Goal: Information Seeking & Learning: Learn about a topic

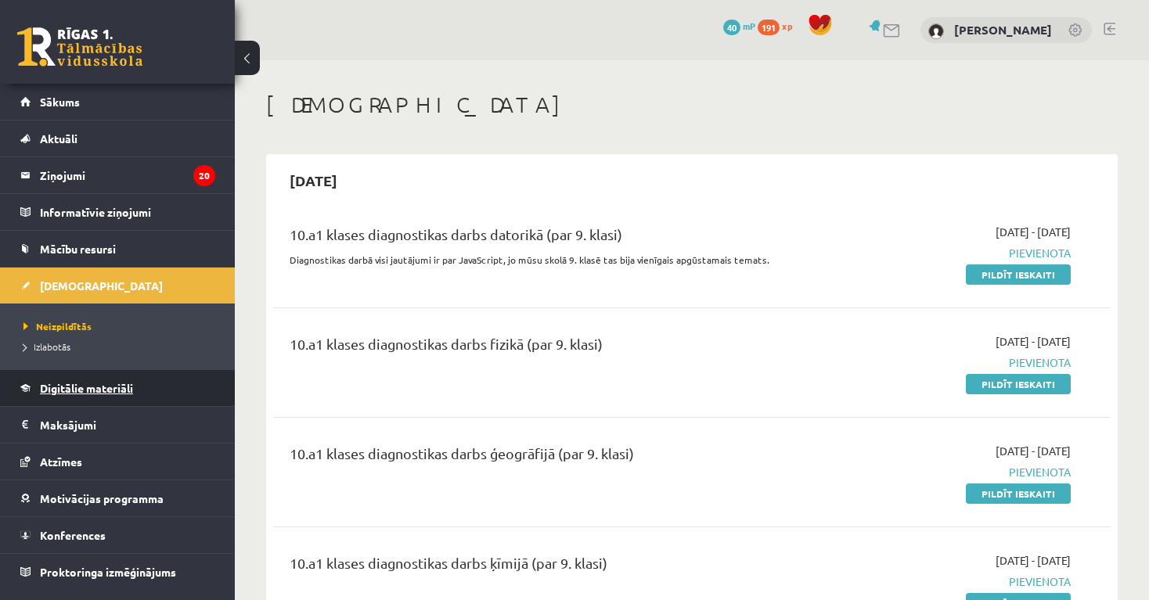
click at [77, 390] on span "Digitālie materiāli" at bounding box center [86, 388] width 93 height 14
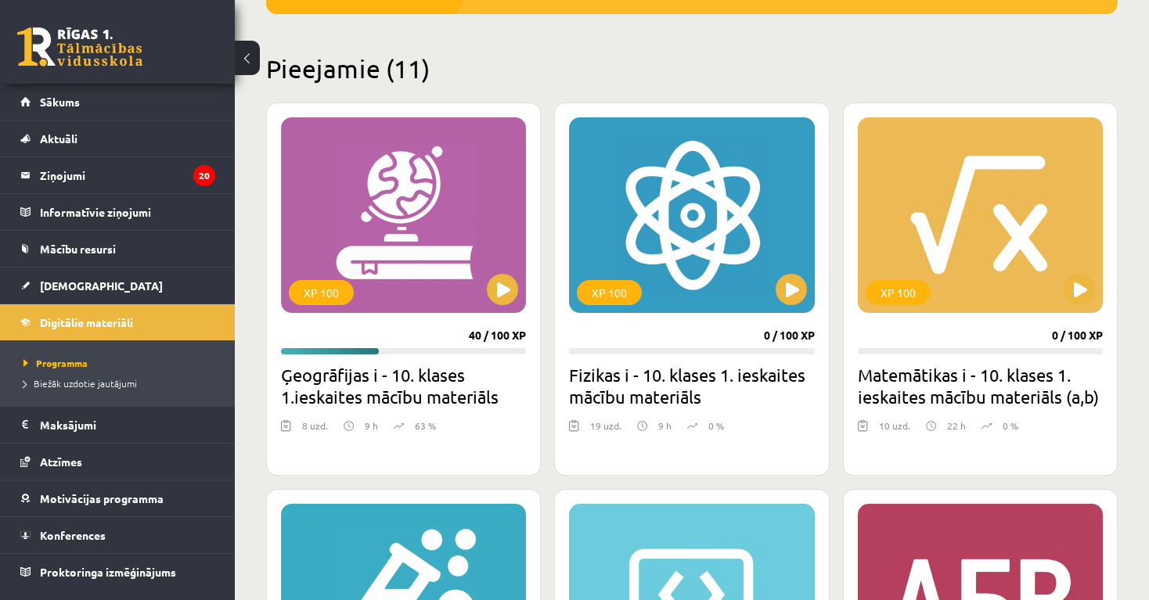
scroll to position [351, 0]
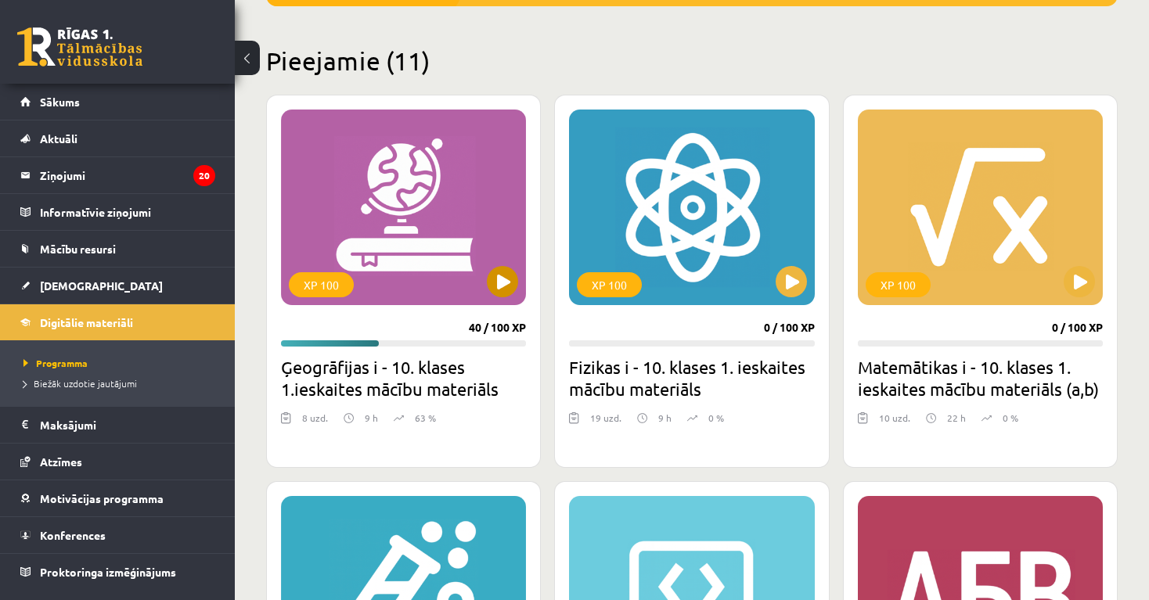
click at [503, 279] on button at bounding box center [502, 281] width 31 height 31
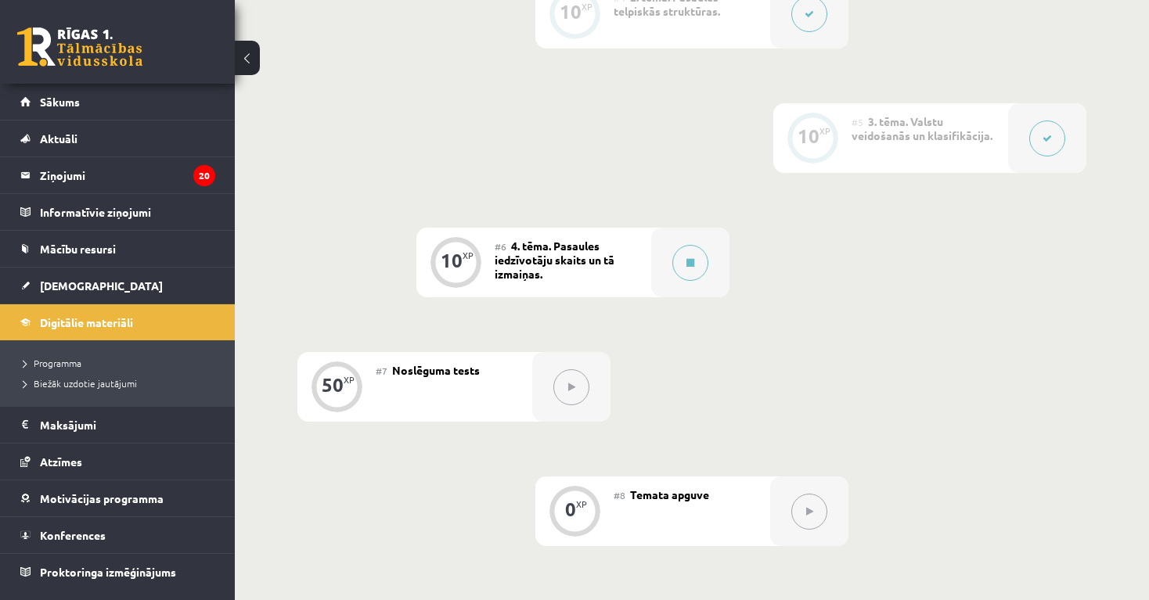
scroll to position [826, 0]
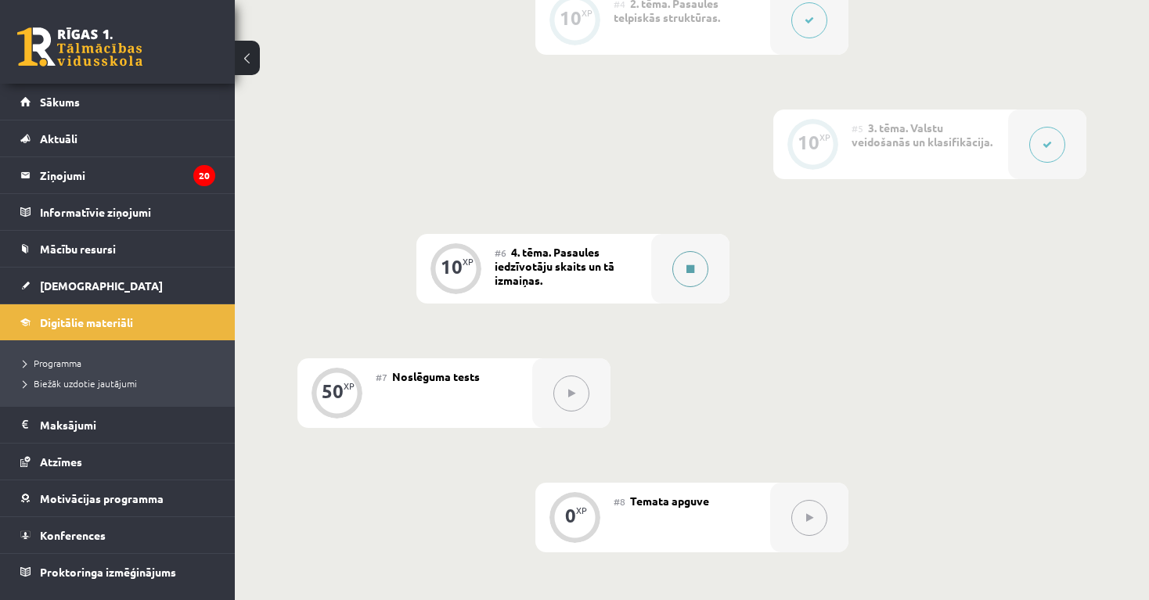
click at [694, 272] on icon at bounding box center [690, 268] width 8 height 9
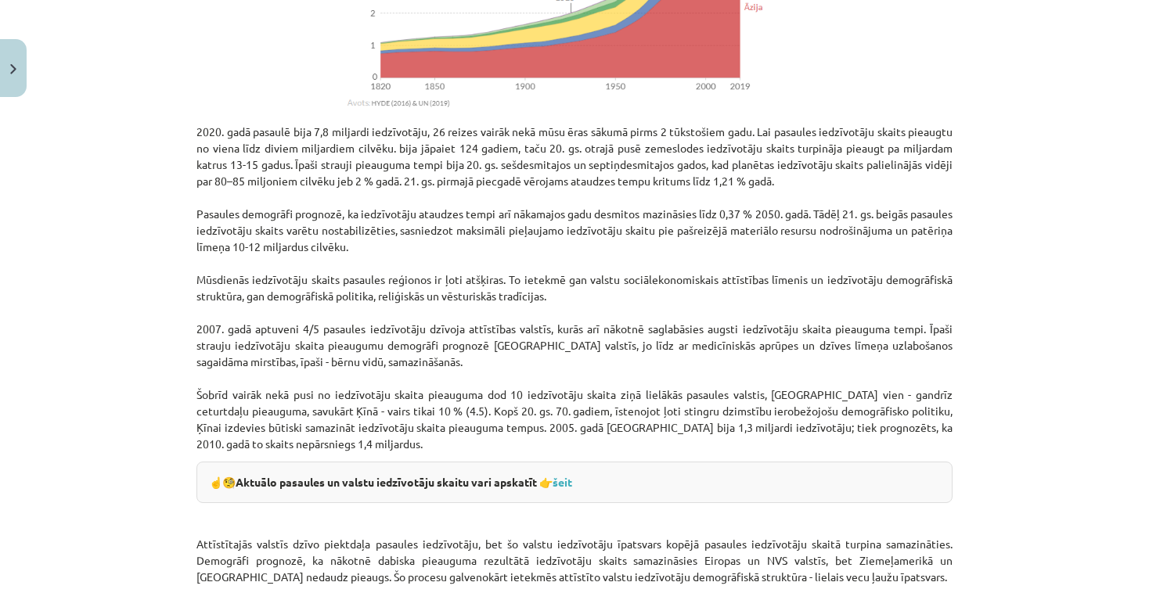
drag, startPoint x: 1089, startPoint y: 466, endPoint x: 1110, endPoint y: 621, distance: 157.1
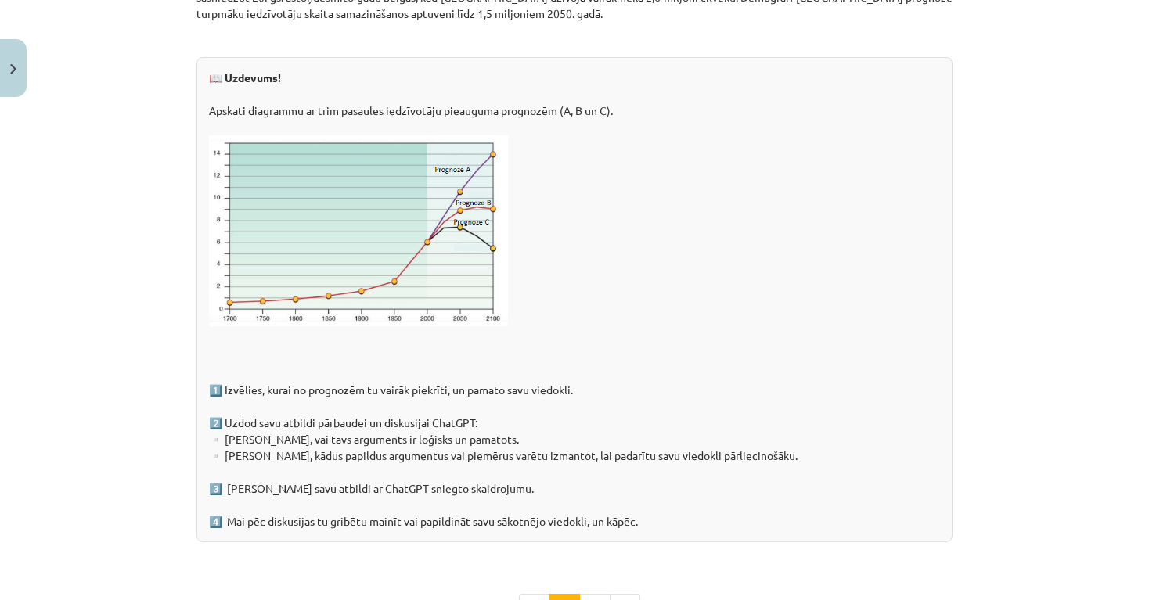
drag, startPoint x: 1070, startPoint y: 434, endPoint x: 1099, endPoint y: 602, distance: 169.8
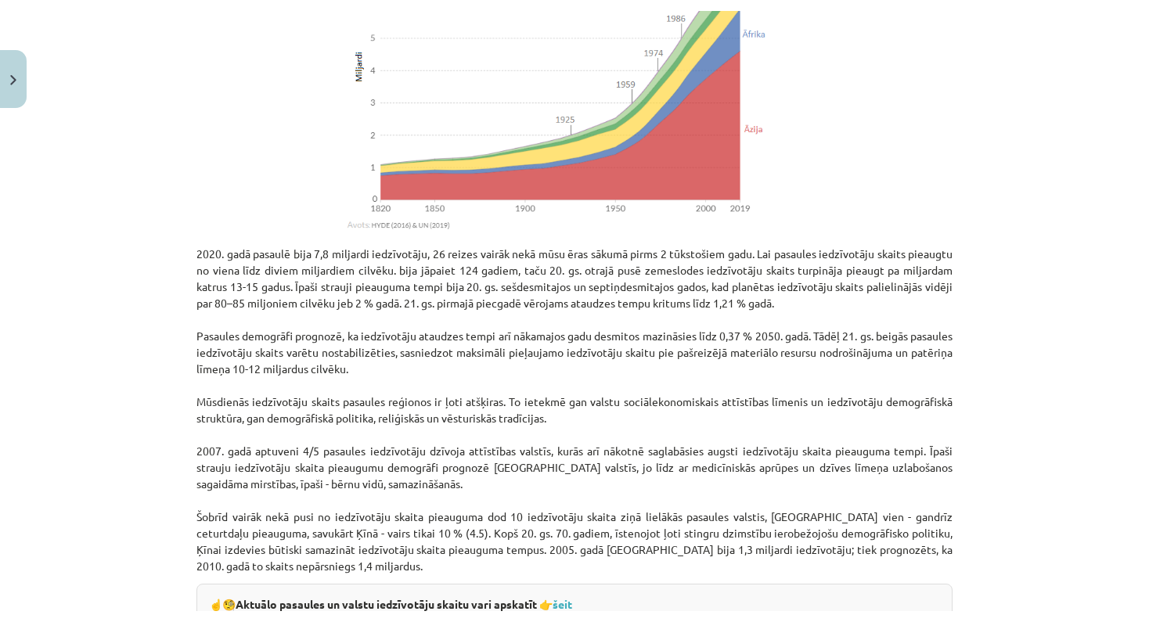
scroll to position [1523, 0]
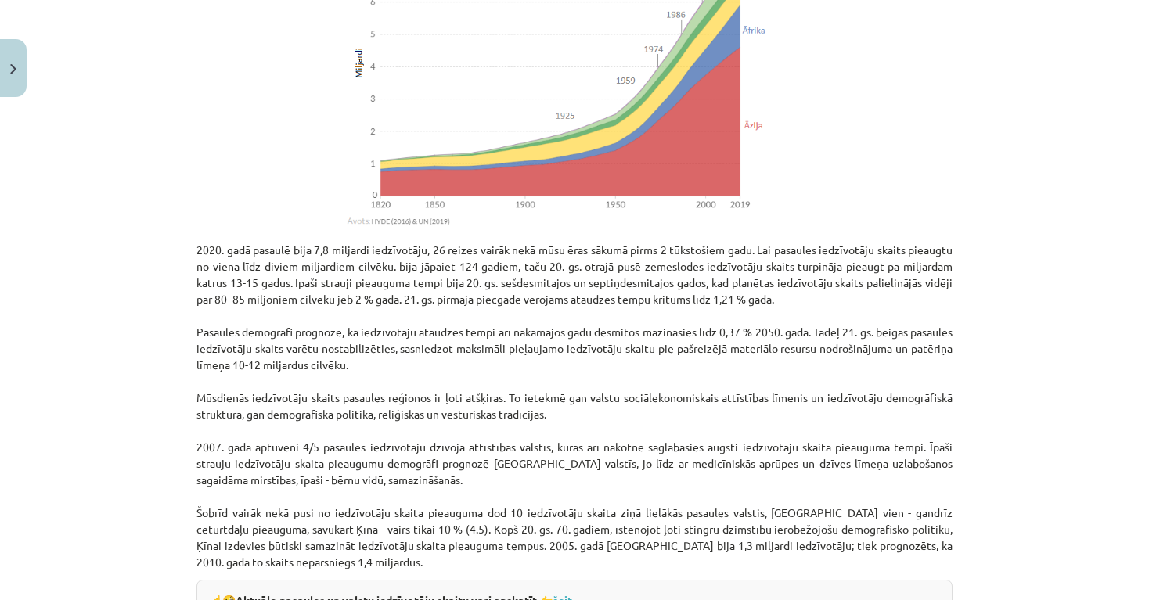
drag, startPoint x: 1099, startPoint y: 592, endPoint x: 995, endPoint y: -2, distance: 603.1
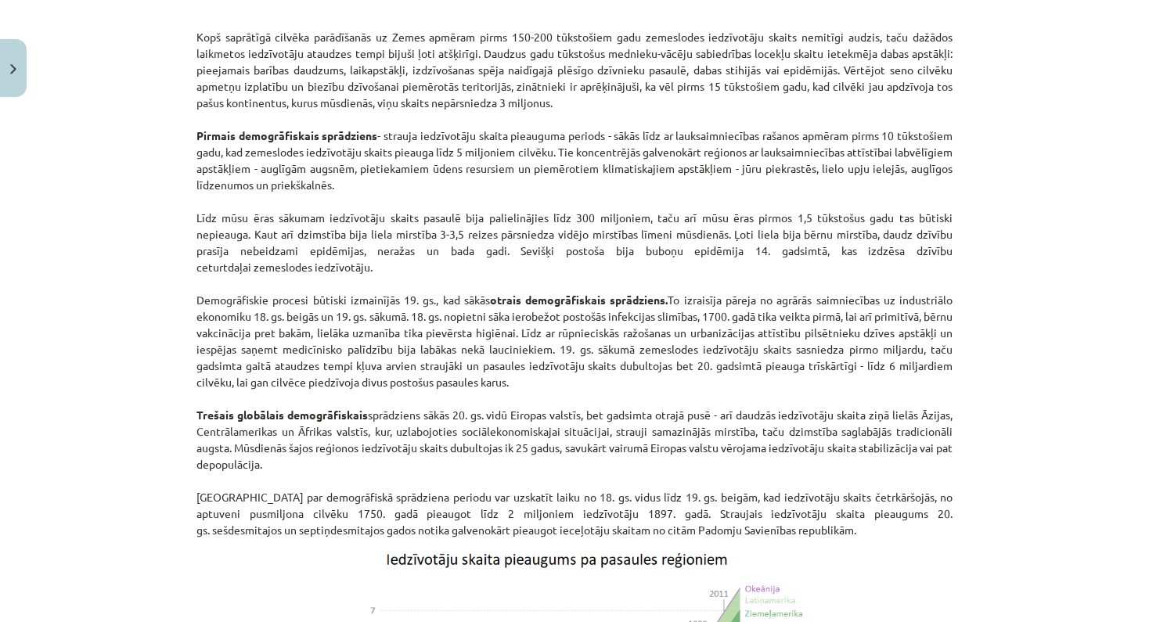
drag, startPoint x: 1066, startPoint y: 25, endPoint x: 1061, endPoint y: -5, distance: 30.9
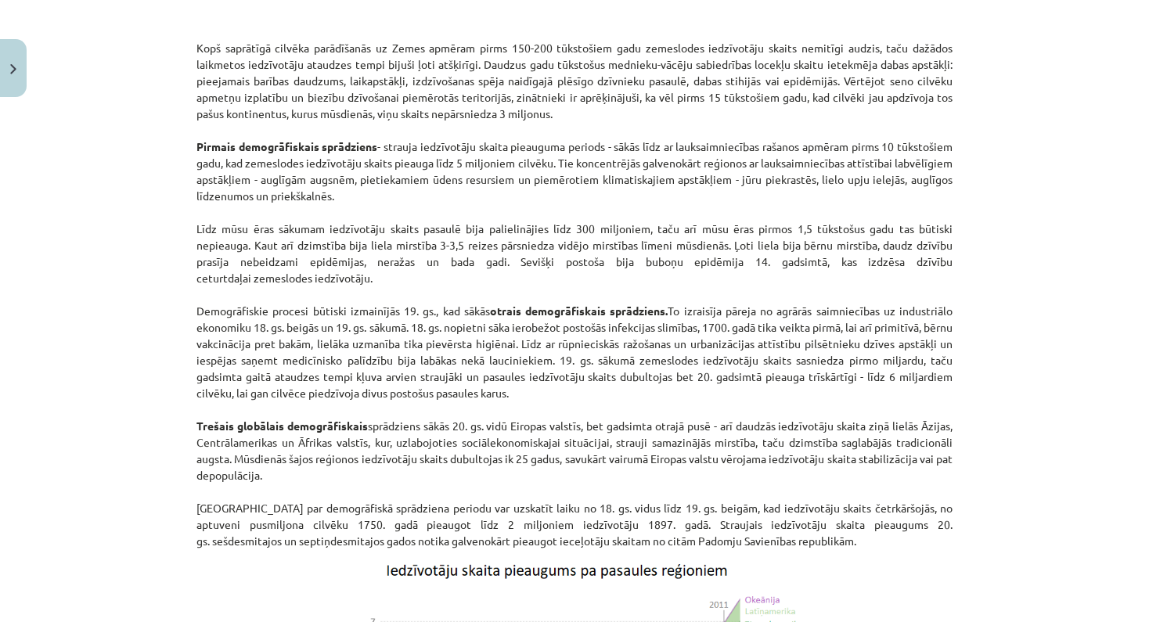
click at [1029, 477] on div "Mācību tēma: Ģeogrāfijas i - 10. klases 1.ieskaites mācību materiāls #6 4. tēma…" at bounding box center [574, 311] width 1149 height 622
click at [1040, 480] on div "Mācību tēma: Ģeogrāfijas i - 10. klases 1.ieskaites mācību materiāls #6 4. tēma…" at bounding box center [574, 311] width 1149 height 622
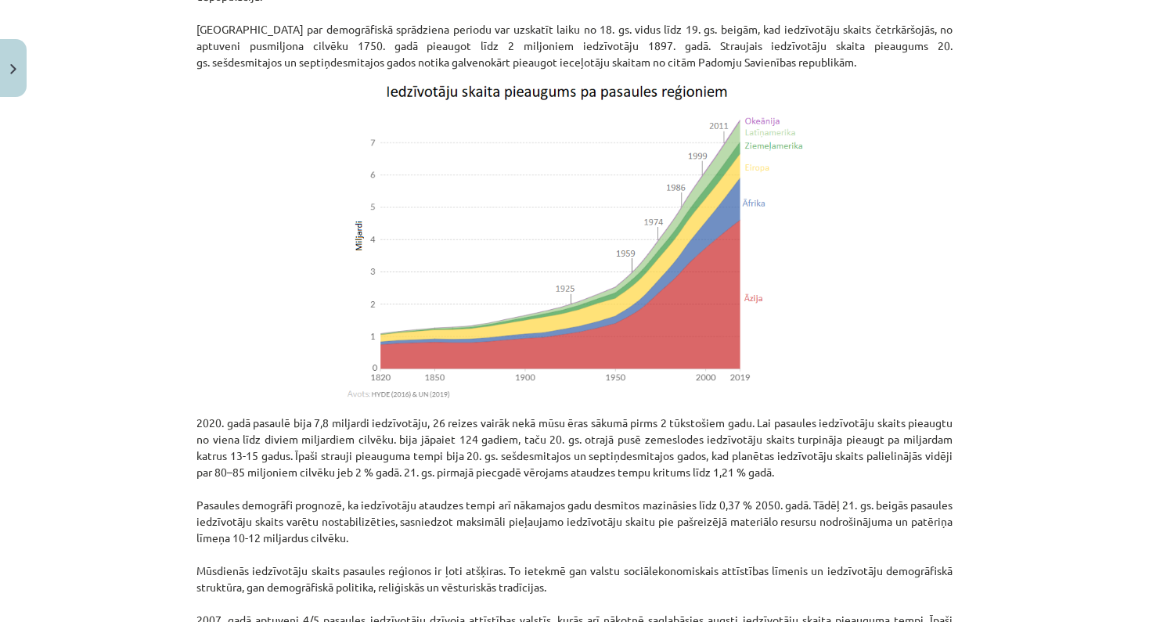
scroll to position [1425, 0]
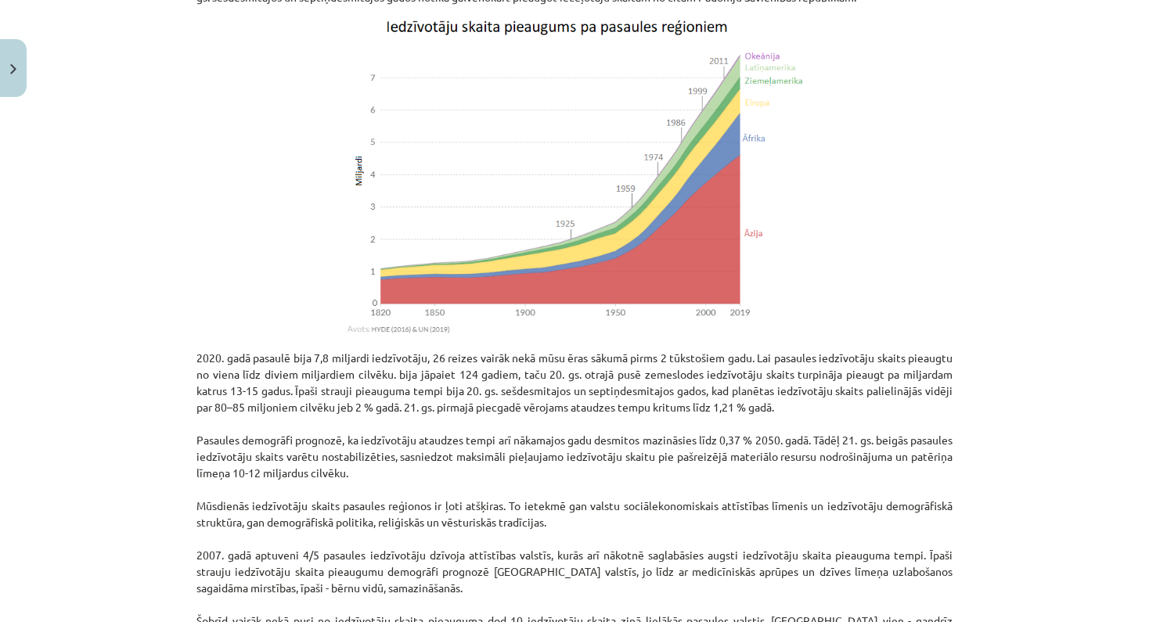
drag, startPoint x: 1056, startPoint y: 538, endPoint x: 1048, endPoint y: 624, distance: 86.4
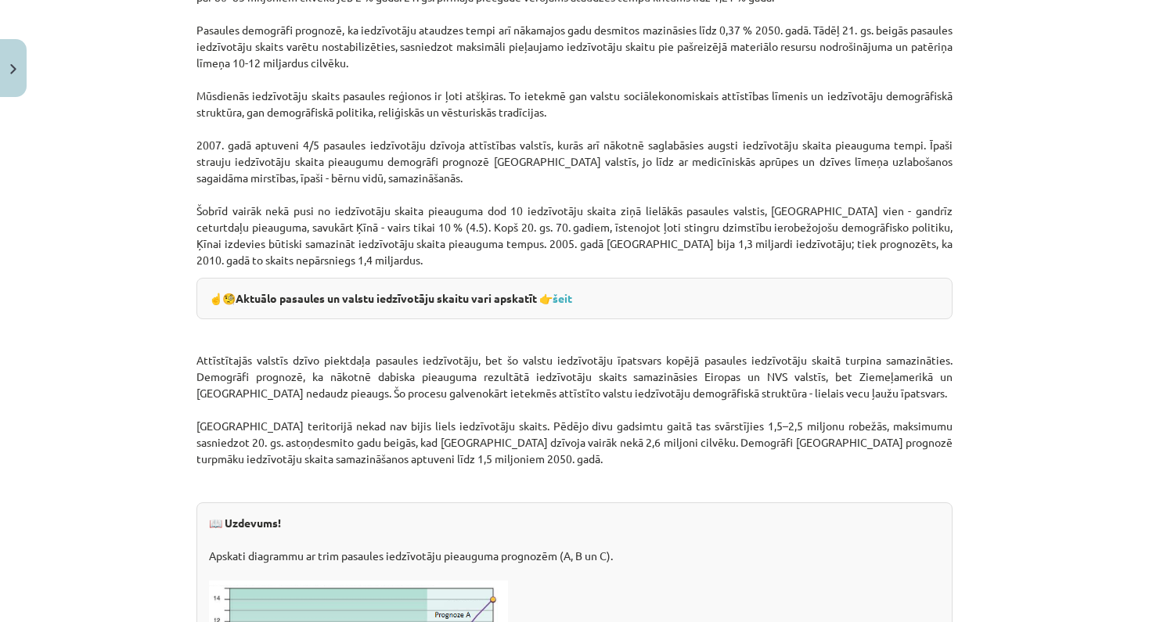
drag, startPoint x: 1117, startPoint y: 511, endPoint x: 1131, endPoint y: 628, distance: 117.3
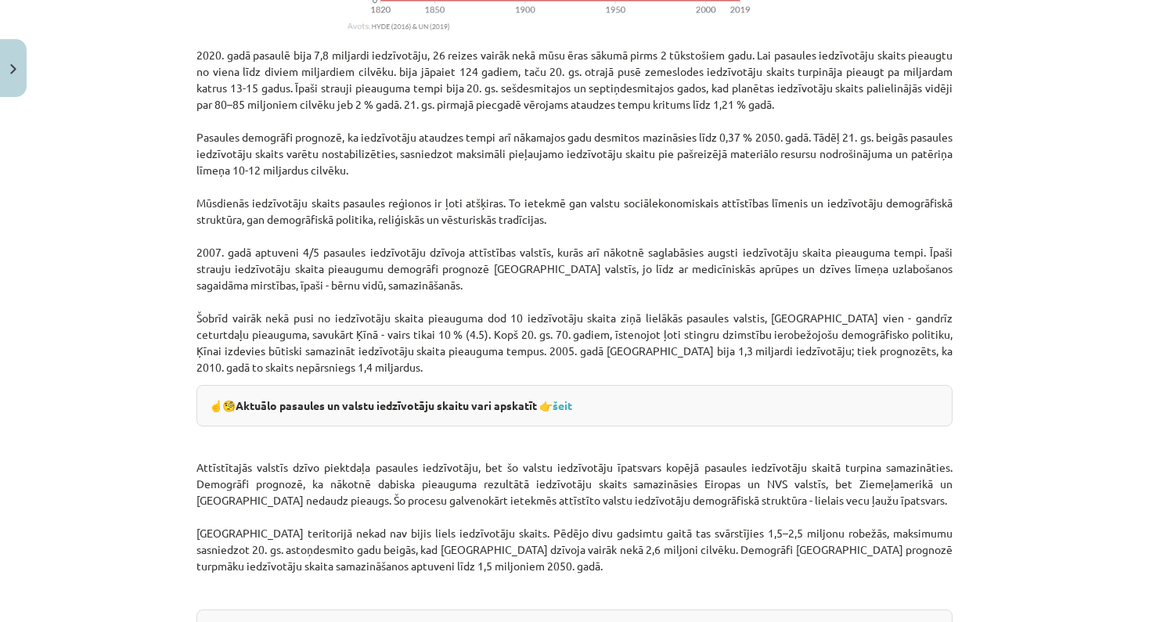
scroll to position [1730, 0]
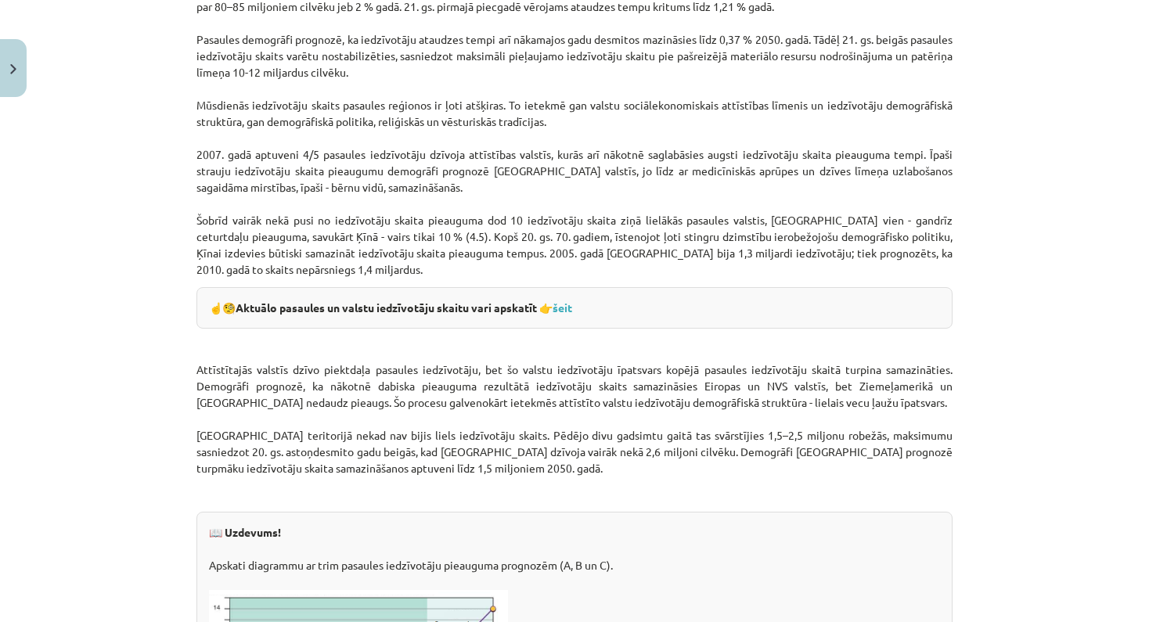
drag, startPoint x: 1080, startPoint y: 453, endPoint x: 1099, endPoint y: 606, distance: 154.6
click at [1099, 599] on div "Mācību tēma: Ģeogrāfijas i - 10. klases 1.ieskaites mācību materiāls #6 4. tēma…" at bounding box center [574, 311] width 1149 height 622
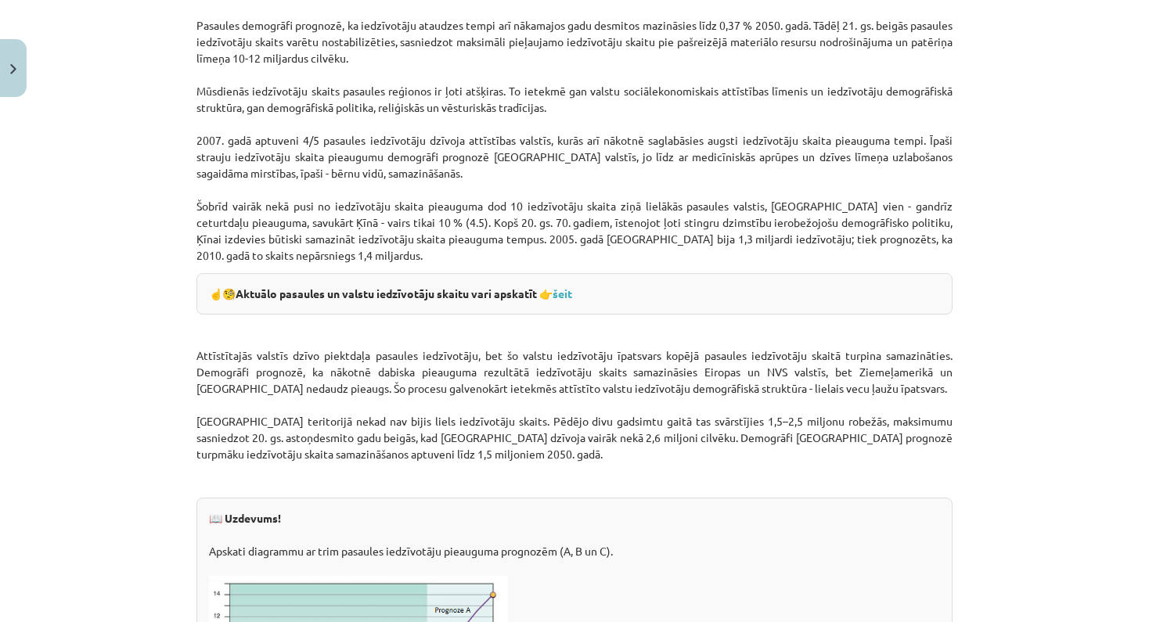
drag, startPoint x: 1076, startPoint y: 404, endPoint x: 1082, endPoint y: 589, distance: 185.6
click at [1082, 589] on div "Mācību tēma: Ģeogrāfijas i - 10. klases 1.ieskaites mācību materiāls #6 4. tēma…" at bounding box center [574, 311] width 1149 height 622
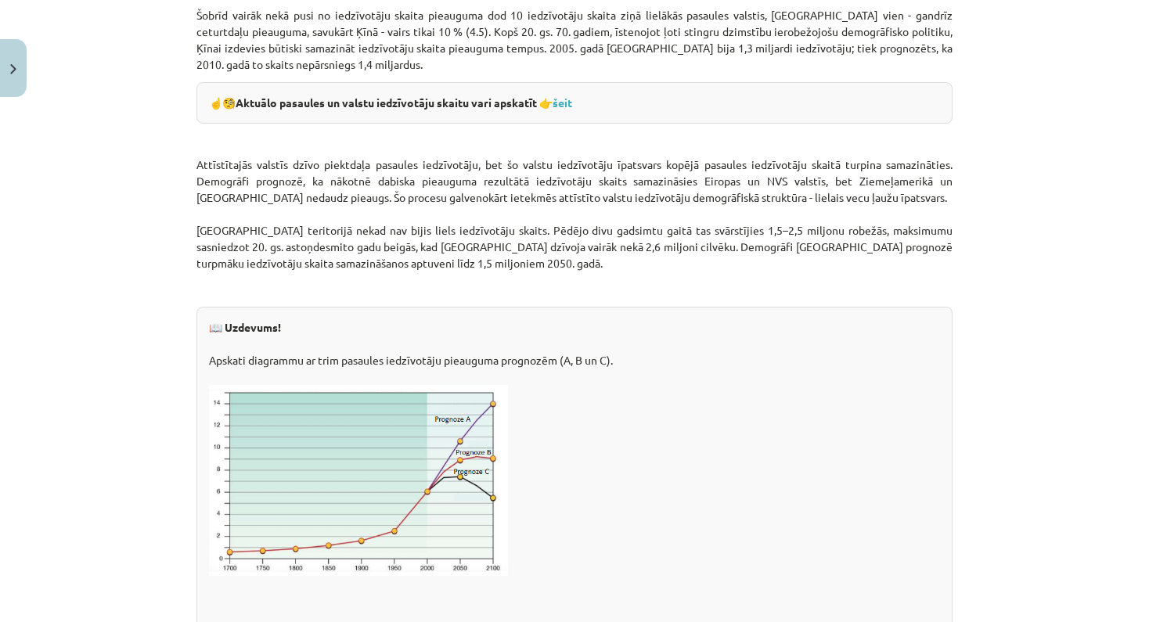
drag, startPoint x: 1035, startPoint y: 466, endPoint x: 1067, endPoint y: 617, distance: 154.4
click at [1067, 599] on div "Mācību tēma: Ģeogrāfijas i - 10. klases 1.ieskaites mācību materiāls #6 4. tēma…" at bounding box center [574, 311] width 1149 height 622
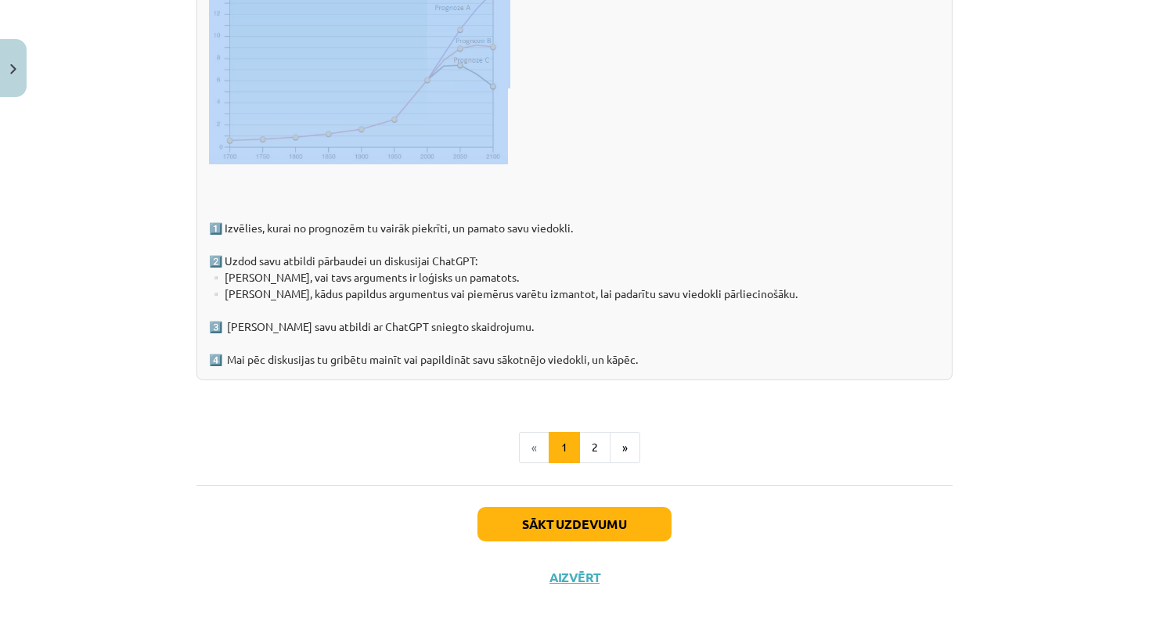
drag, startPoint x: 917, startPoint y: 469, endPoint x: 971, endPoint y: 574, distance: 117.9
click at [976, 599] on div "Mācību tēma: Ģeogrāfijas i - 10. klases 1.ieskaites mācību materiāls #6 4. tēma…" at bounding box center [574, 311] width 1149 height 622
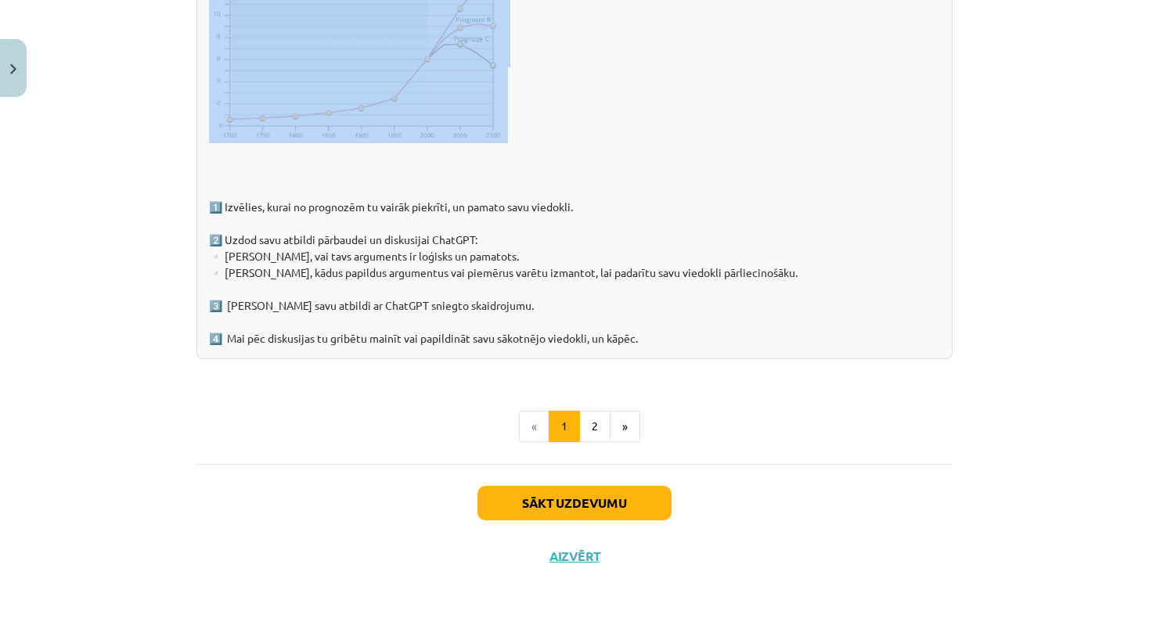
click at [980, 455] on div "Mācību tēma: Ģeogrāfijas i - 10. klases 1.ieskaites mācību materiāls #6 4. tēma…" at bounding box center [574, 311] width 1149 height 622
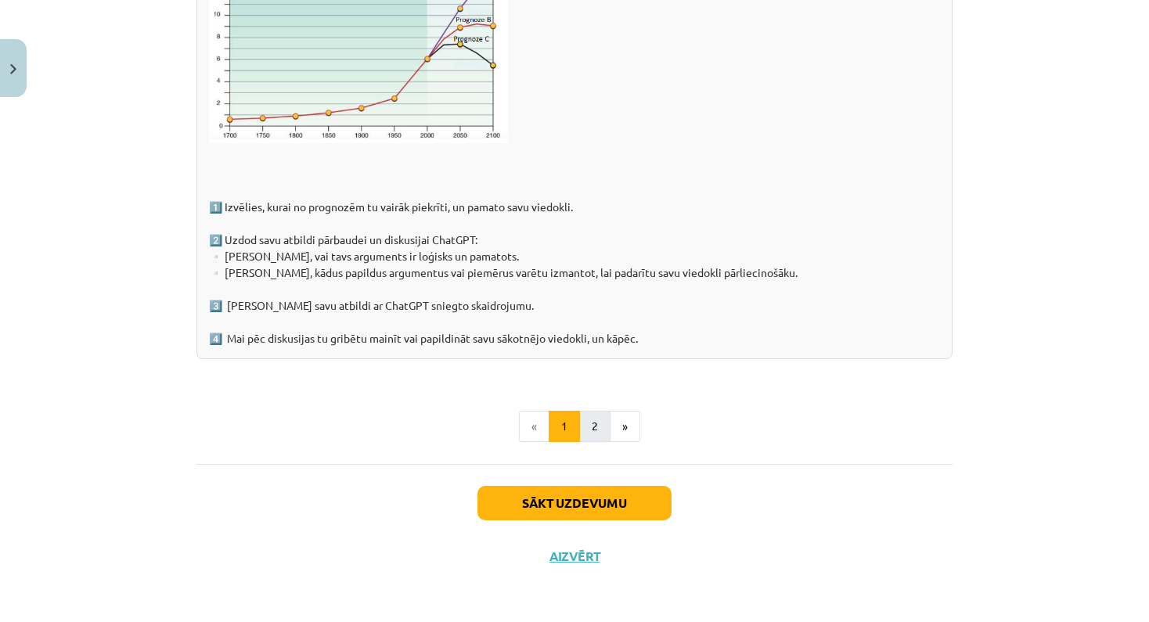
click at [599, 419] on button "2" at bounding box center [594, 426] width 31 height 31
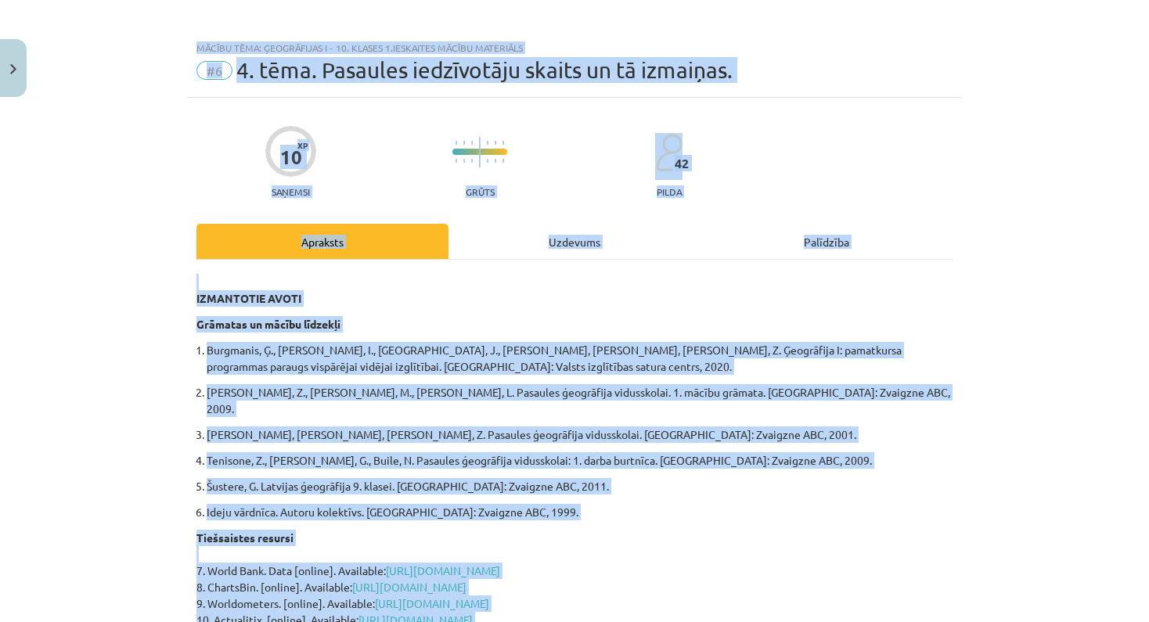
scroll to position [0, 0]
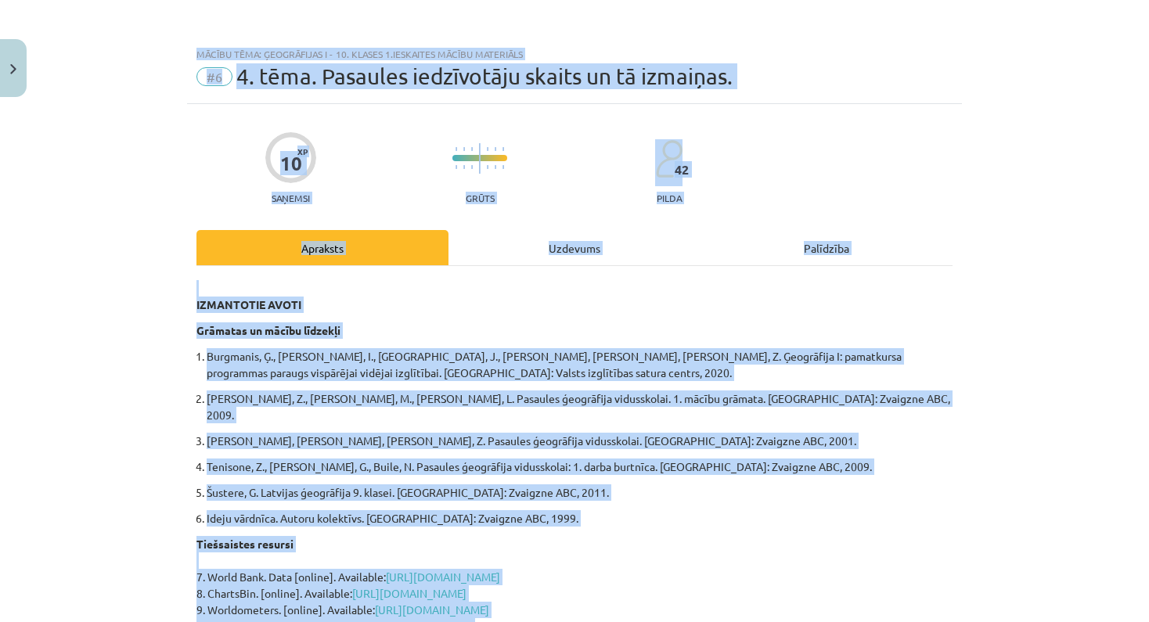
drag, startPoint x: 846, startPoint y: 441, endPoint x: 865, endPoint y: -13, distance: 454.3
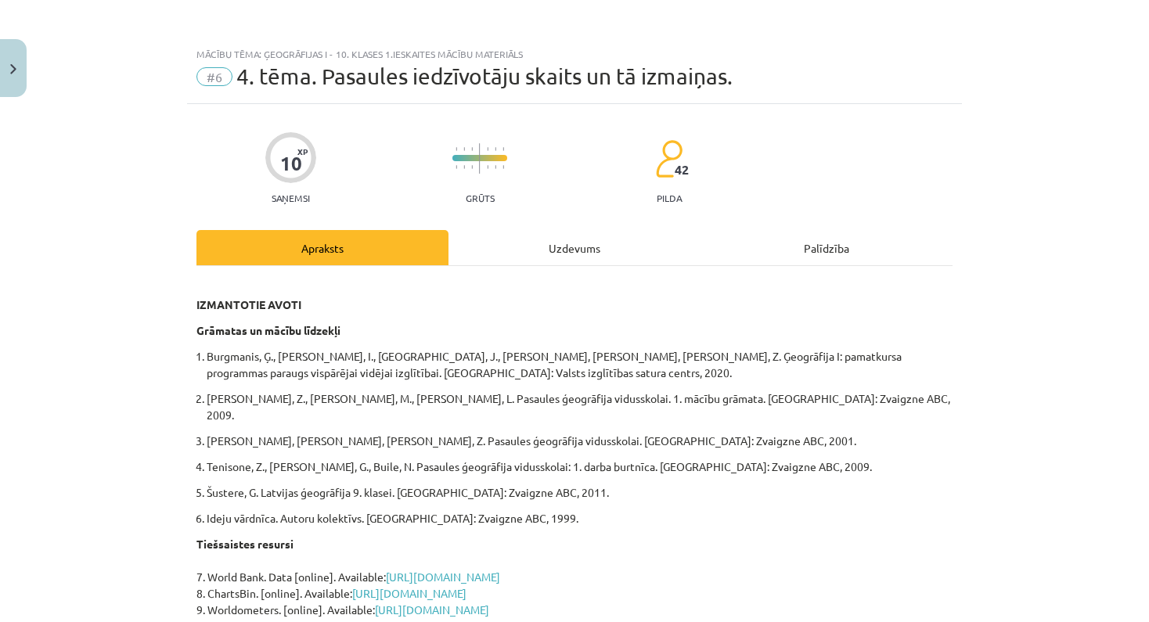
click at [989, 251] on div "Mācību tēma: Ģeogrāfijas i - 10. klases 1.ieskaites mācību materiāls #6 4. tēma…" at bounding box center [574, 311] width 1149 height 622
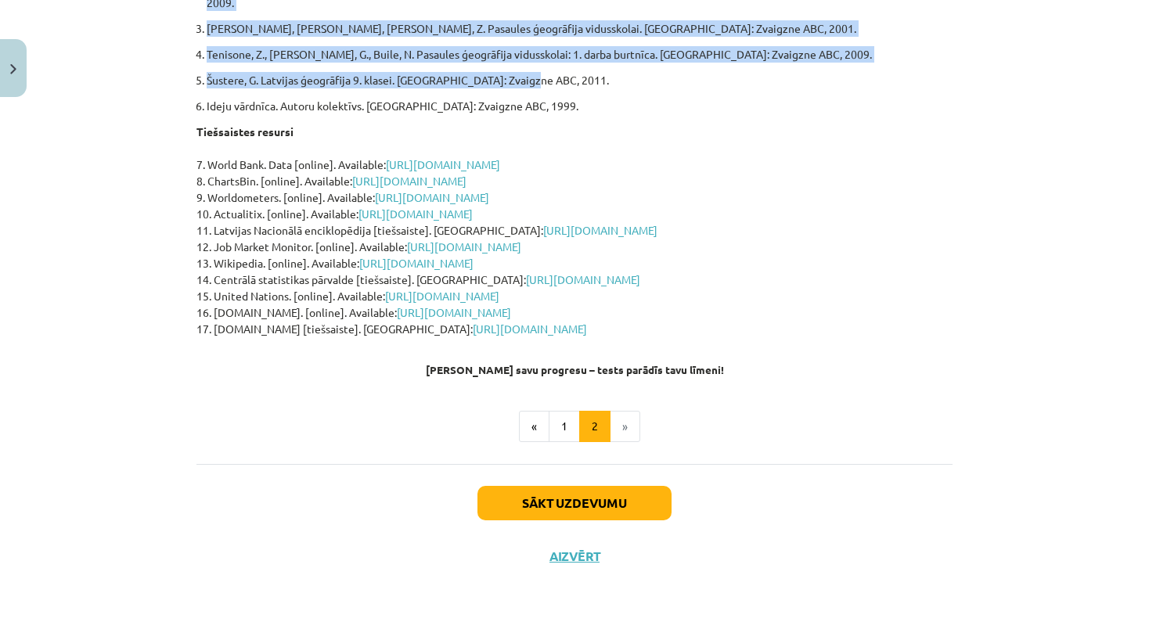
scroll to position [1031, 0]
drag, startPoint x: 811, startPoint y: 471, endPoint x: 822, endPoint y: 646, distance: 174.8
click at [574, 487] on button "Sākt uzdevumu" at bounding box center [574, 503] width 194 height 34
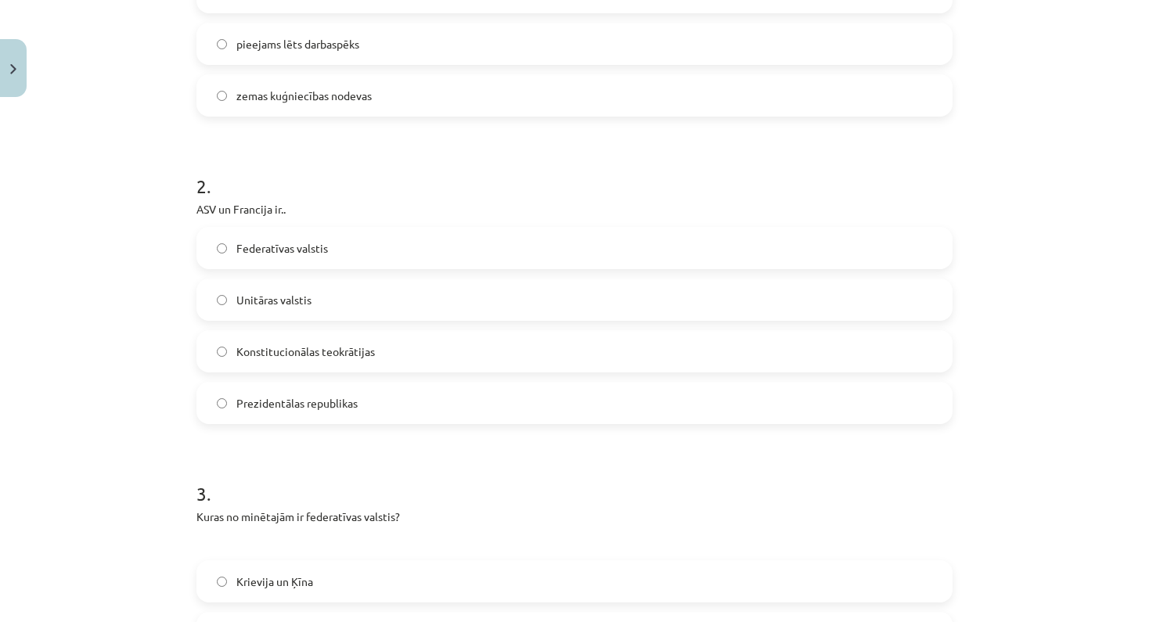
scroll to position [39, 0]
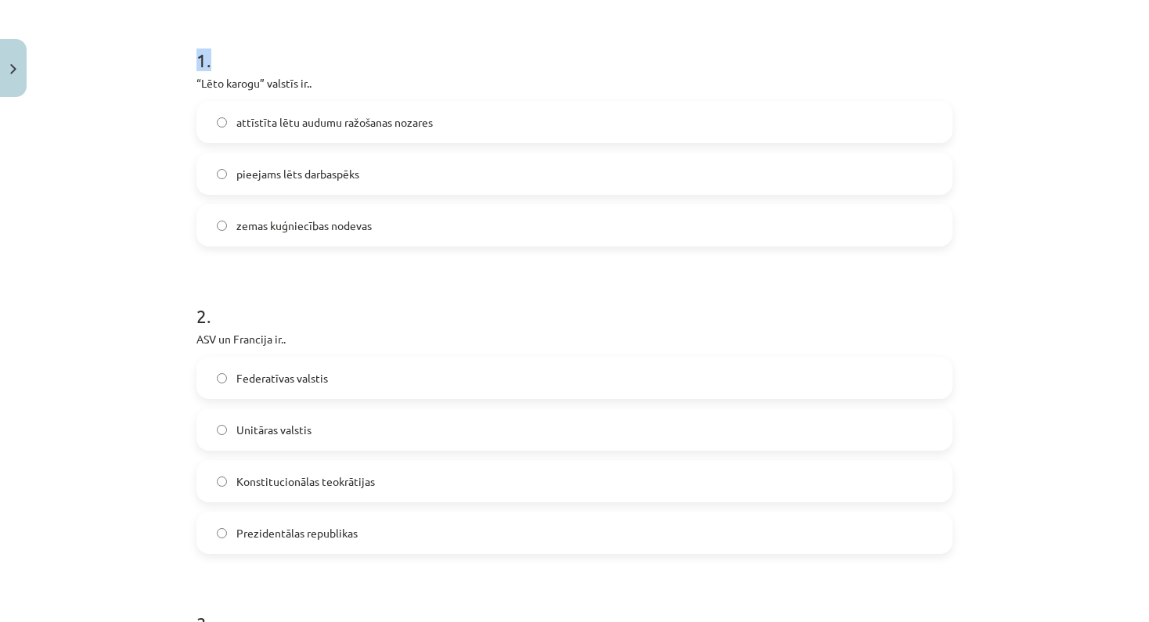
drag, startPoint x: 1048, startPoint y: 356, endPoint x: 1072, endPoint y: 627, distance: 271.8
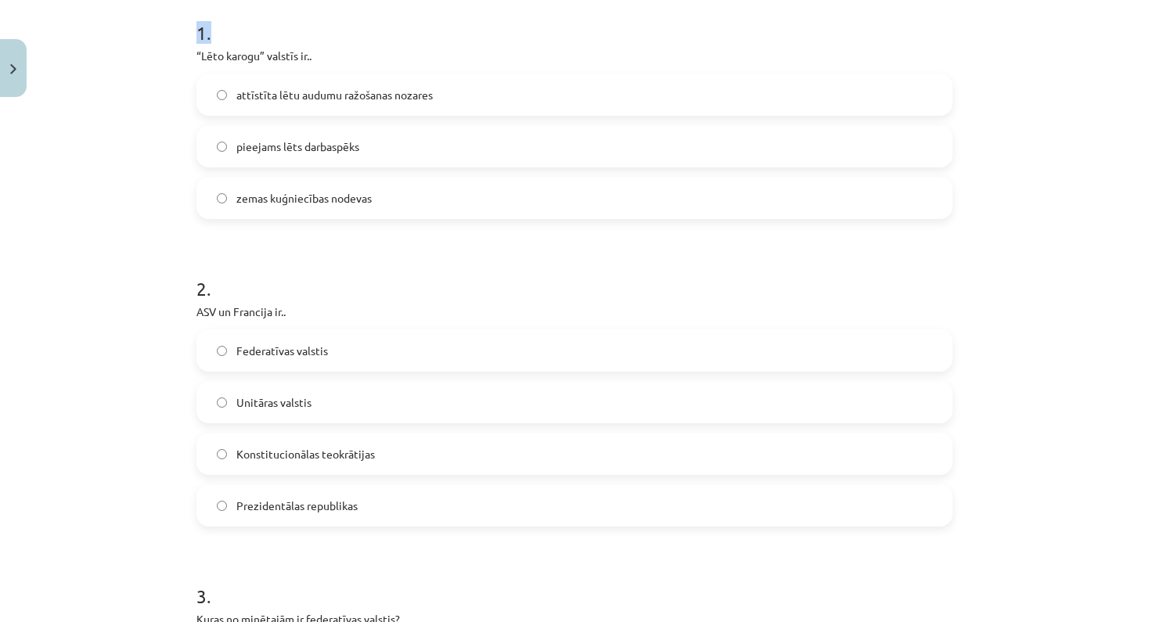
click at [1072, 255] on div "Mācību tēma: Ģeogrāfijas i - 10. klases 1.ieskaites mācību materiāls #6 4. tēma…" at bounding box center [574, 311] width 1149 height 622
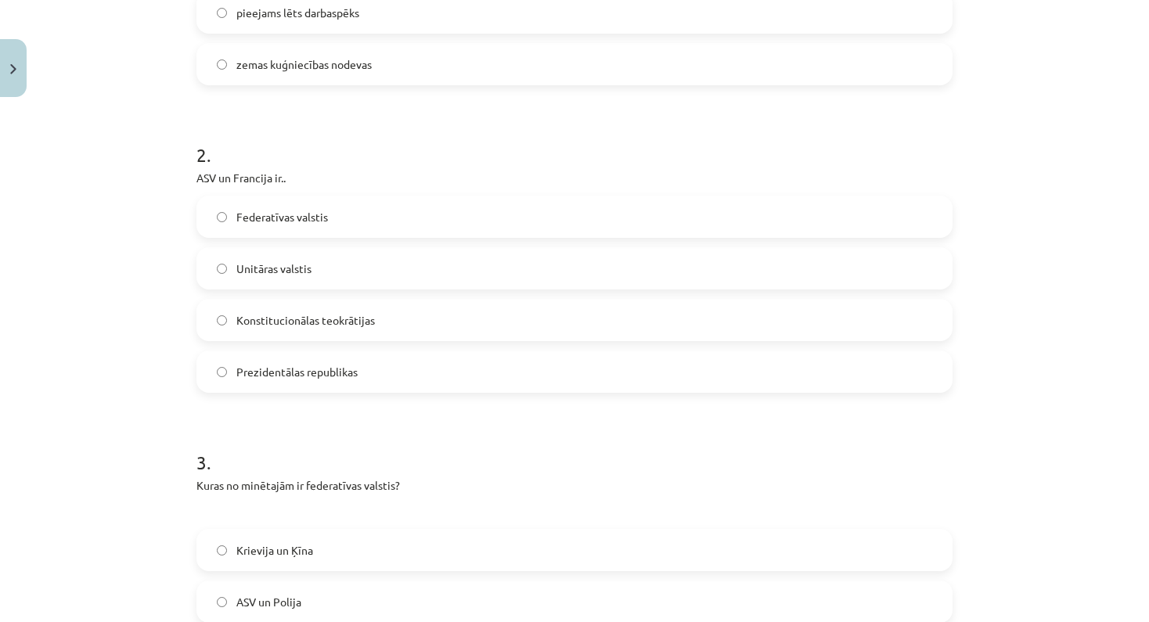
scroll to position [674, 0]
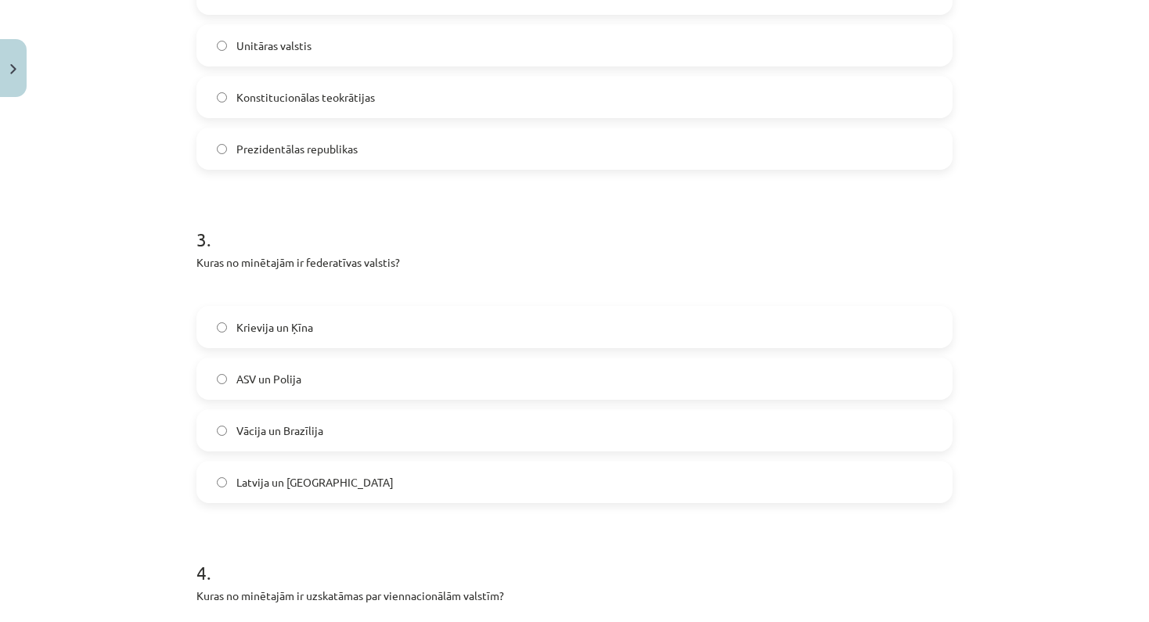
drag, startPoint x: 1085, startPoint y: 338, endPoint x: 1045, endPoint y: 641, distance: 305.5
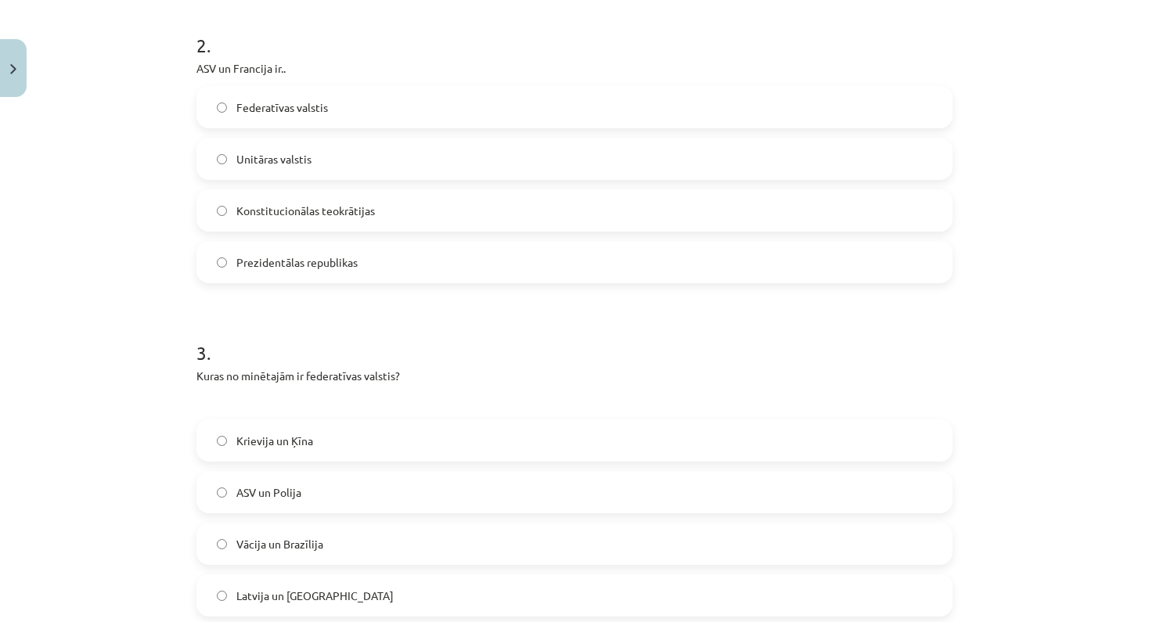
drag, startPoint x: 984, startPoint y: 79, endPoint x: 981, endPoint y: -5, distance: 83.8
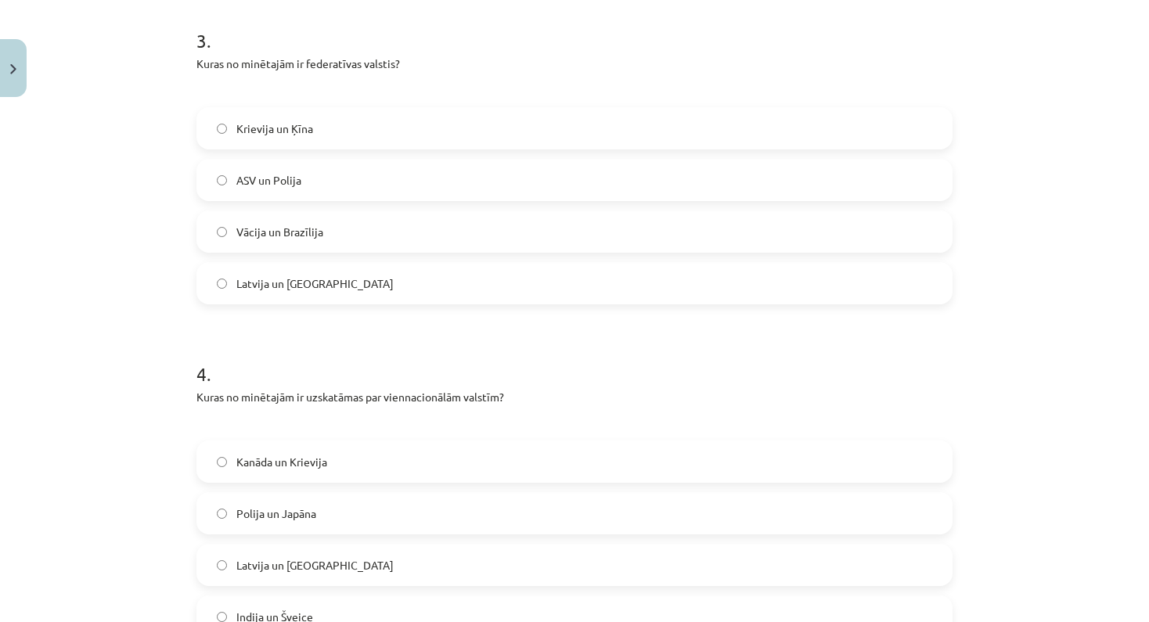
drag, startPoint x: 1064, startPoint y: 381, endPoint x: 1088, endPoint y: 610, distance: 230.6
click at [1088, 599] on div "Mācību tēma: Ģeogrāfijas i - 10. klases 1.ieskaites mācību materiāls #6 4. tēma…" at bounding box center [574, 311] width 1149 height 622
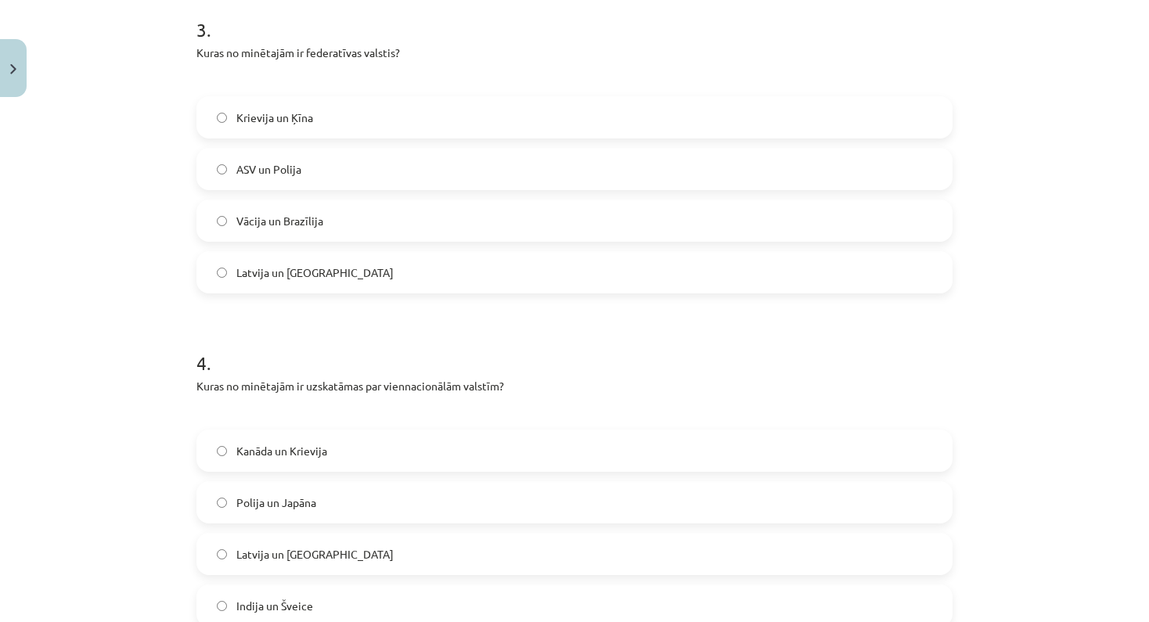
click at [216, 222] on label "Vācija un Brazīlija" at bounding box center [574, 220] width 753 height 39
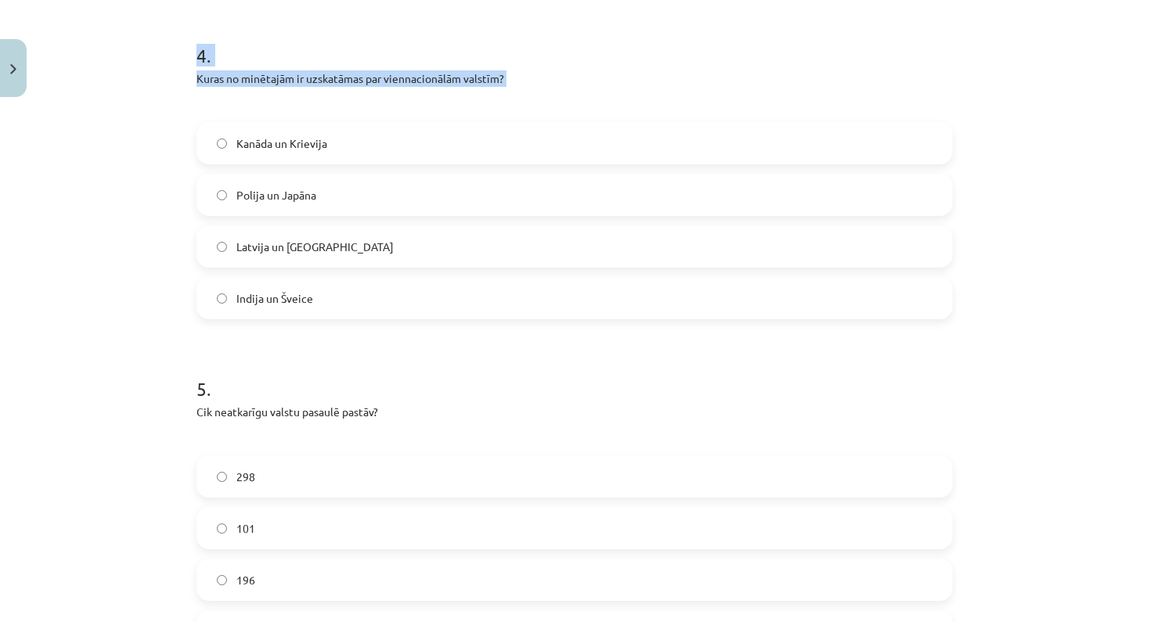
drag, startPoint x: 851, startPoint y: 399, endPoint x: 855, endPoint y: 639, distance: 239.5
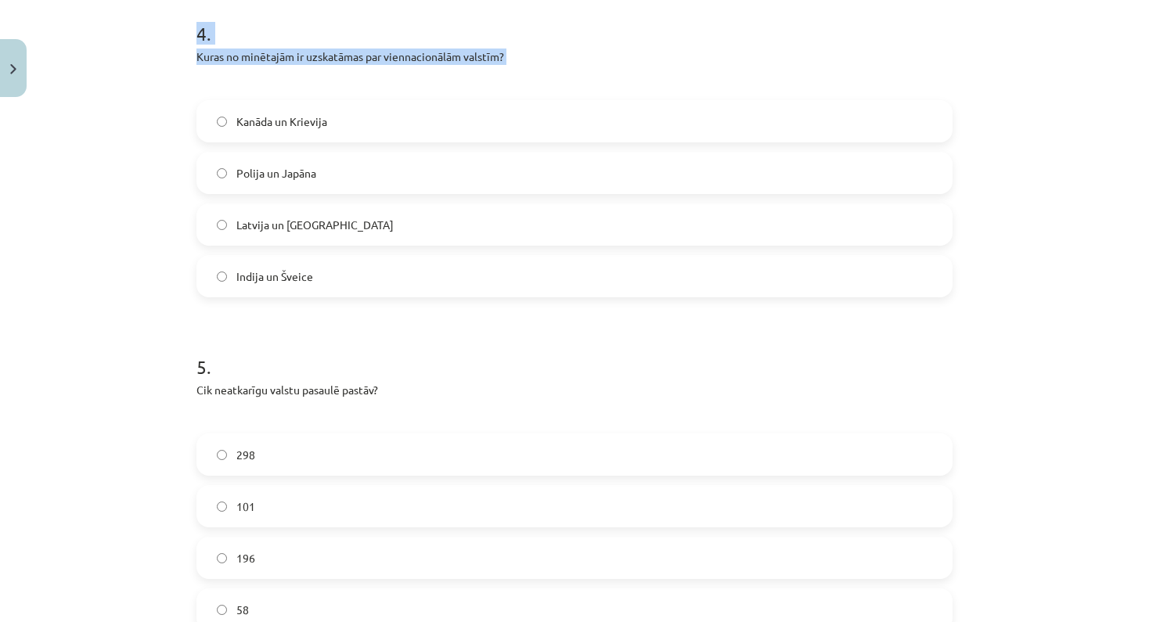
scroll to position [1205, 0]
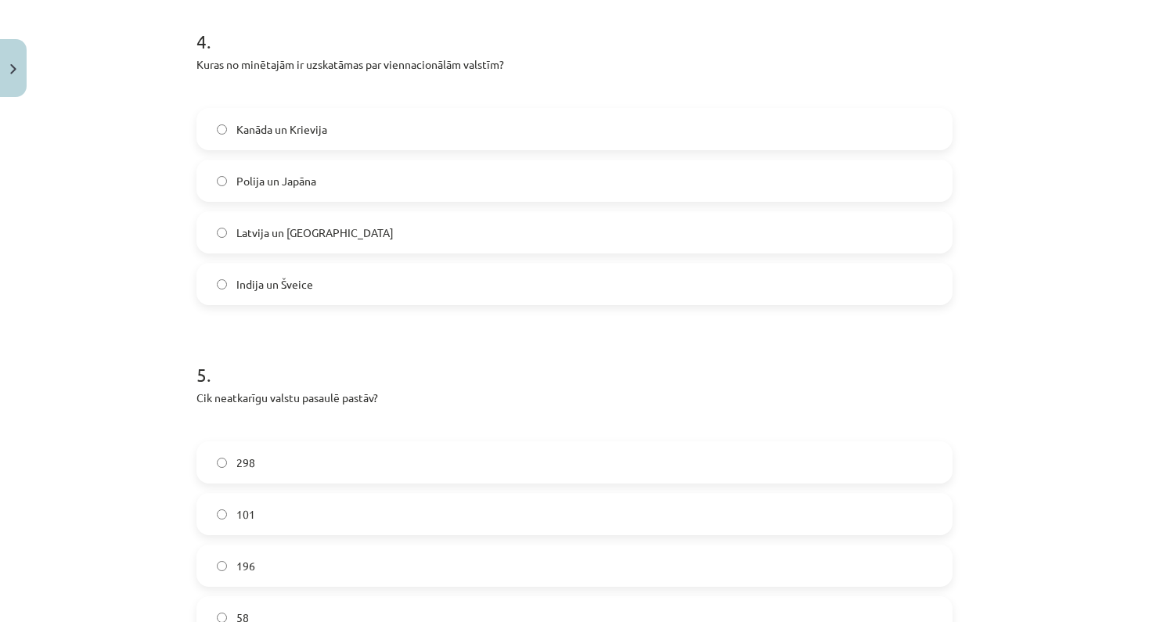
click at [948, 353] on h1 "5 ." at bounding box center [574, 360] width 756 height 49
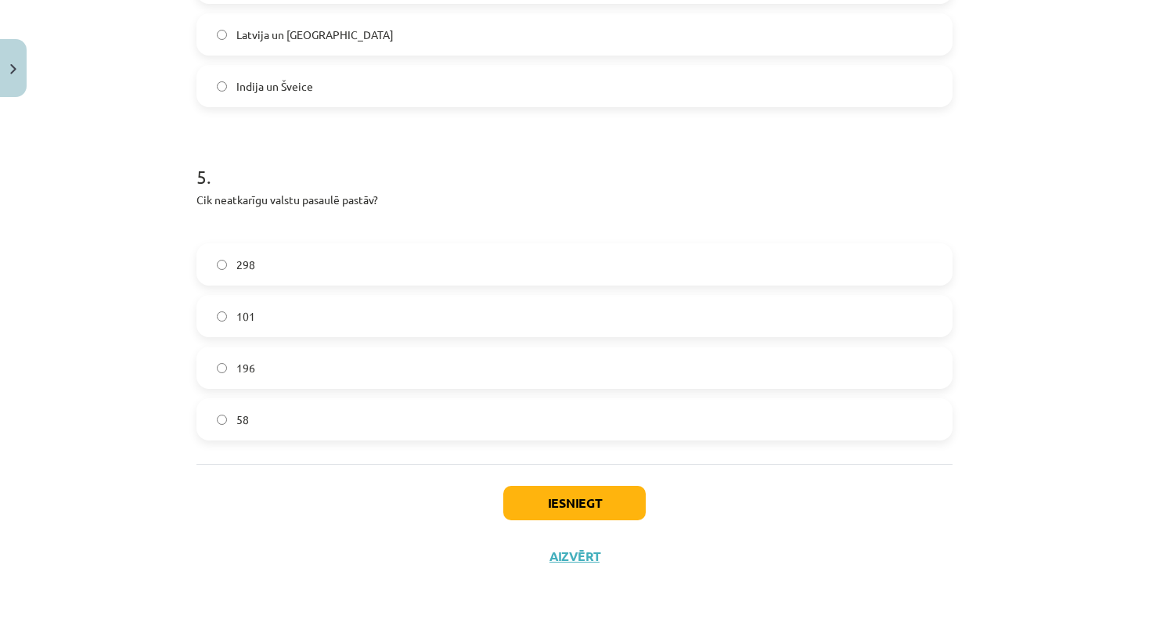
scroll to position [1427, 0]
drag, startPoint x: 1062, startPoint y: 383, endPoint x: 1073, endPoint y: 625, distance: 242.8
click at [546, 486] on button "Iesniegt" at bounding box center [574, 503] width 142 height 34
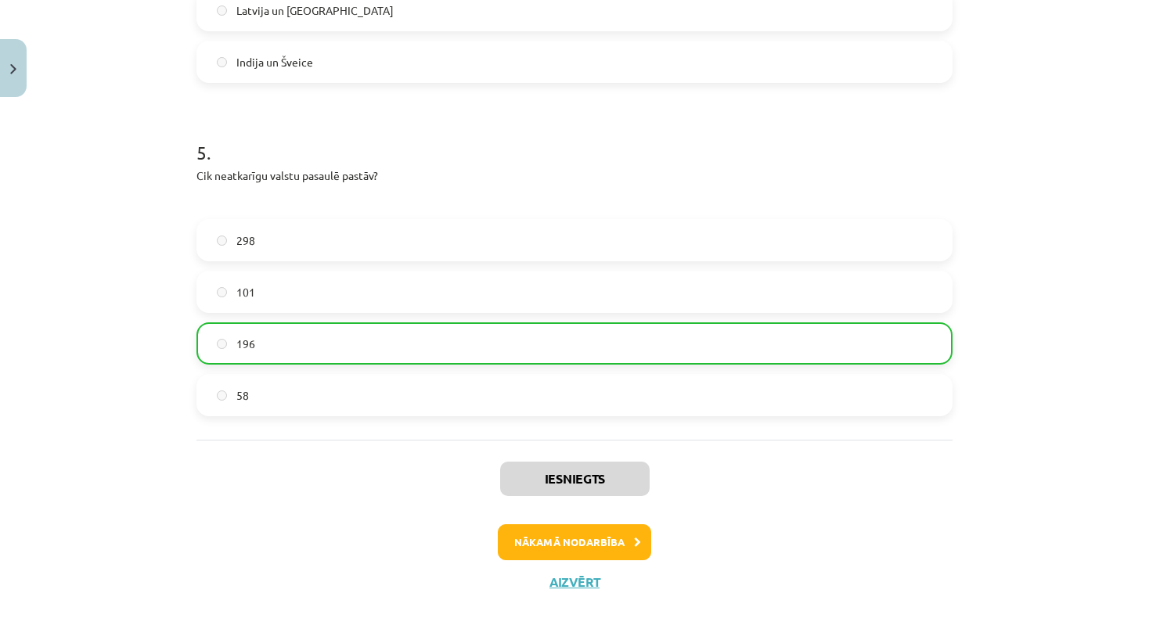
click at [573, 546] on button "Nākamā nodarbība" at bounding box center [574, 542] width 153 height 36
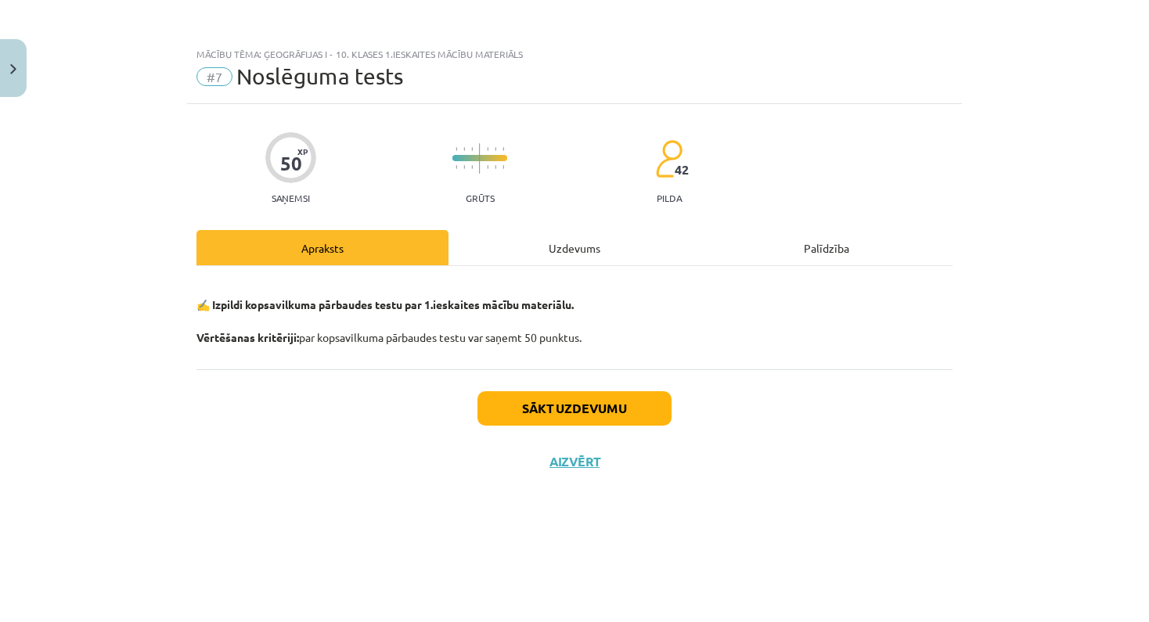
click at [441, 509] on div "50 XP Saņemsi Grūts 42 pilda Apraksts Uzdevums Palīdzība ✍️ Izpildi kopsavilkum…" at bounding box center [574, 343] width 775 height 479
click at [581, 407] on button "Sākt uzdevumu" at bounding box center [574, 408] width 194 height 34
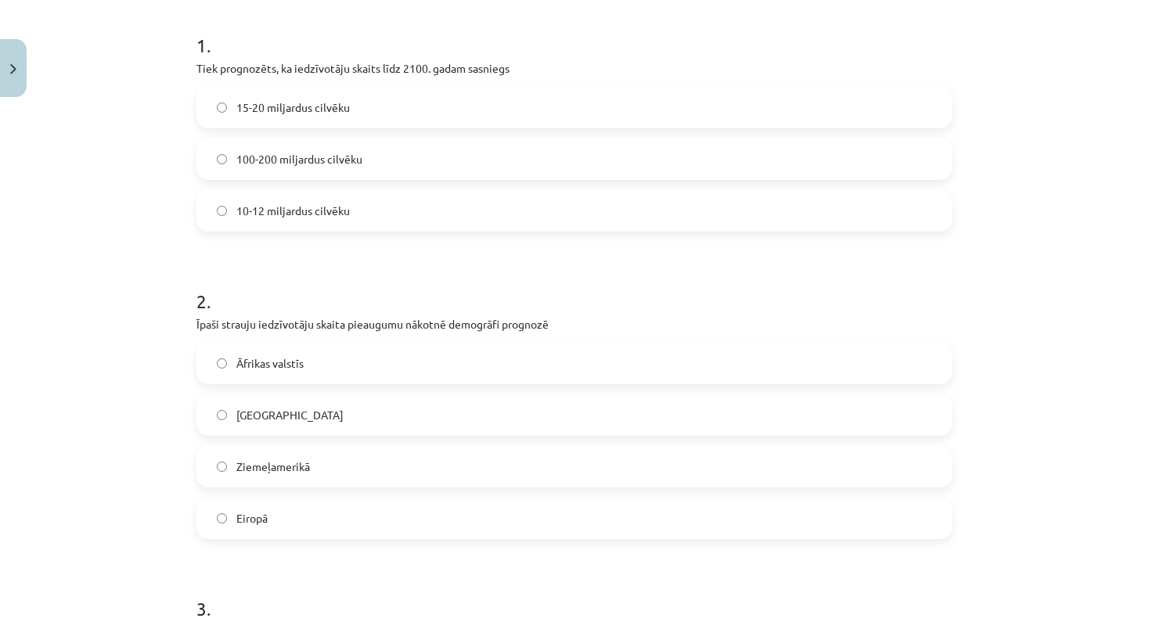
drag, startPoint x: 1062, startPoint y: 336, endPoint x: 1078, endPoint y: 608, distance: 272.0
click at [1078, 599] on div "Mācību tēma: Ģeogrāfijas i - 10. klases 1.ieskaites mācību materiāls #7 Noslēgu…" at bounding box center [574, 311] width 1149 height 622
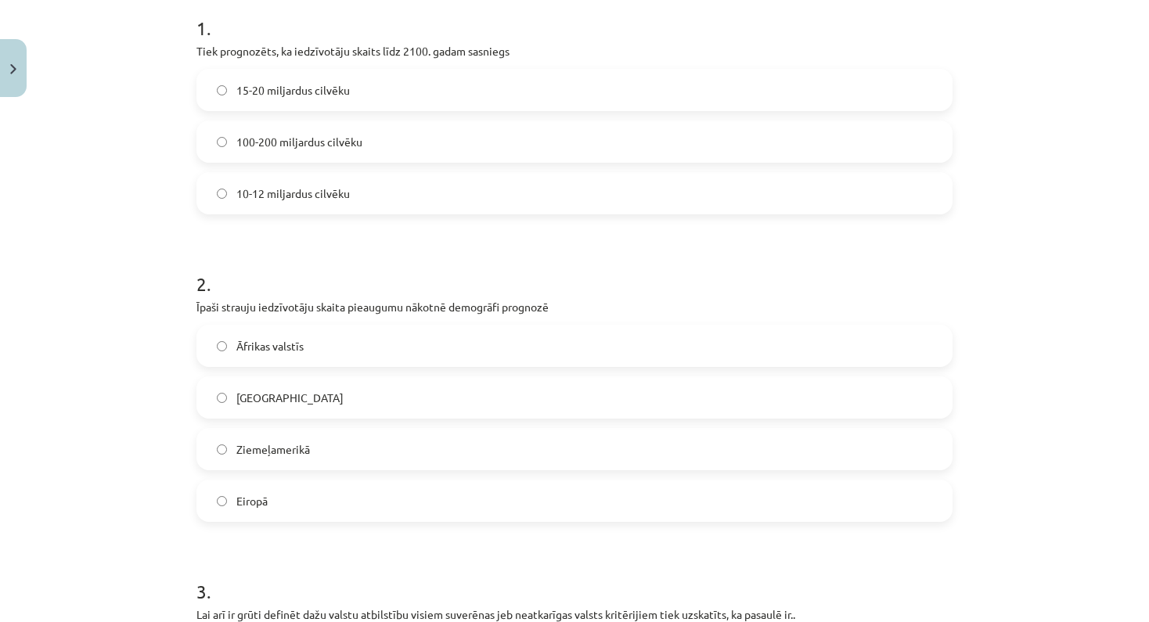
click at [1067, 325] on div "Mācību tēma: Ģeogrāfijas i - 10. klases 1.ieskaites mācību materiāls #7 Noslēgu…" at bounding box center [574, 311] width 1149 height 622
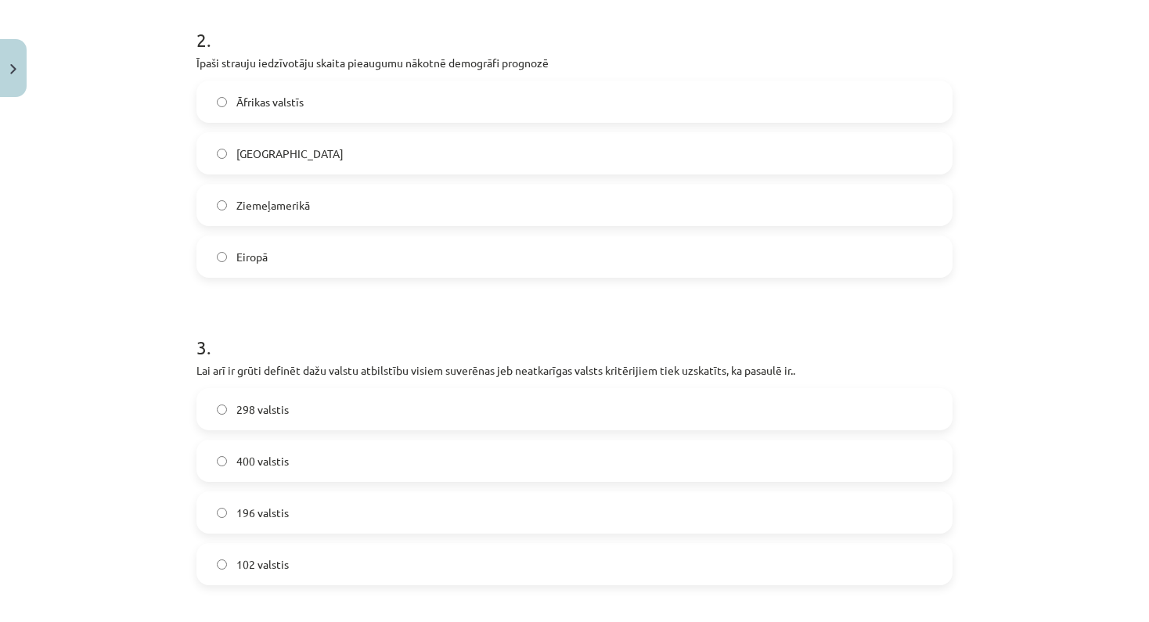
scroll to position [583, 0]
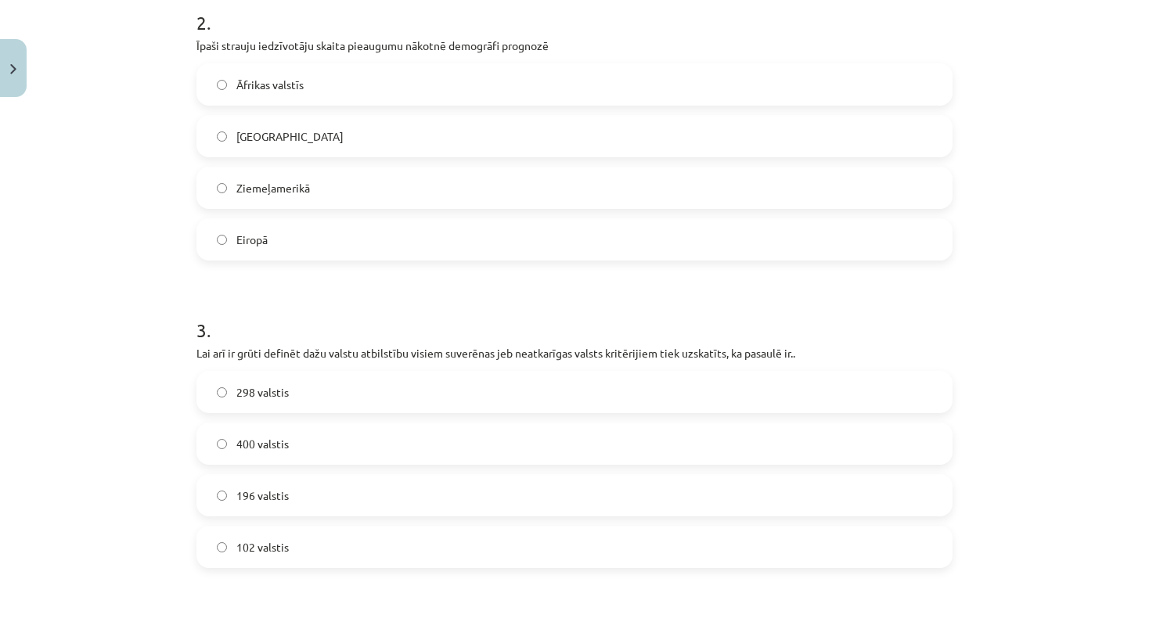
drag, startPoint x: 1027, startPoint y: 364, endPoint x: 1037, endPoint y: 608, distance: 244.3
click at [1037, 599] on div "Mācību tēma: Ģeogrāfijas i - 10. klases 1.ieskaites mācību materiāls #7 Noslēgu…" at bounding box center [574, 311] width 1149 height 622
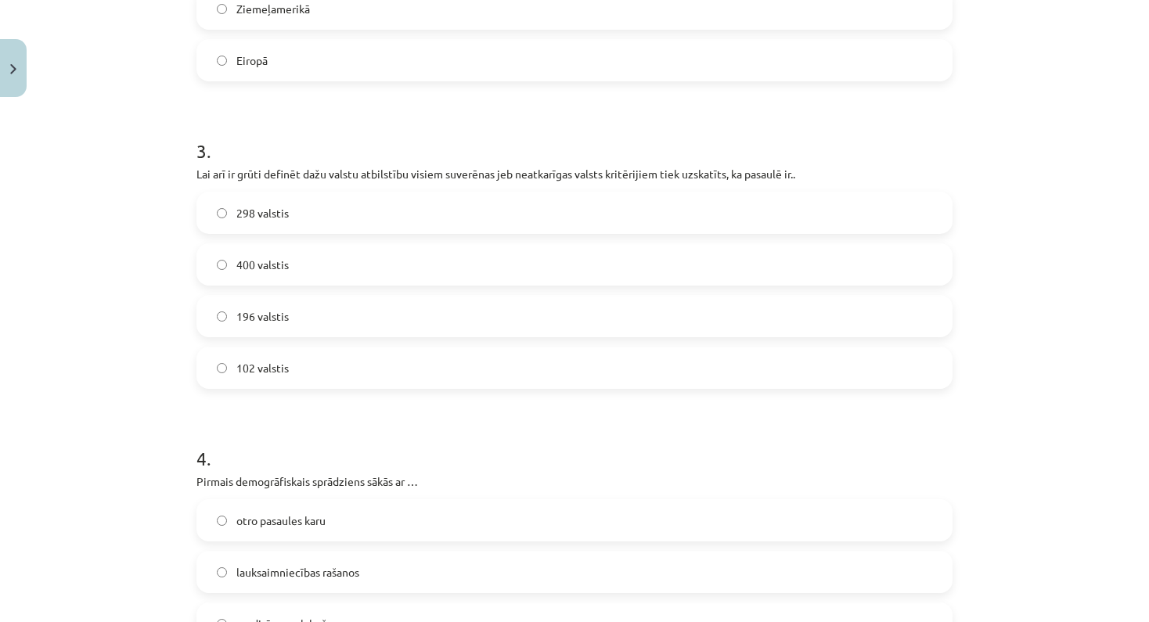
drag, startPoint x: 1067, startPoint y: 369, endPoint x: 1073, endPoint y: 615, distance: 246.5
click at [1073, 599] on div "Mācību tēma: Ģeogrāfijas i - 10. klases 1.ieskaites mācību materiāls #7 Noslēgu…" at bounding box center [574, 311] width 1149 height 622
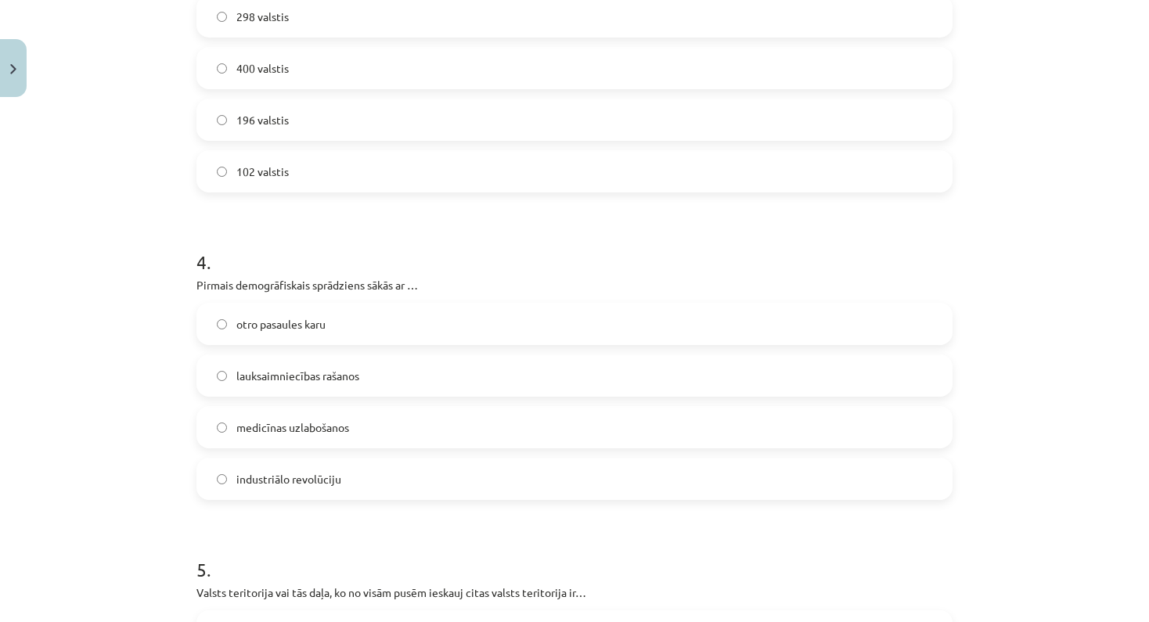
scroll to position [1020, 0]
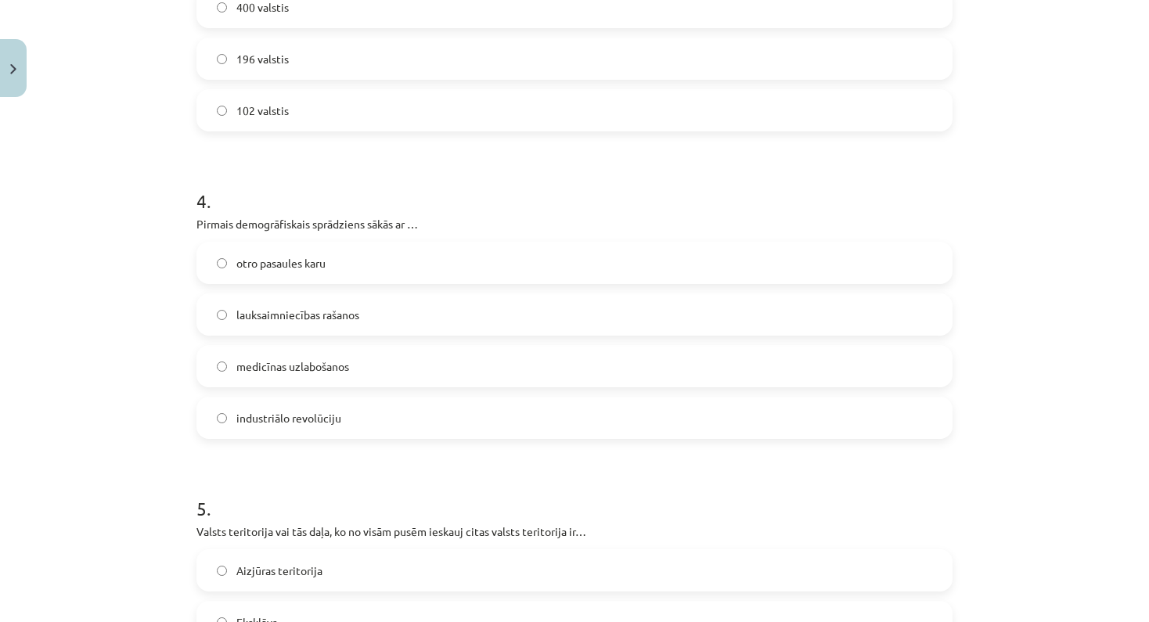
drag, startPoint x: 1054, startPoint y: 376, endPoint x: 1074, endPoint y: 620, distance: 244.1
click at [215, 315] on label "lauksaimniecības rašanos" at bounding box center [574, 314] width 753 height 39
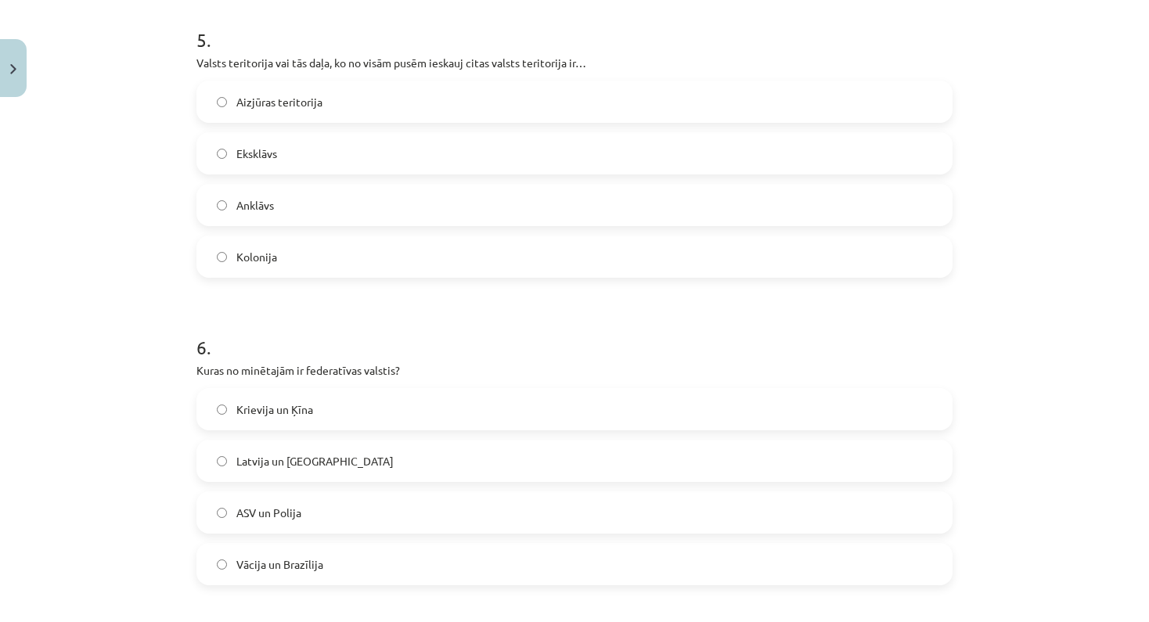
drag, startPoint x: 1031, startPoint y: 364, endPoint x: 1056, endPoint y: 605, distance: 242.4
click at [1056, 599] on div "Mācību tēma: Ģeogrāfijas i - 10. klases 1.ieskaites mācību materiāls #7 Noslēgu…" at bounding box center [574, 311] width 1149 height 622
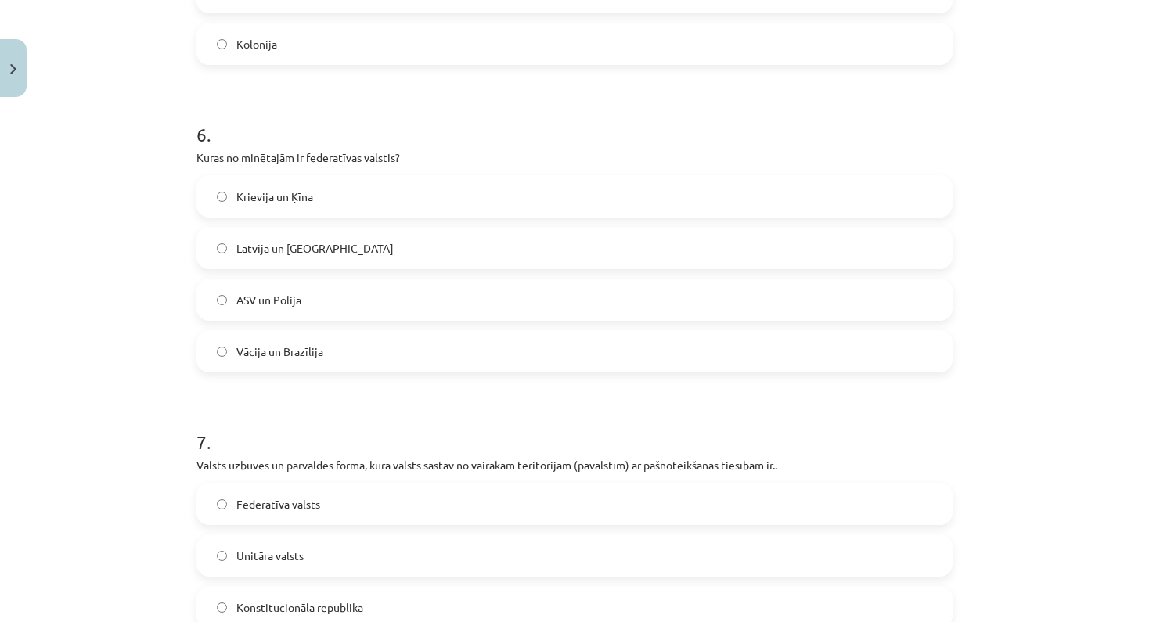
scroll to position [1760, 0]
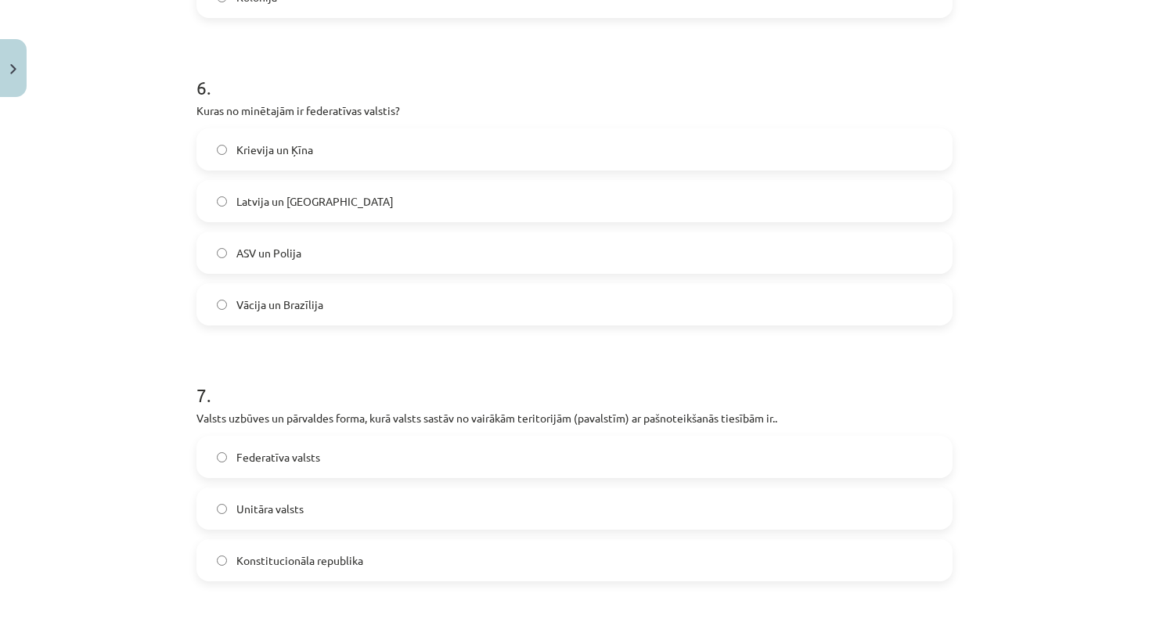
drag, startPoint x: 1041, startPoint y: 353, endPoint x: 1080, endPoint y: 619, distance: 268.9
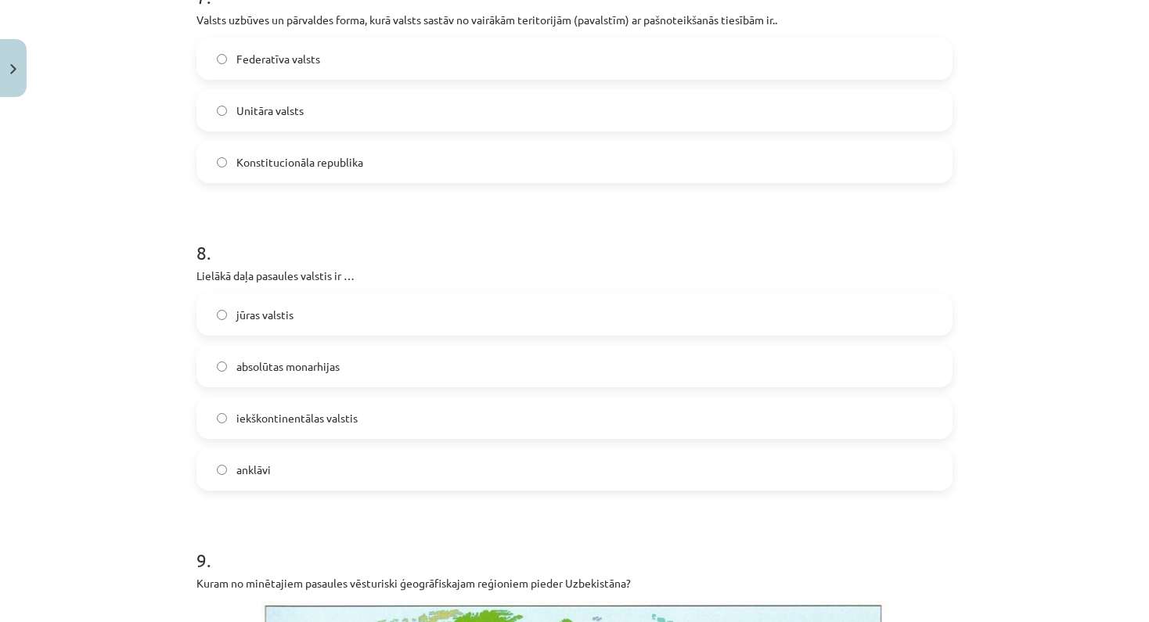
scroll to position [2228, 0]
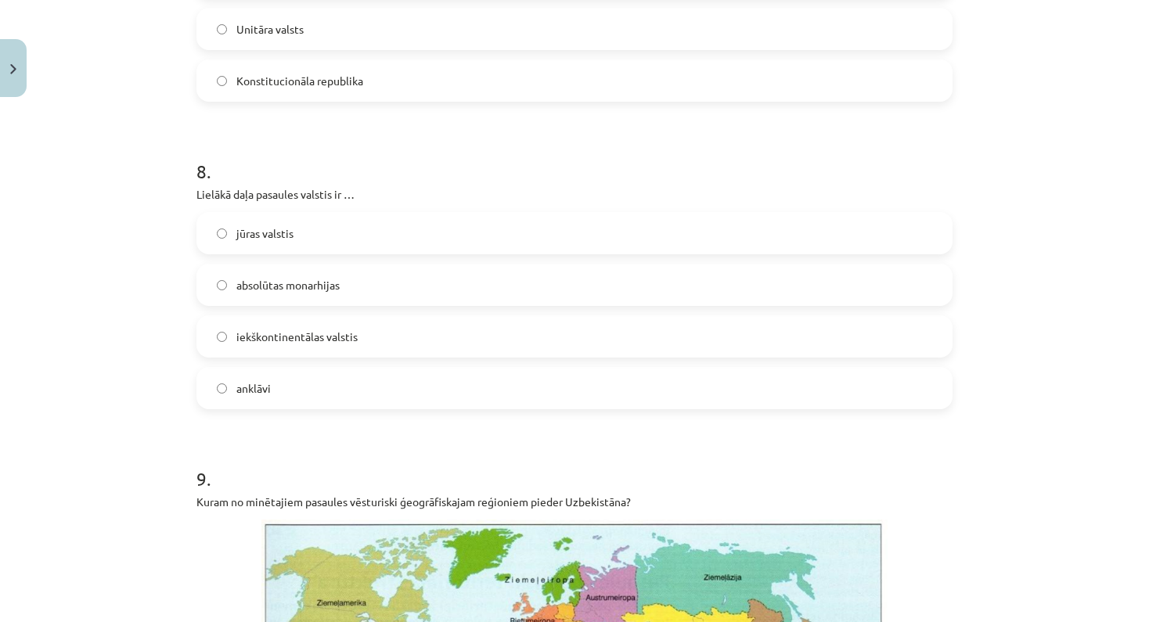
drag, startPoint x: 1031, startPoint y: 444, endPoint x: 1075, endPoint y: 639, distance: 199.9
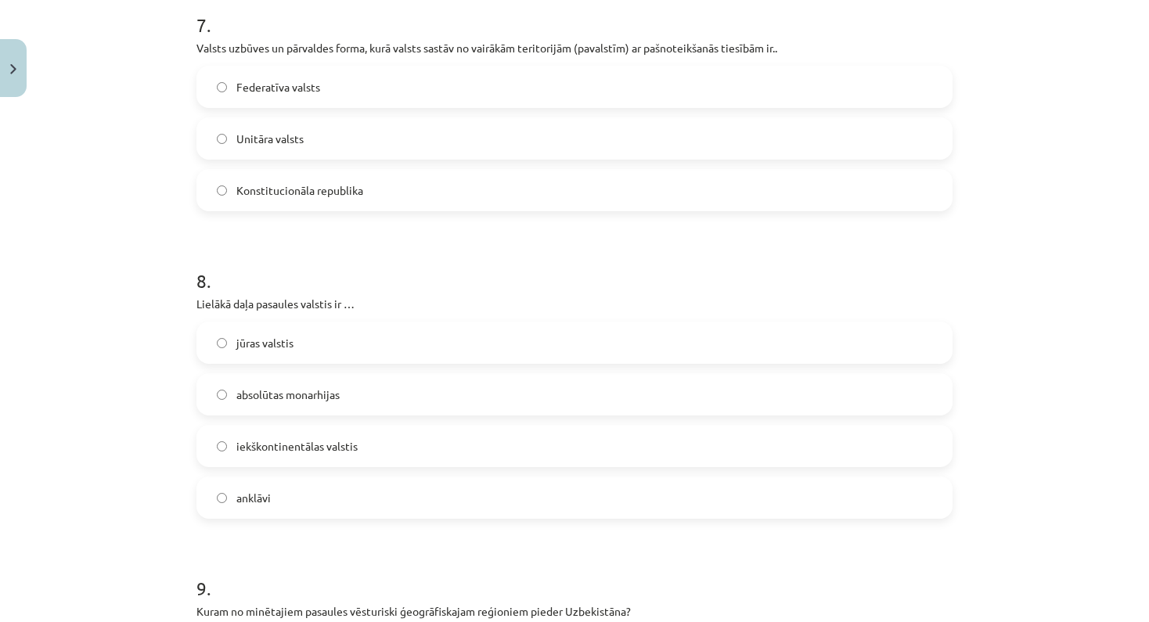
scroll to position [2128, 0]
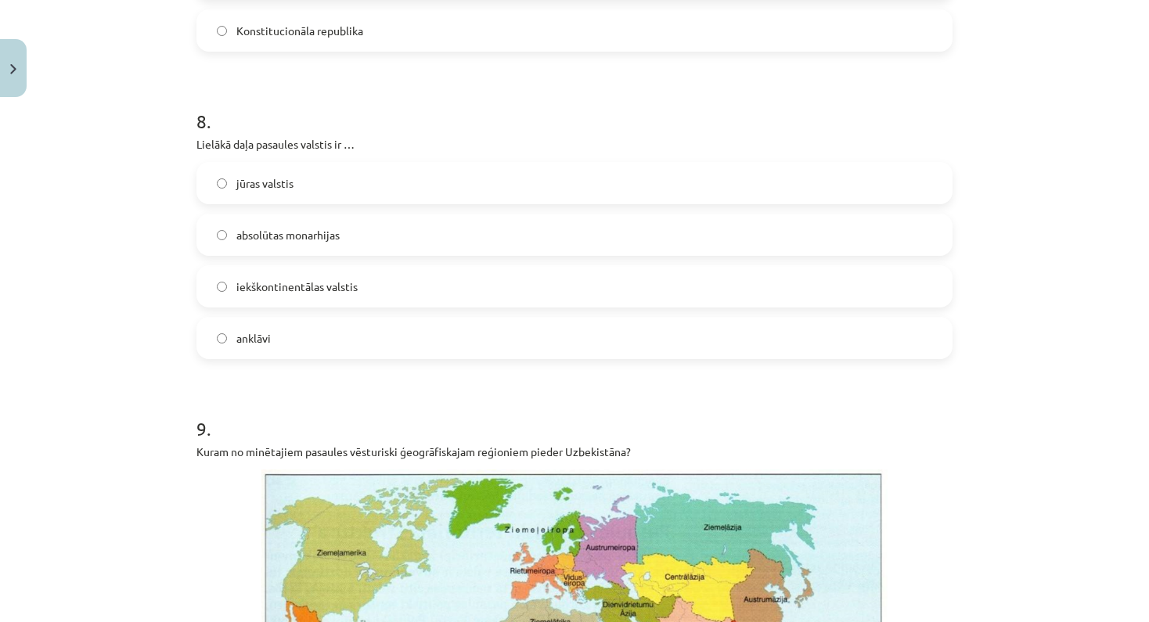
drag, startPoint x: 1006, startPoint y: 333, endPoint x: 1064, endPoint y: 615, distance: 287.7
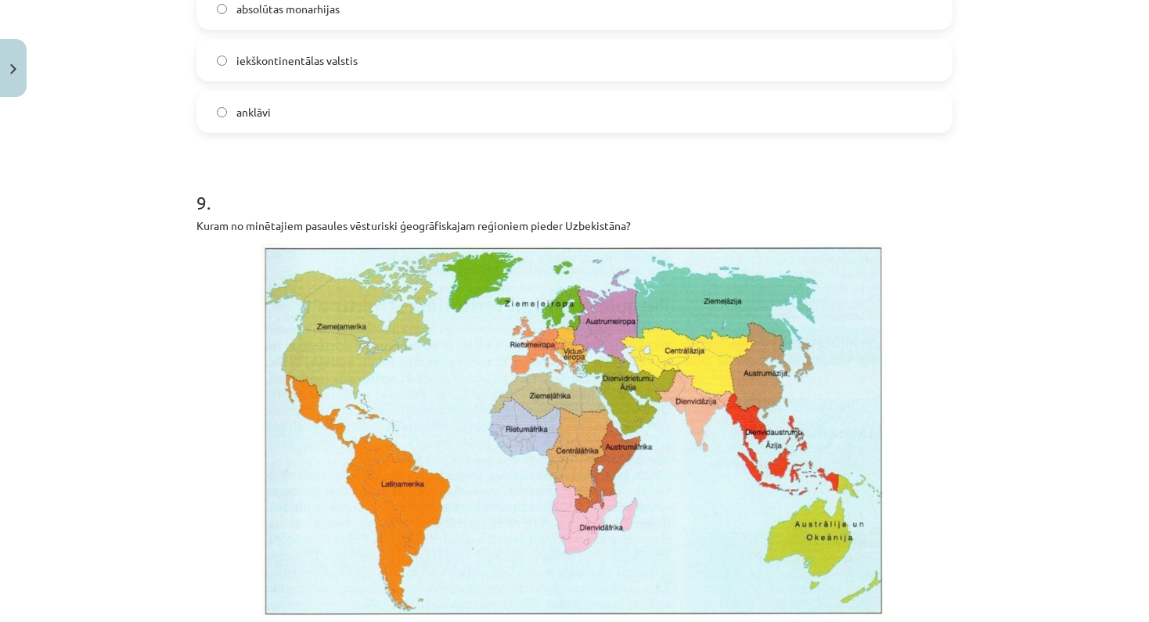
drag, startPoint x: 1036, startPoint y: 505, endPoint x: 1024, endPoint y: 628, distance: 124.3
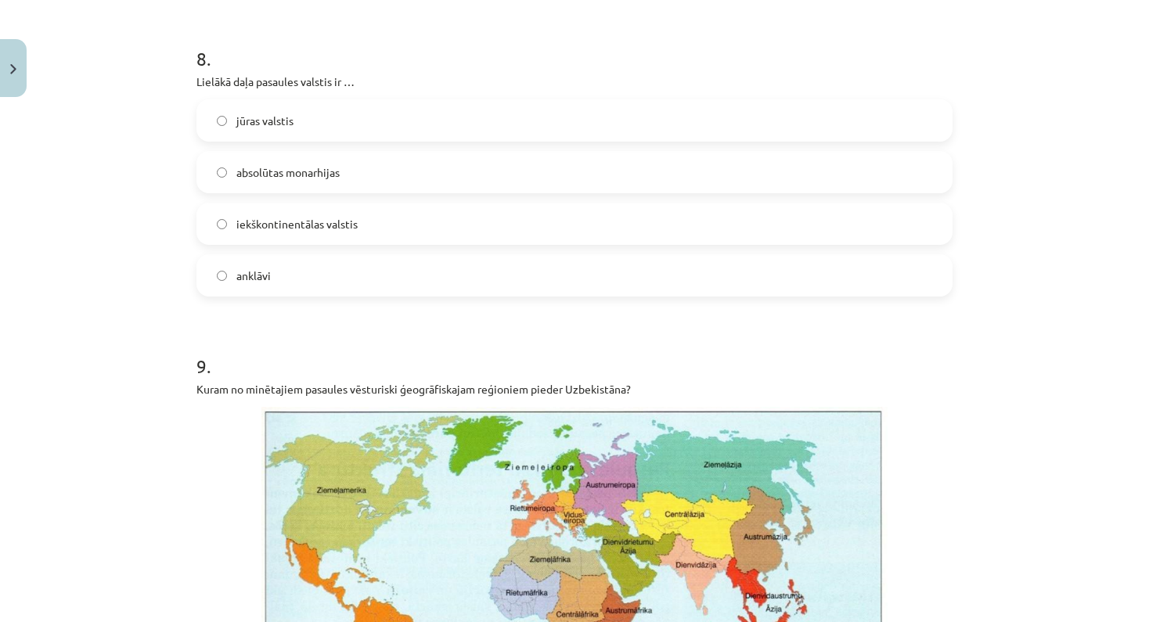
scroll to position [2331, 0]
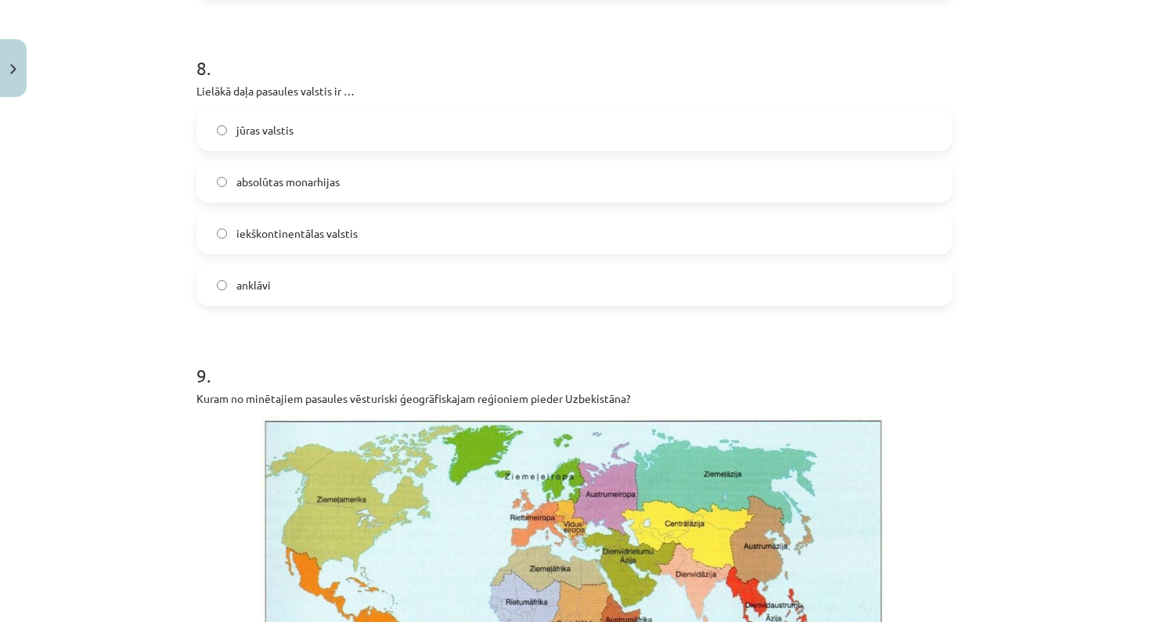
drag, startPoint x: 1089, startPoint y: 353, endPoint x: 1013, endPoint y: -3, distance: 364.2
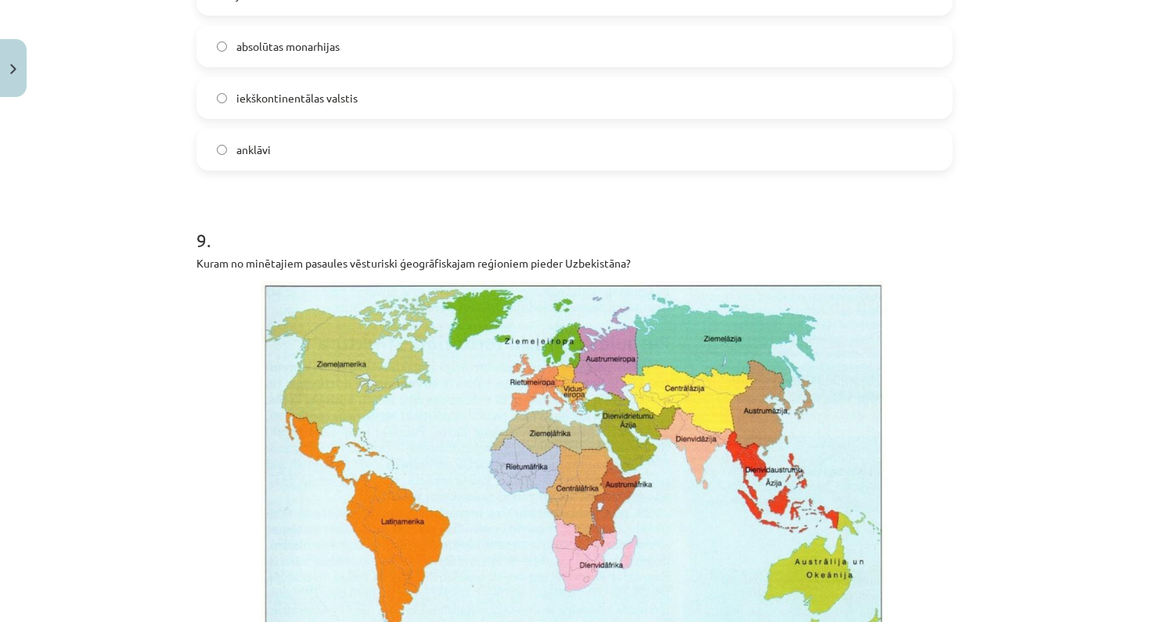
drag, startPoint x: 1048, startPoint y: 531, endPoint x: 1061, endPoint y: 610, distance: 80.1
click at [1061, 599] on div "Mācību tēma: Ģeogrāfijas i - 10. klases 1.ieskaites mācību materiāls #7 Noslēgu…" at bounding box center [574, 311] width 1149 height 622
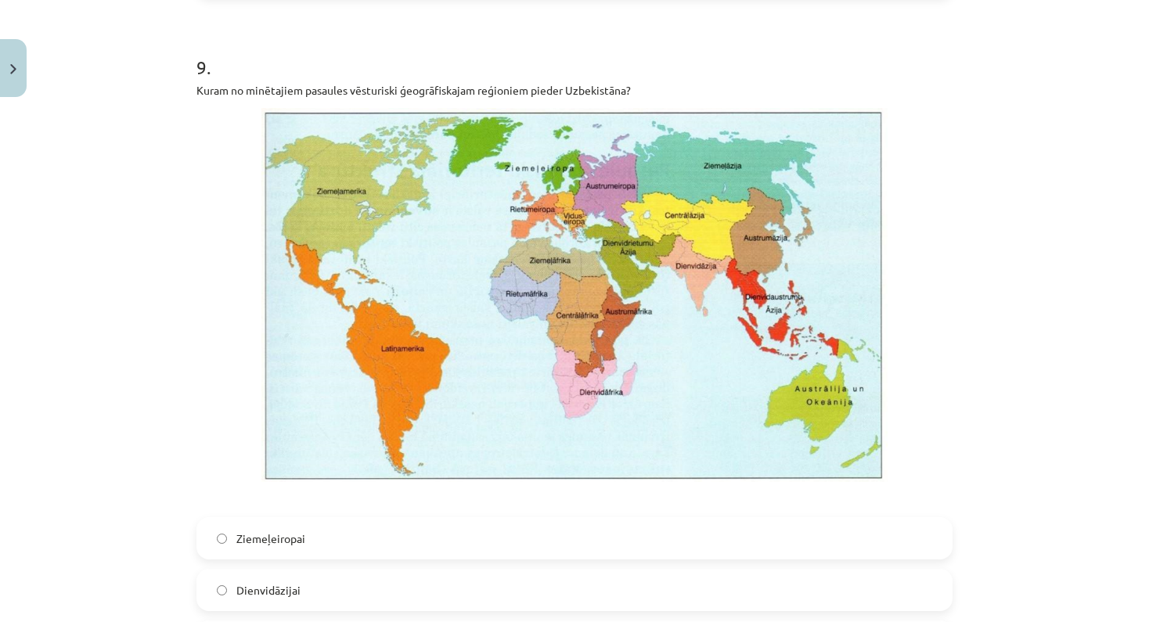
drag, startPoint x: 1082, startPoint y: 469, endPoint x: 1093, endPoint y: 618, distance: 149.9
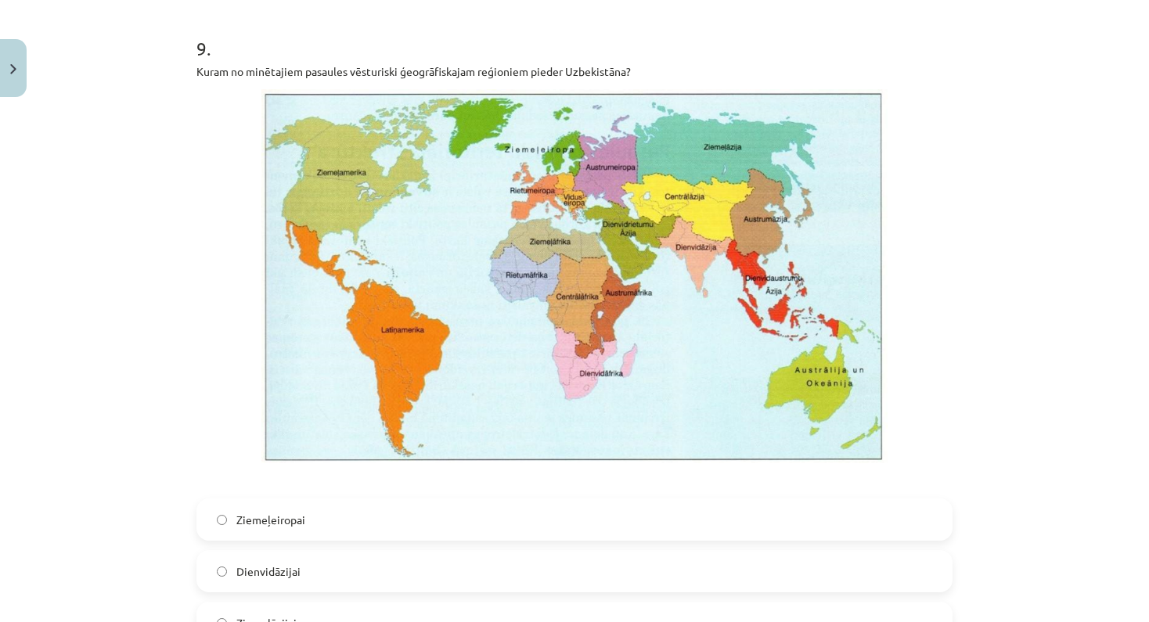
click at [1015, 515] on div "Mācību tēma: Ģeogrāfijas i - 10. klases 1.ieskaites mācību materiāls #7 Noslēgu…" at bounding box center [574, 311] width 1149 height 622
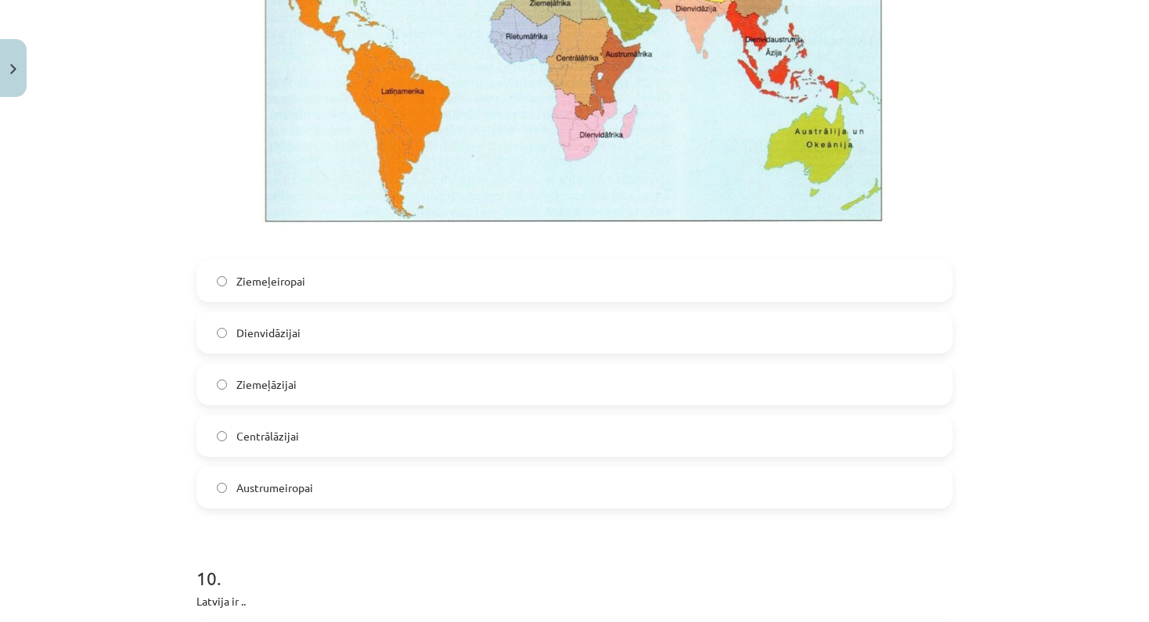
scroll to position [2993, 0]
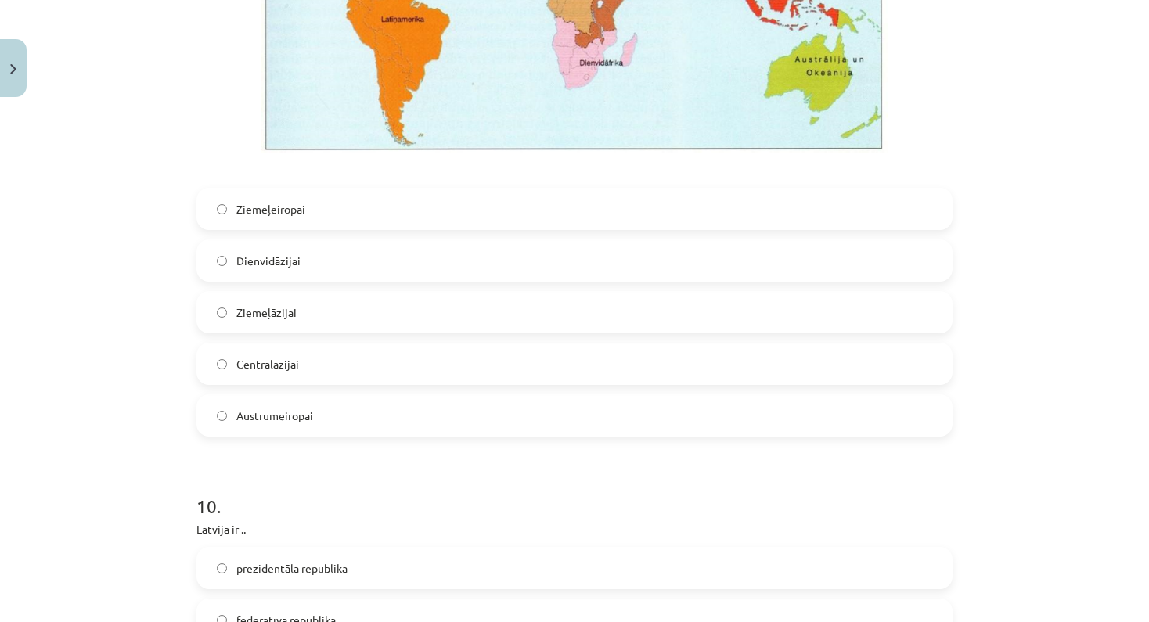
drag, startPoint x: 1015, startPoint y: 515, endPoint x: 1036, endPoint y: 631, distance: 118.5
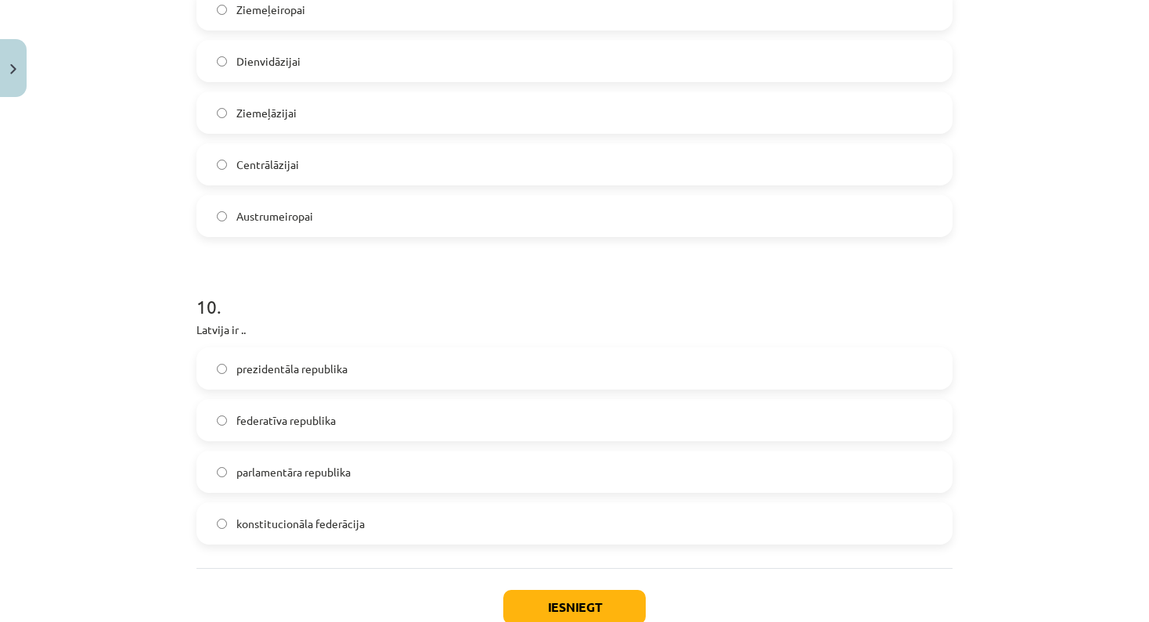
scroll to position [3297, 0]
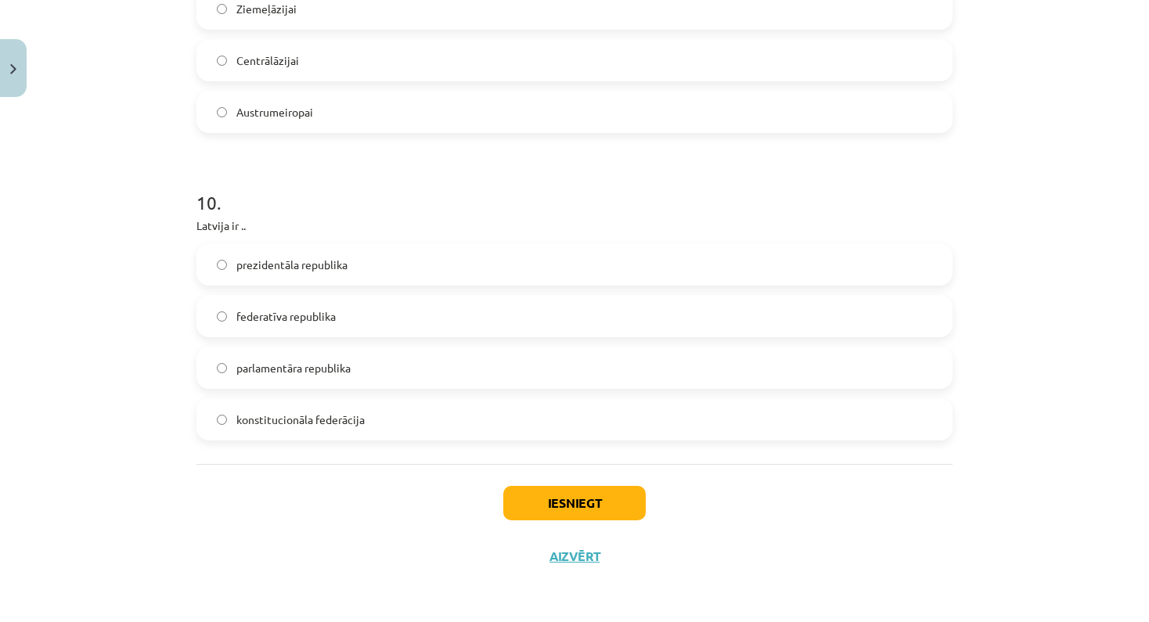
drag, startPoint x: 1040, startPoint y: 525, endPoint x: 1011, endPoint y: 645, distance: 123.2
click at [560, 486] on button "Iesniegt" at bounding box center [574, 503] width 142 height 34
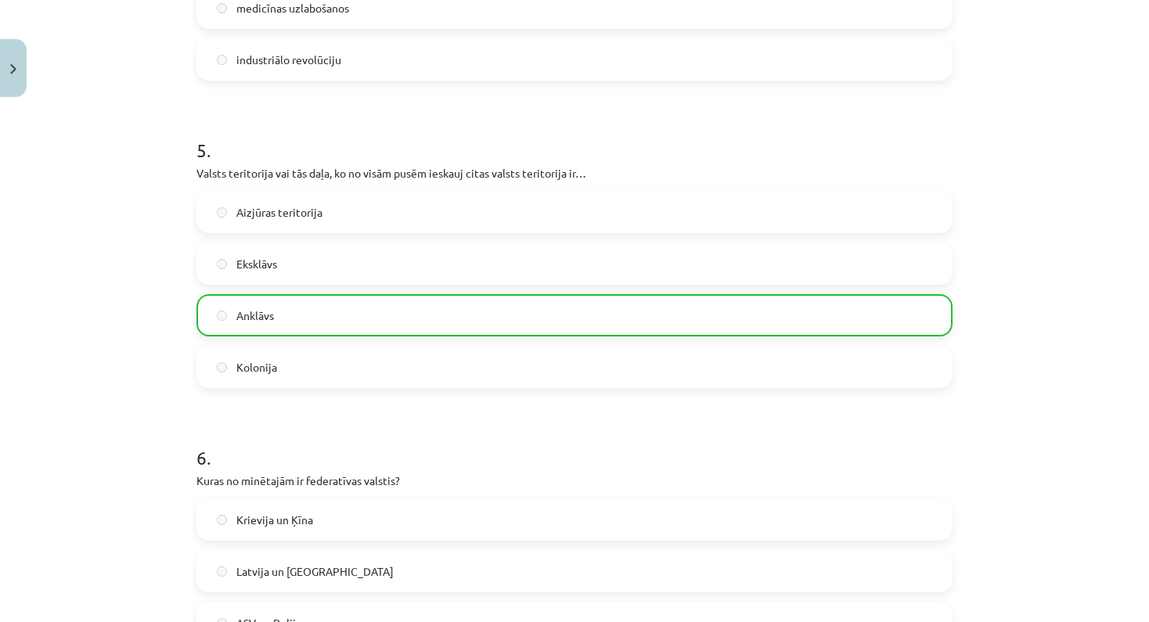
drag, startPoint x: 1013, startPoint y: 493, endPoint x: 1007, endPoint y: -9, distance: 501.6
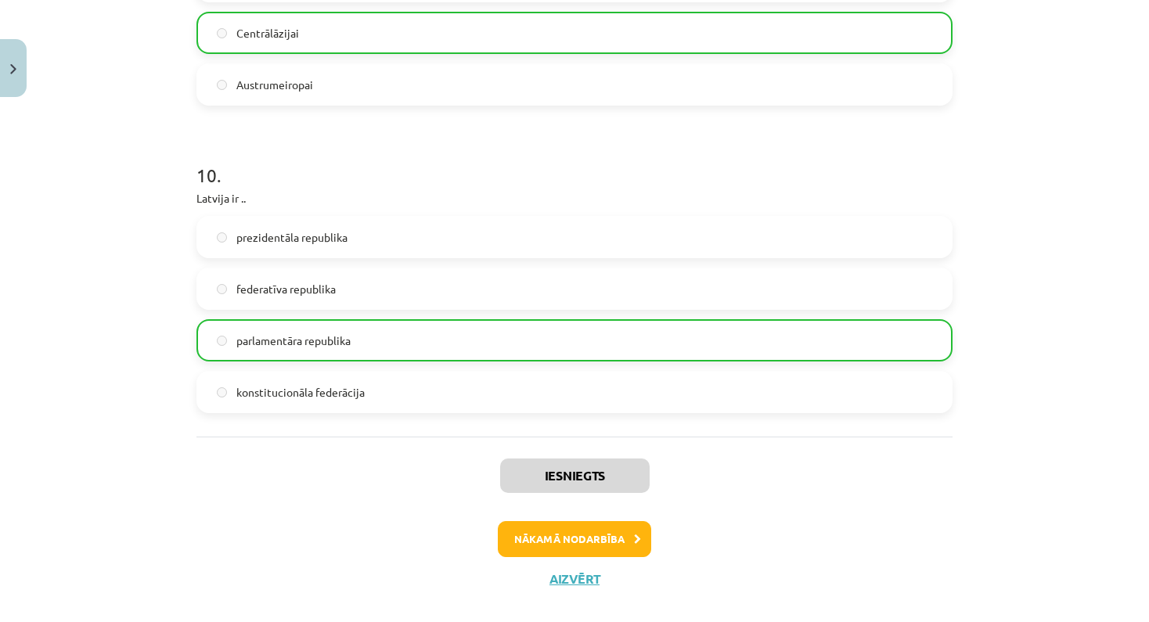
scroll to position [3346, 0]
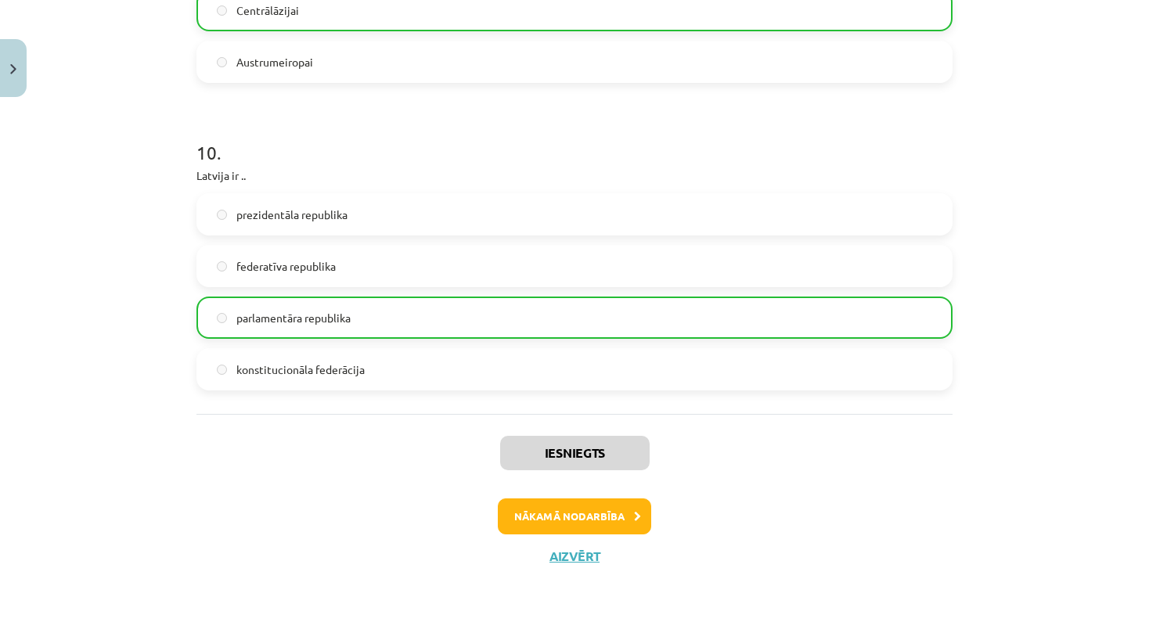
click at [590, 498] on button "Nākamā nodarbība" at bounding box center [574, 516] width 153 height 36
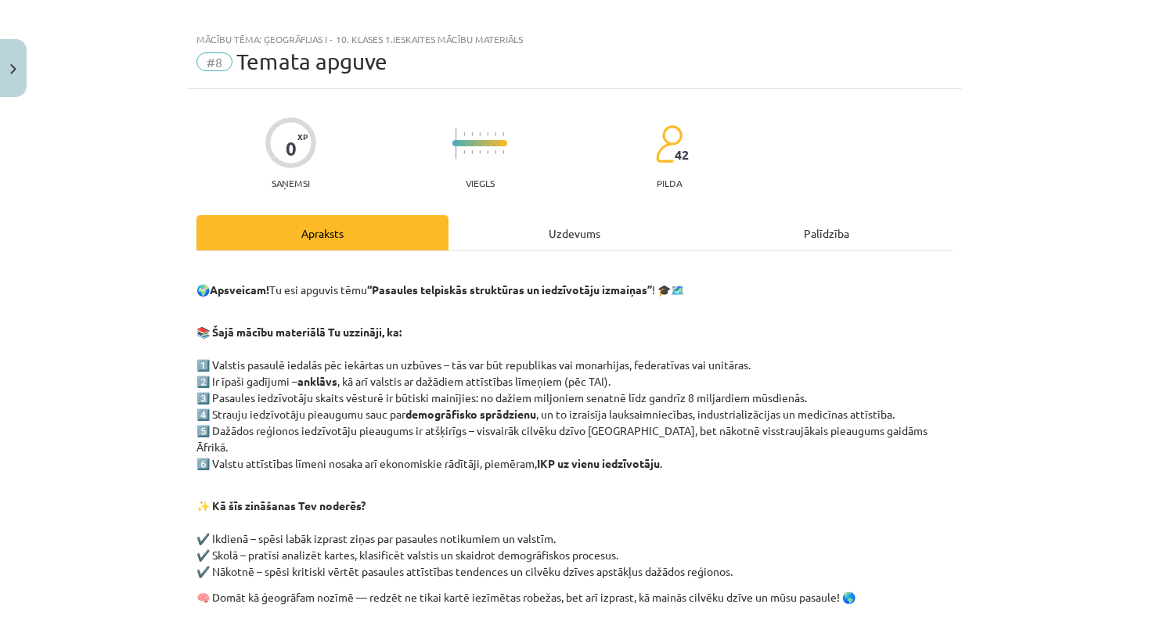
scroll to position [0, 0]
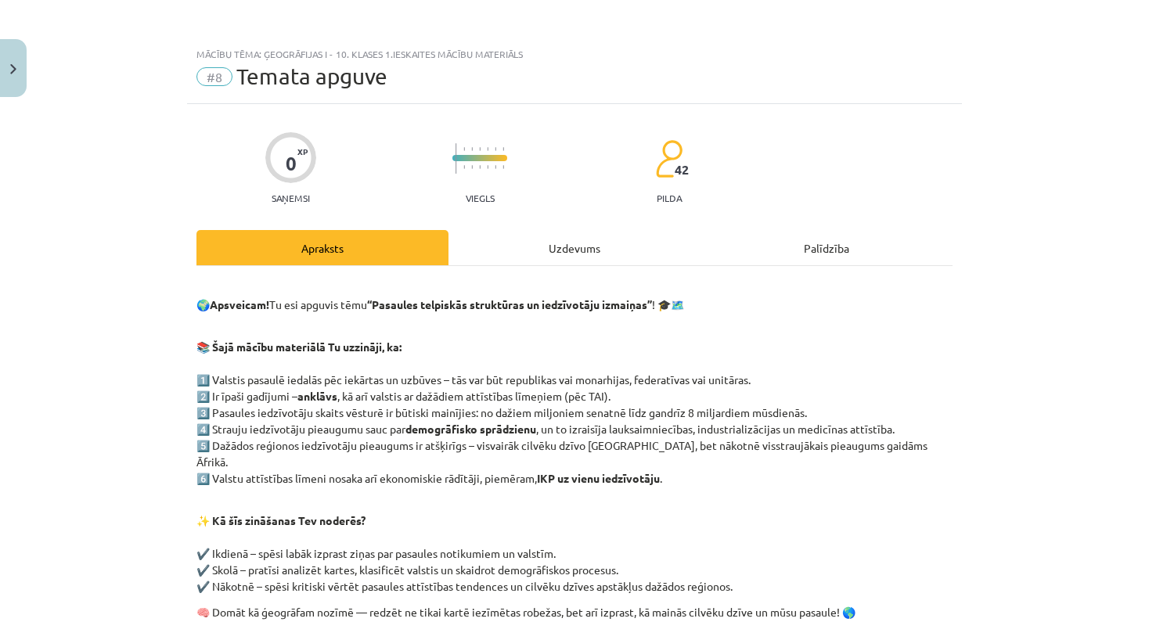
drag, startPoint x: 1024, startPoint y: 5, endPoint x: 1024, endPoint y: -7, distance: 11.7
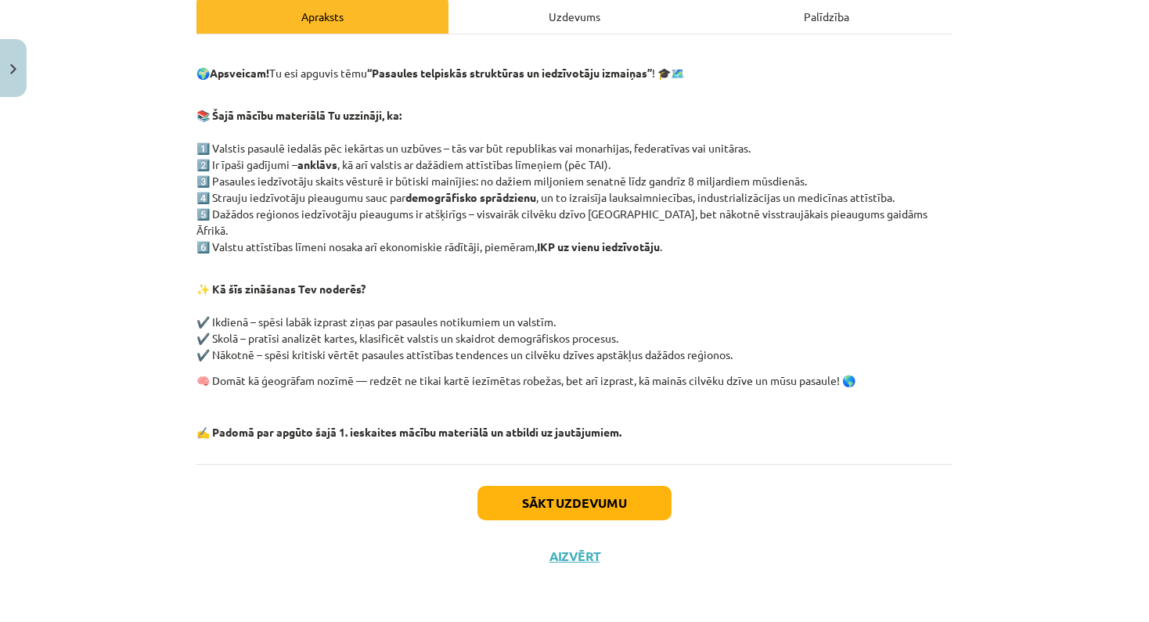
scroll to position [239, 0]
click at [556, 486] on button "Sākt uzdevumu" at bounding box center [574, 503] width 194 height 34
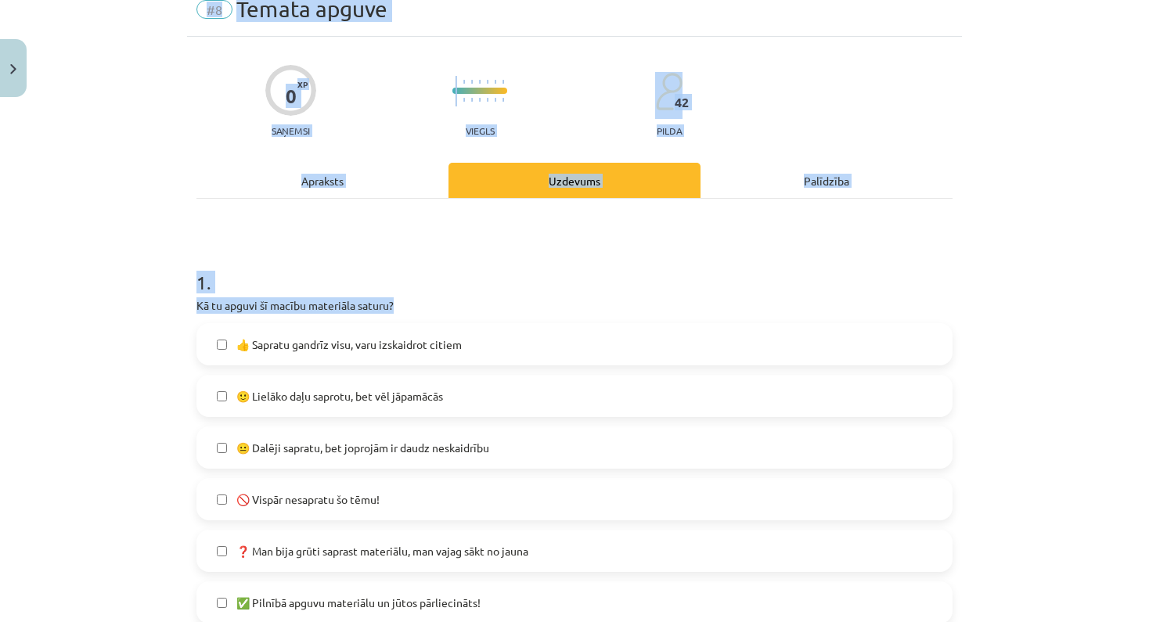
scroll to position [100, 0]
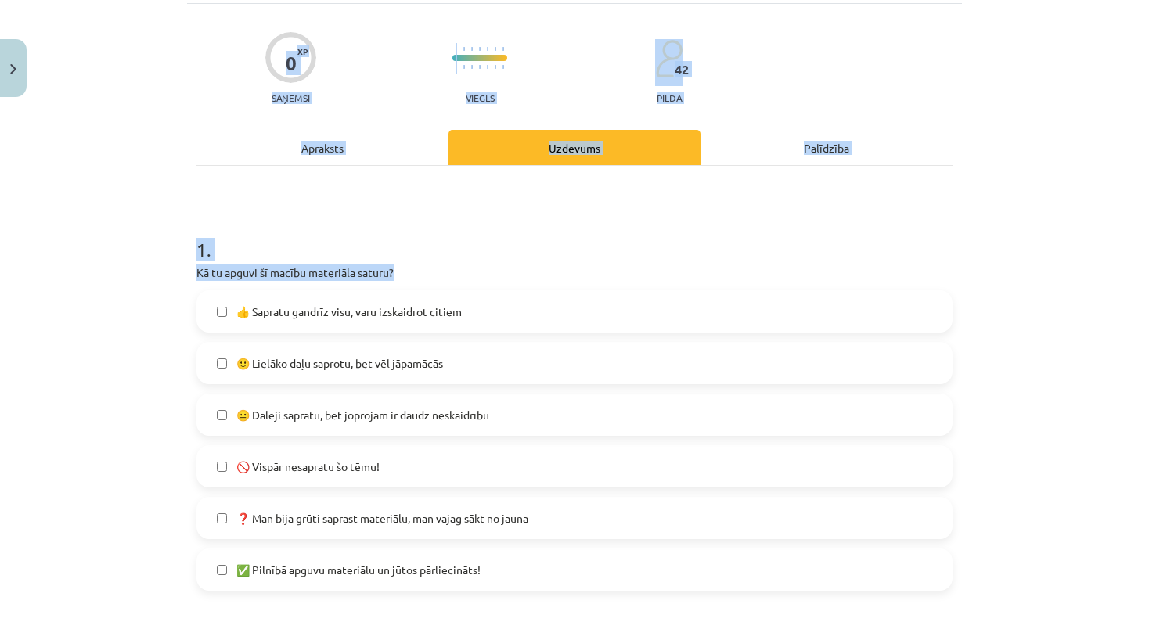
drag, startPoint x: 1005, startPoint y: 369, endPoint x: 1031, endPoint y: 610, distance: 243.2
click at [1031, 599] on div "Mācību tēma: Ģeogrāfijas i - 10. klases 1.ieskaites mācību materiāls #8 Temata …" at bounding box center [574, 311] width 1149 height 622
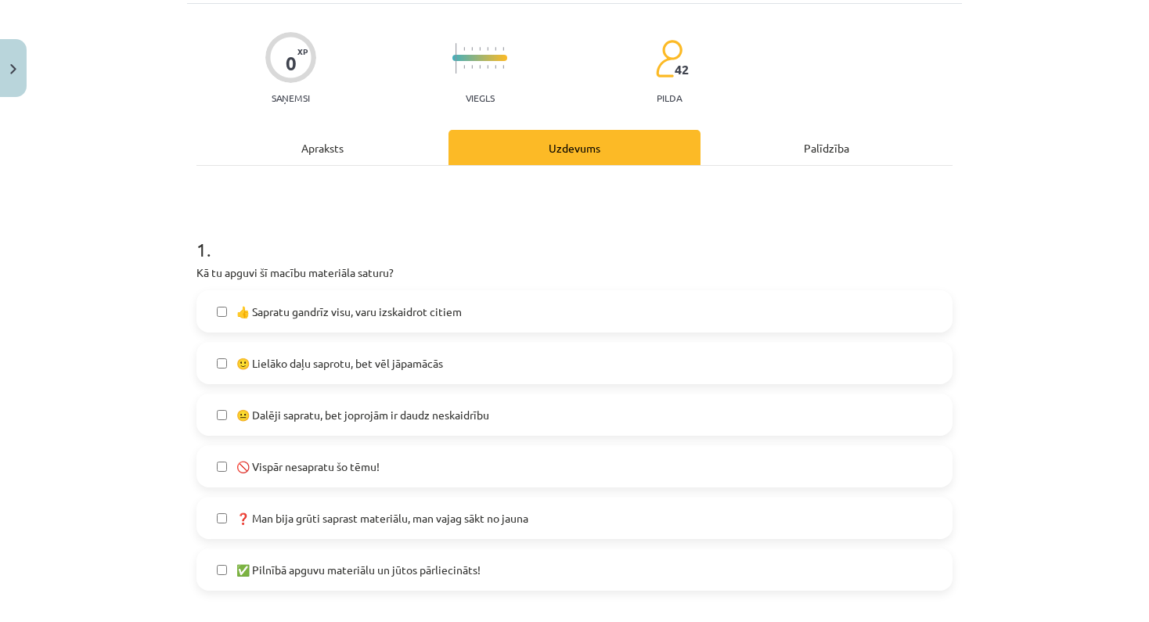
click at [1031, 442] on div "Mācību tēma: Ģeogrāfijas i - 10. klases 1.ieskaites mācību materiāls #8 Temata …" at bounding box center [574, 311] width 1149 height 622
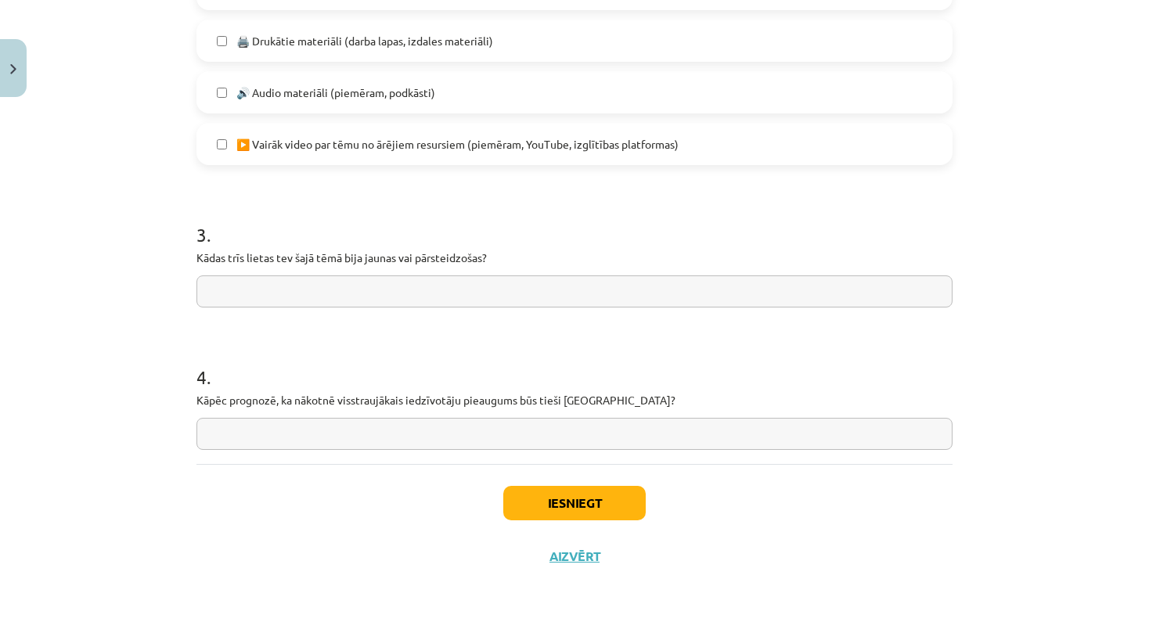
scroll to position [1031, 0]
drag, startPoint x: 1070, startPoint y: 423, endPoint x: 1149, endPoint y: 485, distance: 101.0
drag, startPoint x: 1142, startPoint y: 487, endPoint x: 1145, endPoint y: 462, distance: 24.4
click at [1145, 462] on div "Mācību tēma: Ģeogrāfijas i - 10. klases 1.ieskaites mācību materiāls #8 Temata …" at bounding box center [574, 311] width 1149 height 622
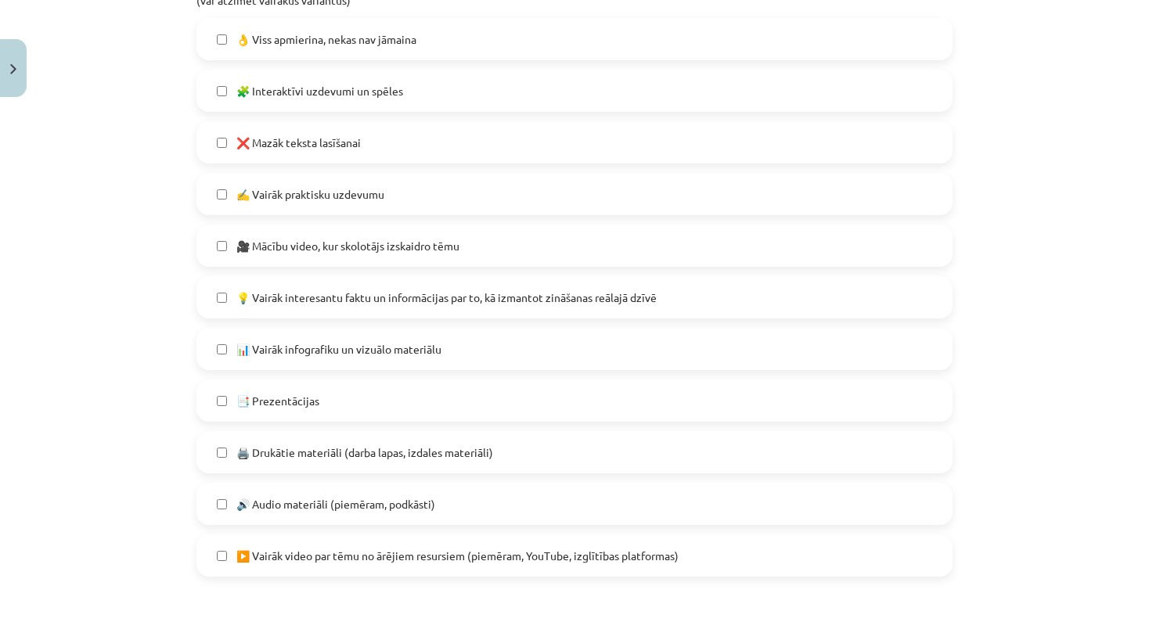
drag, startPoint x: 1067, startPoint y: 489, endPoint x: 1010, endPoint y: -2, distance: 494.6
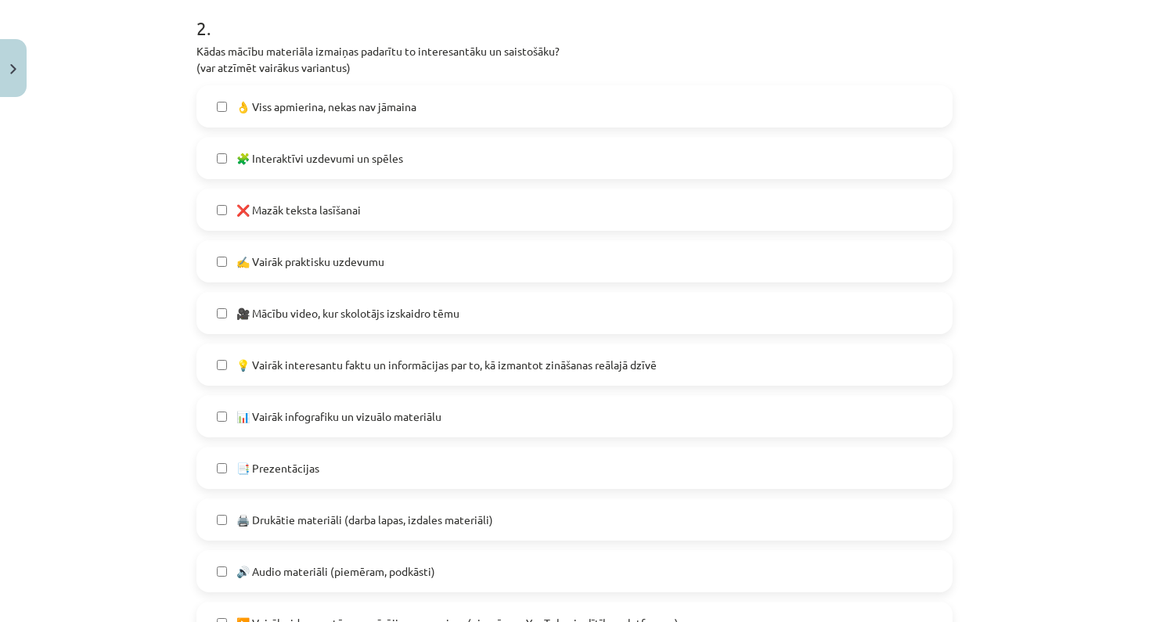
drag, startPoint x: 1076, startPoint y: 220, endPoint x: 1008, endPoint y: -4, distance: 233.9
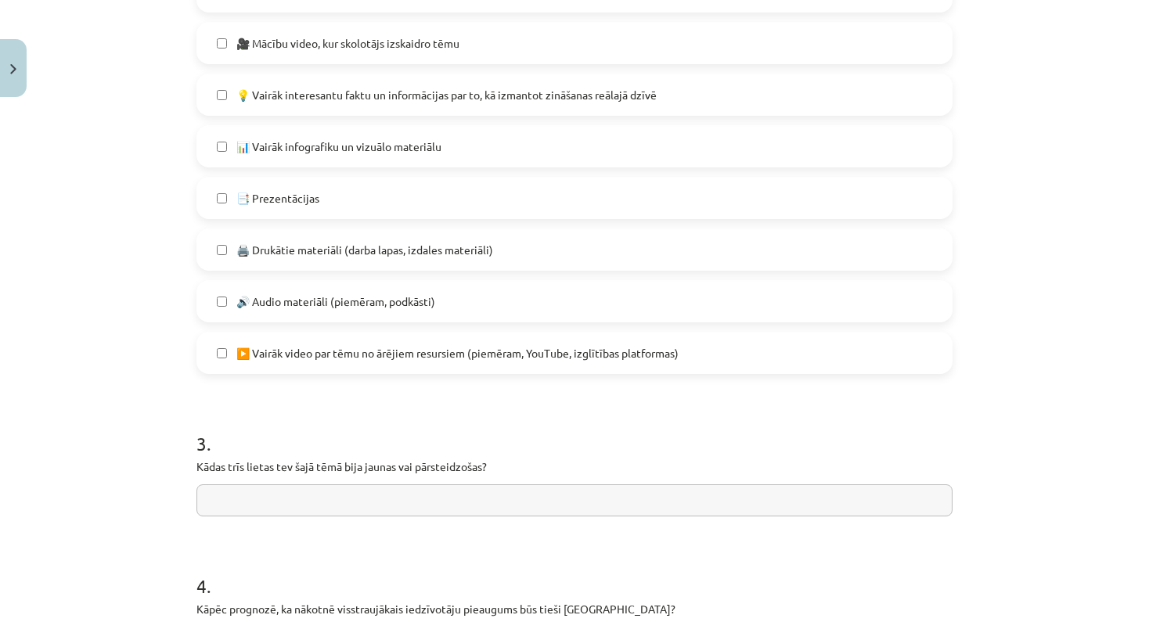
drag, startPoint x: 1013, startPoint y: 500, endPoint x: 1023, endPoint y: 637, distance: 137.3
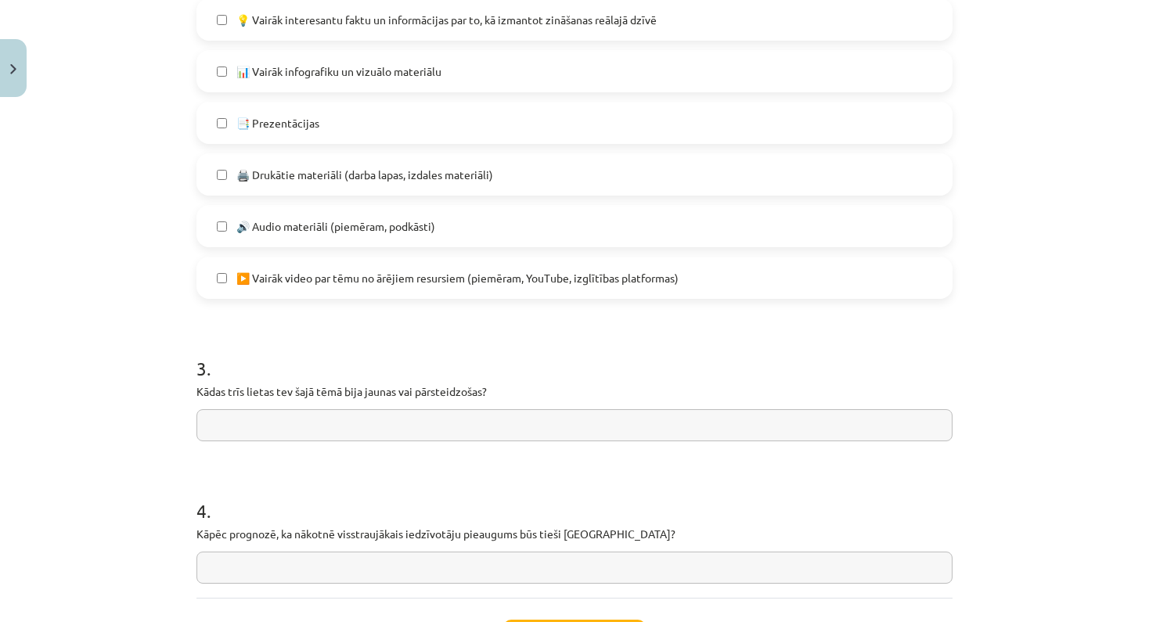
click at [701, 429] on input "text" at bounding box center [574, 425] width 756 height 32
type input "**********"
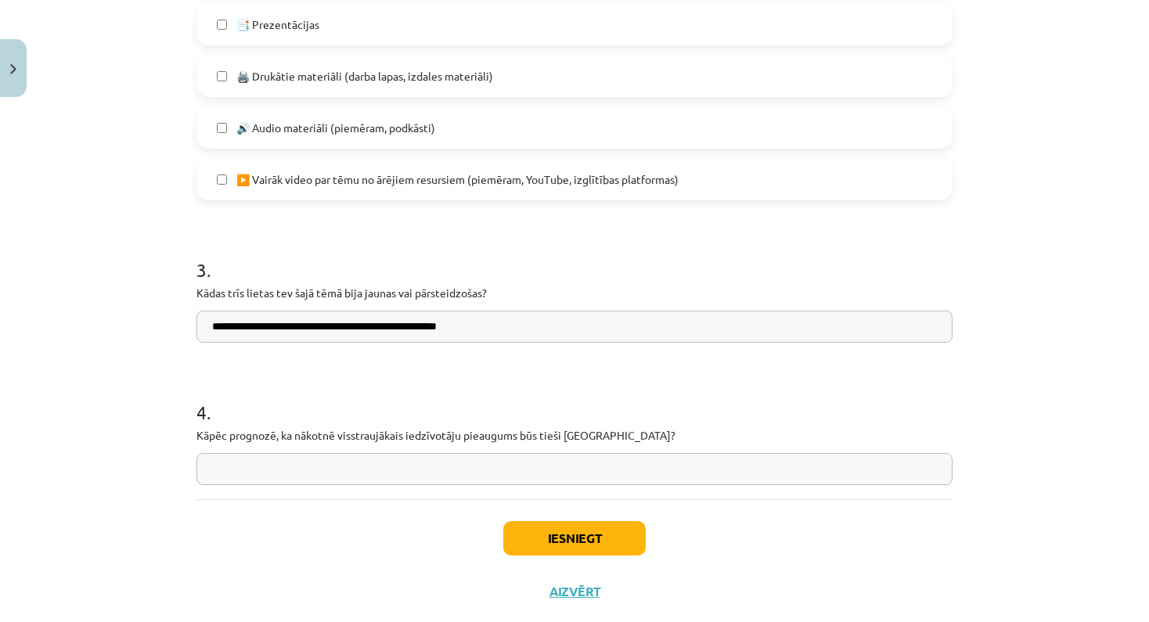
scroll to position [1236, 0]
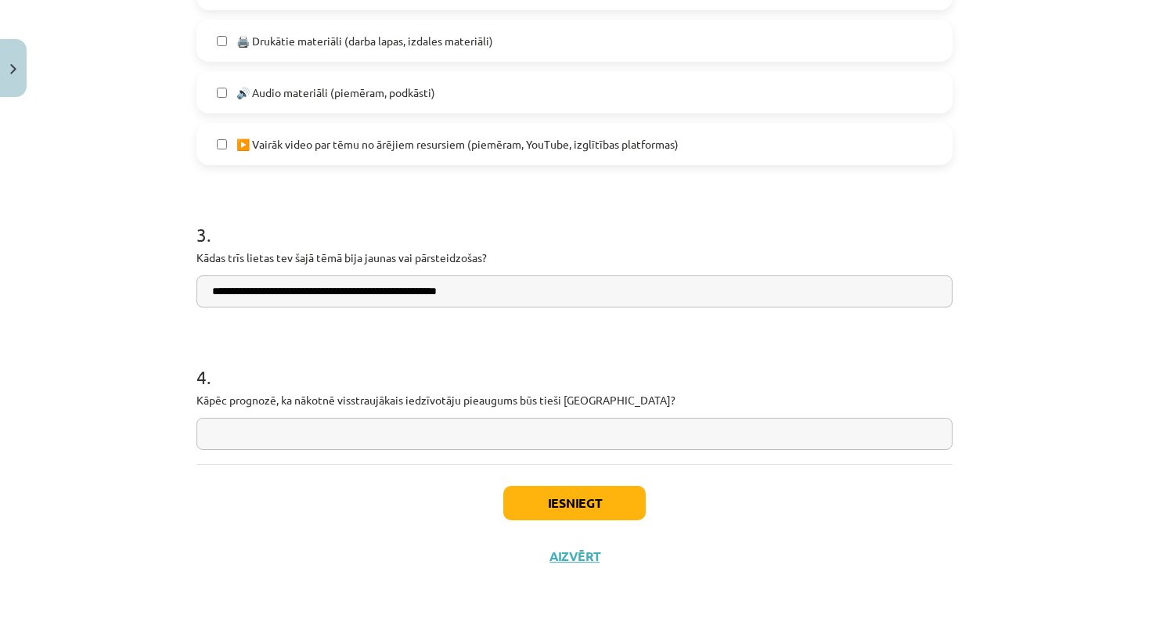
drag, startPoint x: 1007, startPoint y: 477, endPoint x: 987, endPoint y: 628, distance: 152.4
click at [408, 418] on input "text" at bounding box center [574, 434] width 756 height 32
type input "**********"
click at [526, 486] on button "Iesniegt" at bounding box center [574, 503] width 142 height 34
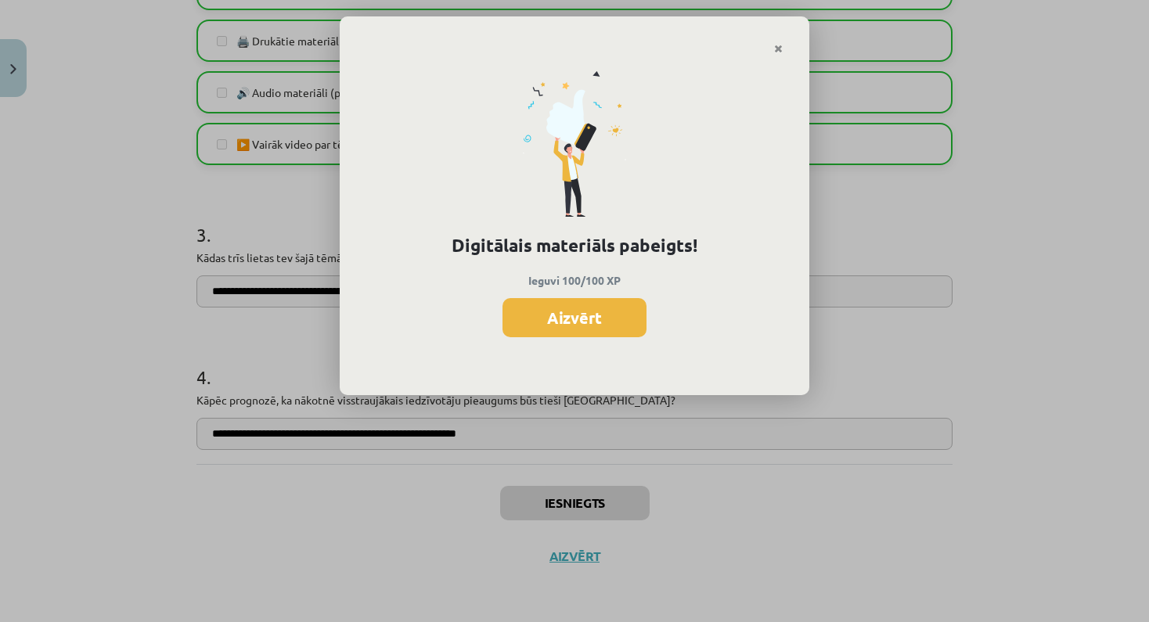
scroll to position [1014, 0]
click at [590, 309] on button "Aizvērt" at bounding box center [574, 317] width 144 height 39
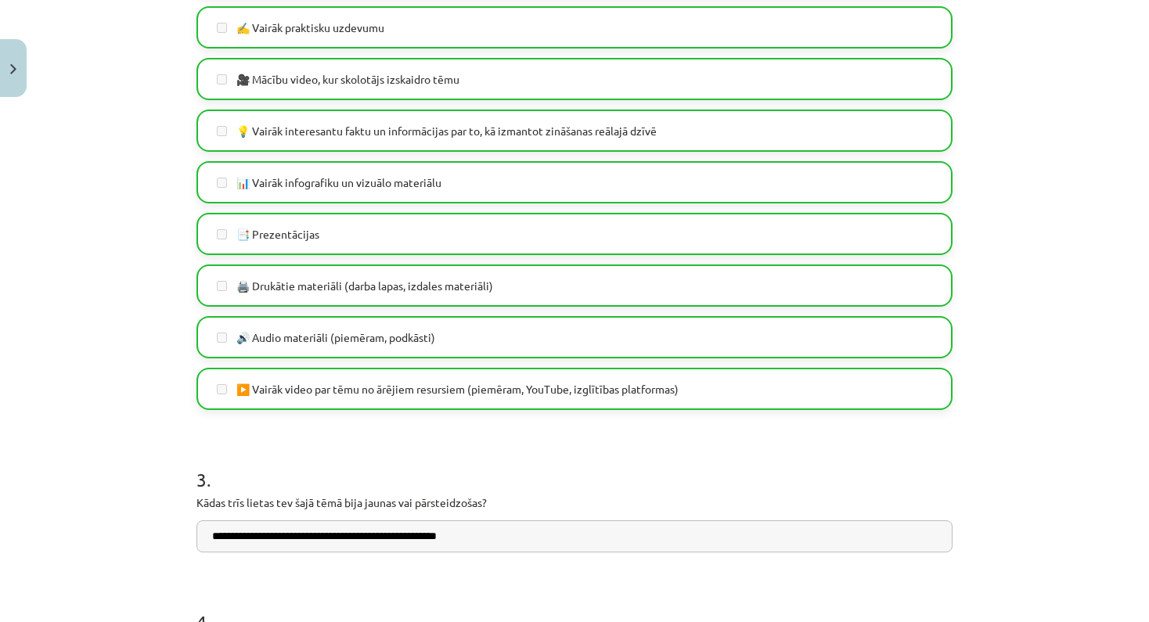
drag, startPoint x: 1024, startPoint y: 338, endPoint x: 1007, endPoint y: 100, distance: 238.4
click at [1006, 1] on div "Mācību tēma: Ģeogrāfijas i - 10. klases 1.ieskaites mācību materiāls #8 Temata …" at bounding box center [574, 311] width 1149 height 622
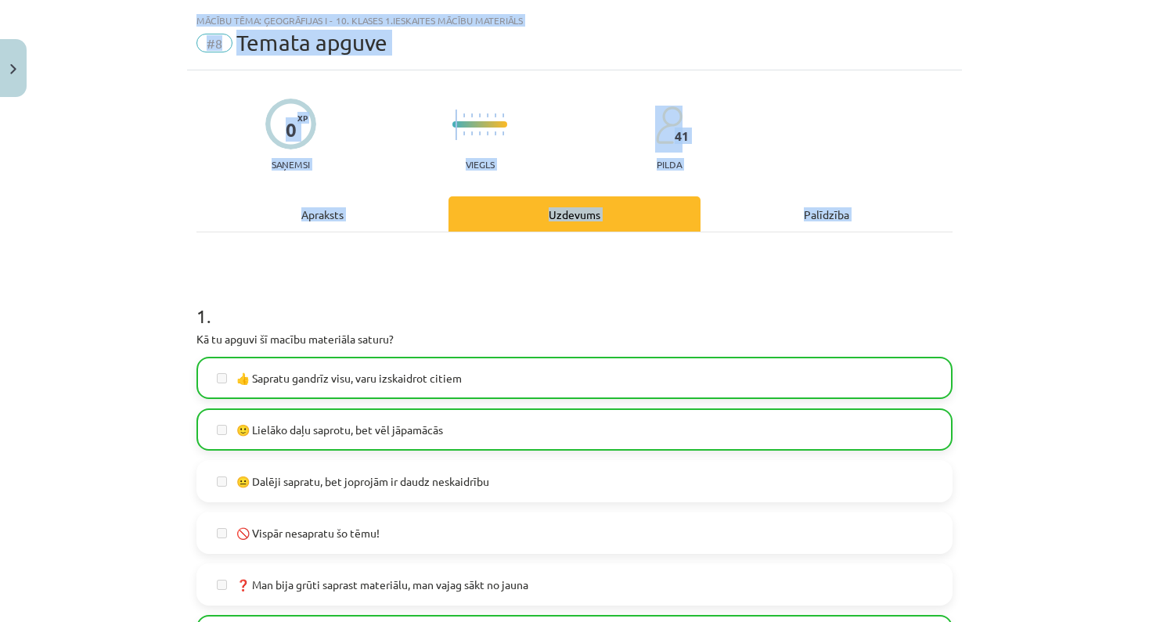
scroll to position [0, 0]
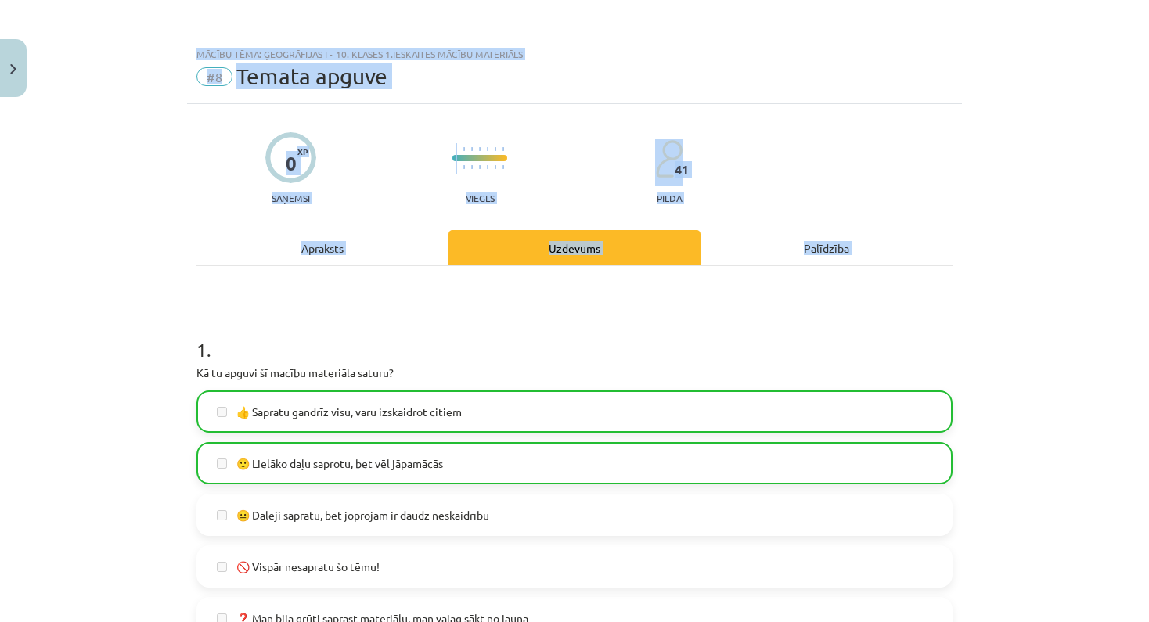
click at [13, 66] on img "Close" at bounding box center [13, 69] width 6 height 10
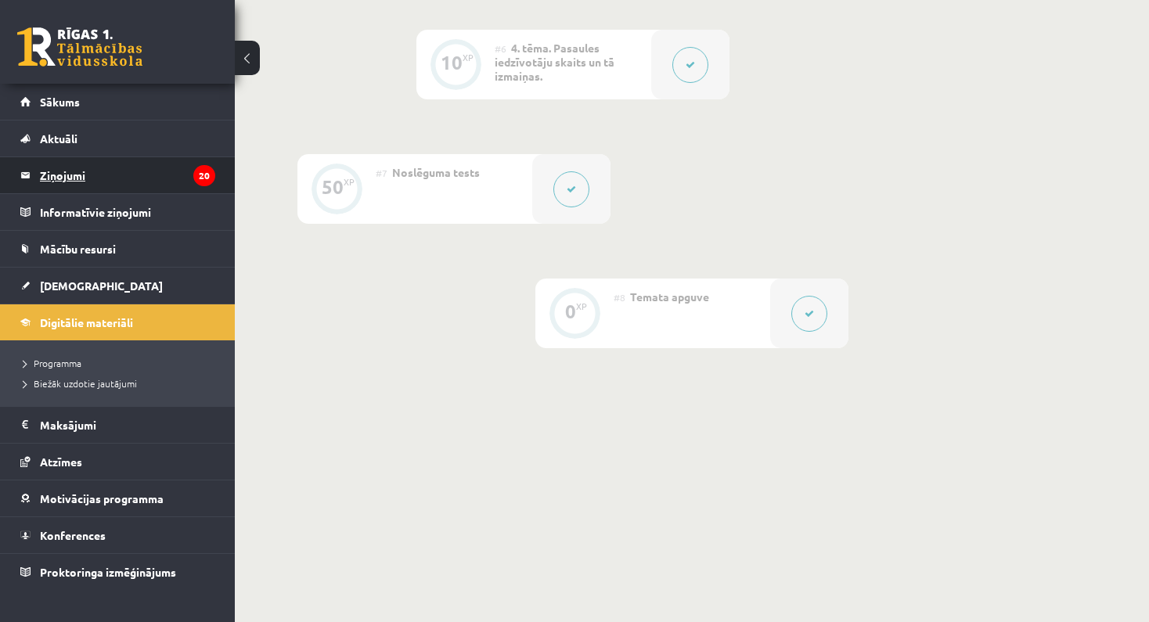
click at [124, 178] on legend "Ziņojumi 20" at bounding box center [127, 175] width 175 height 36
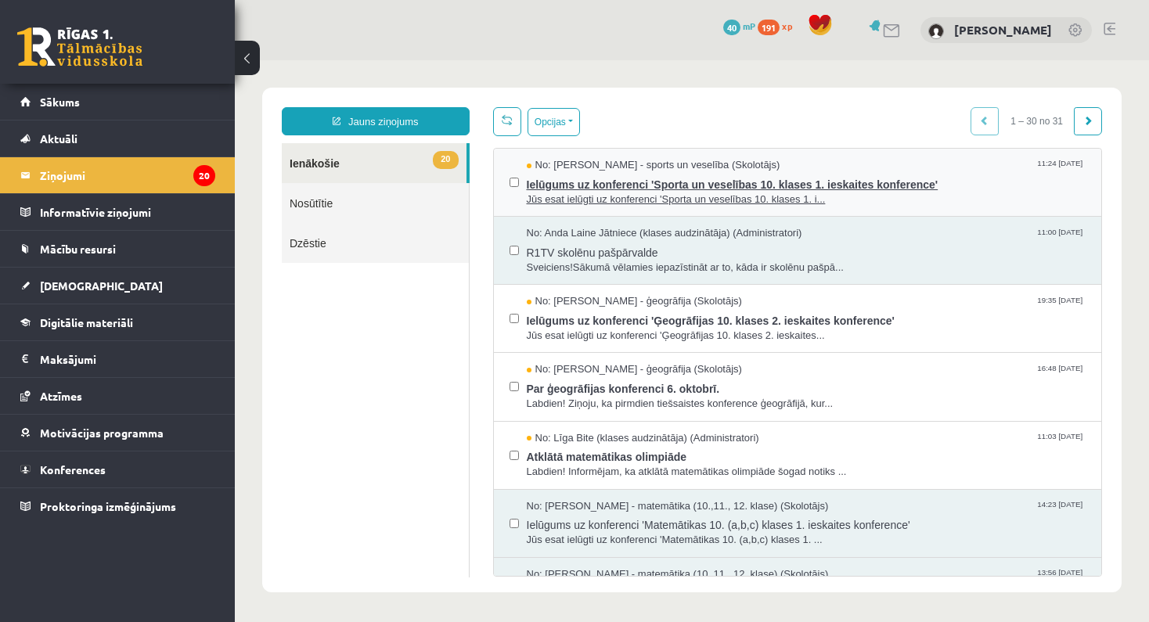
click at [589, 183] on span "Ielūgums uz konferenci 'Sporta un veselības 10. klases 1. ieskaites konference'" at bounding box center [806, 183] width 559 height 20
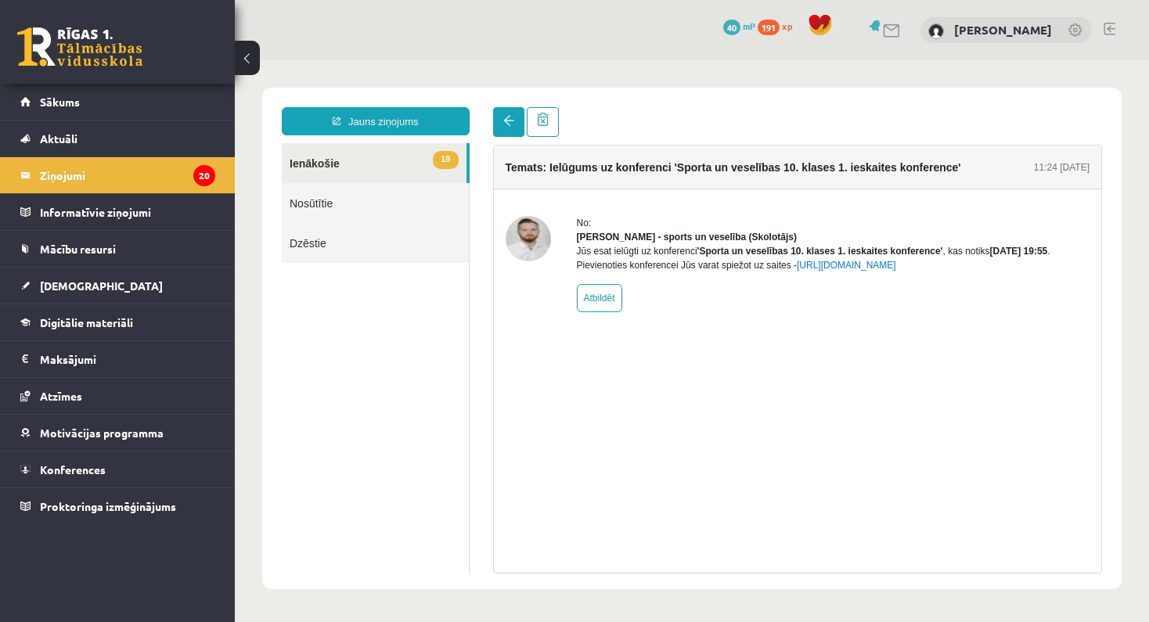
click at [508, 128] on link at bounding box center [508, 122] width 31 height 30
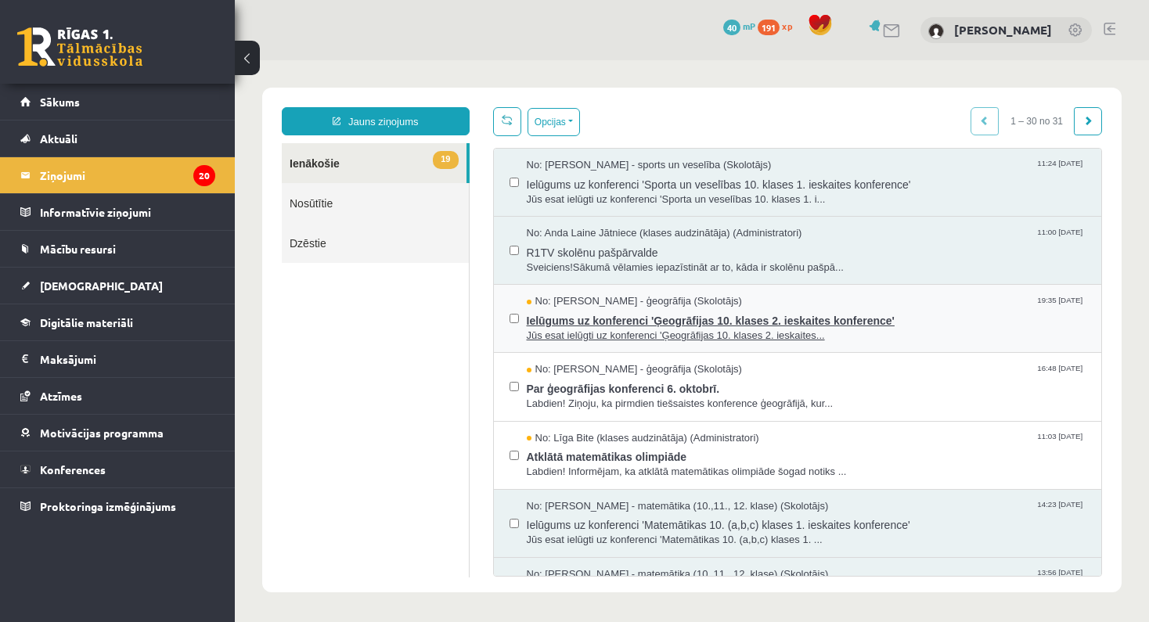
click at [628, 321] on span "Ielūgums uz konferenci 'Ģeogrāfijas 10. klases 2. ieskaites konference'" at bounding box center [806, 319] width 559 height 20
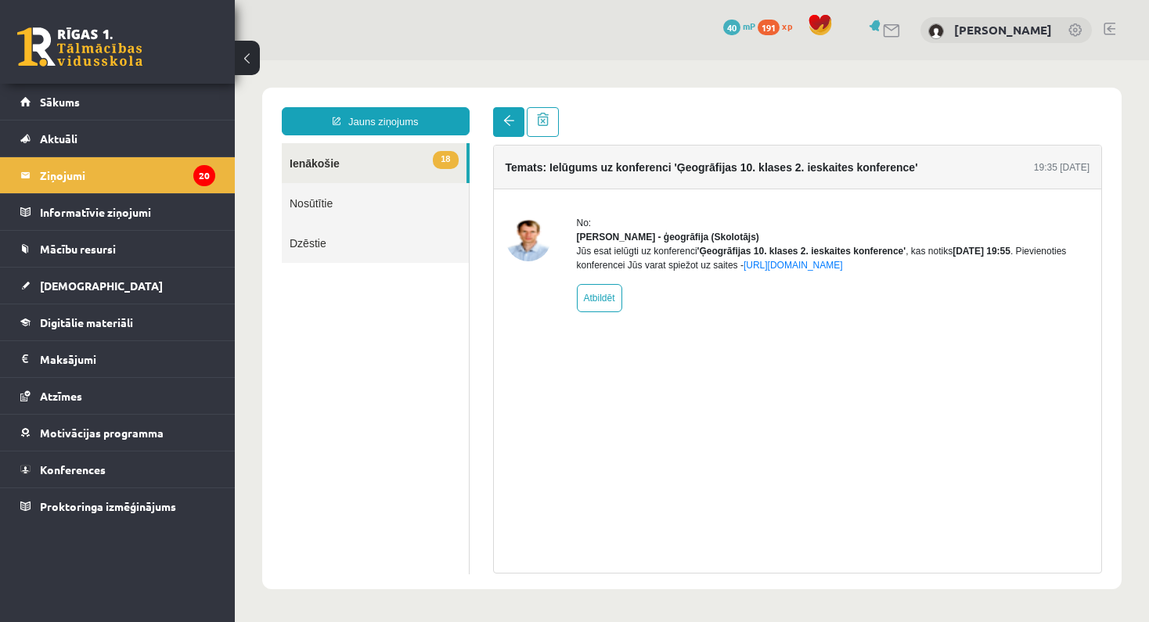
click at [505, 128] on link at bounding box center [508, 122] width 31 height 30
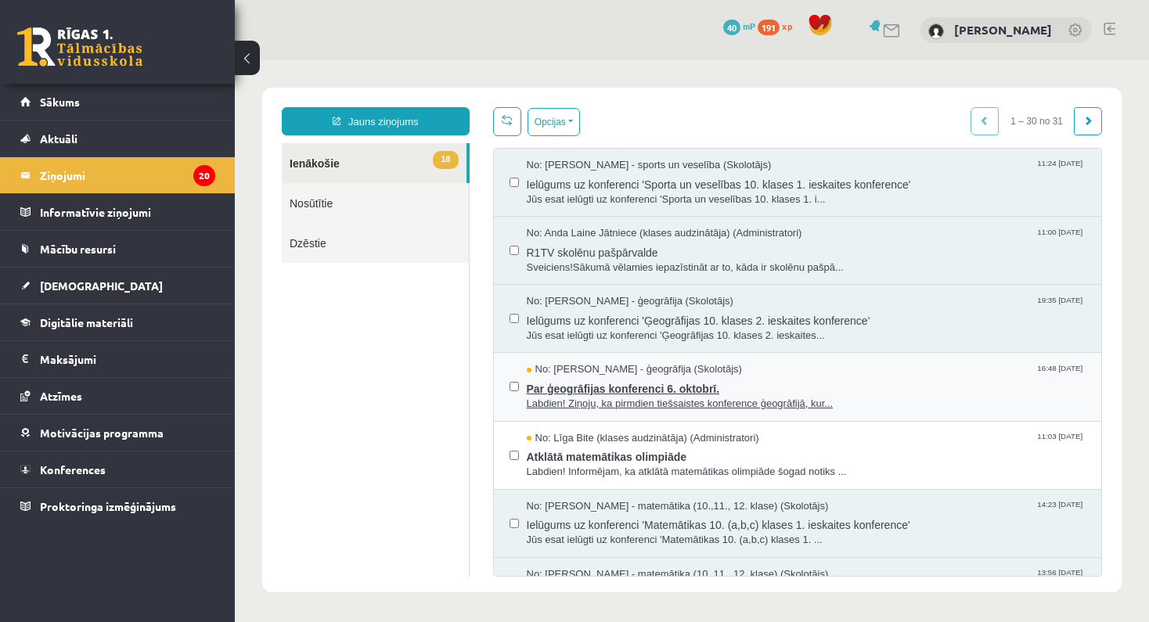
click at [653, 386] on span "Par ģeogrāfijas konferenci 6. oktobrī." at bounding box center [806, 387] width 559 height 20
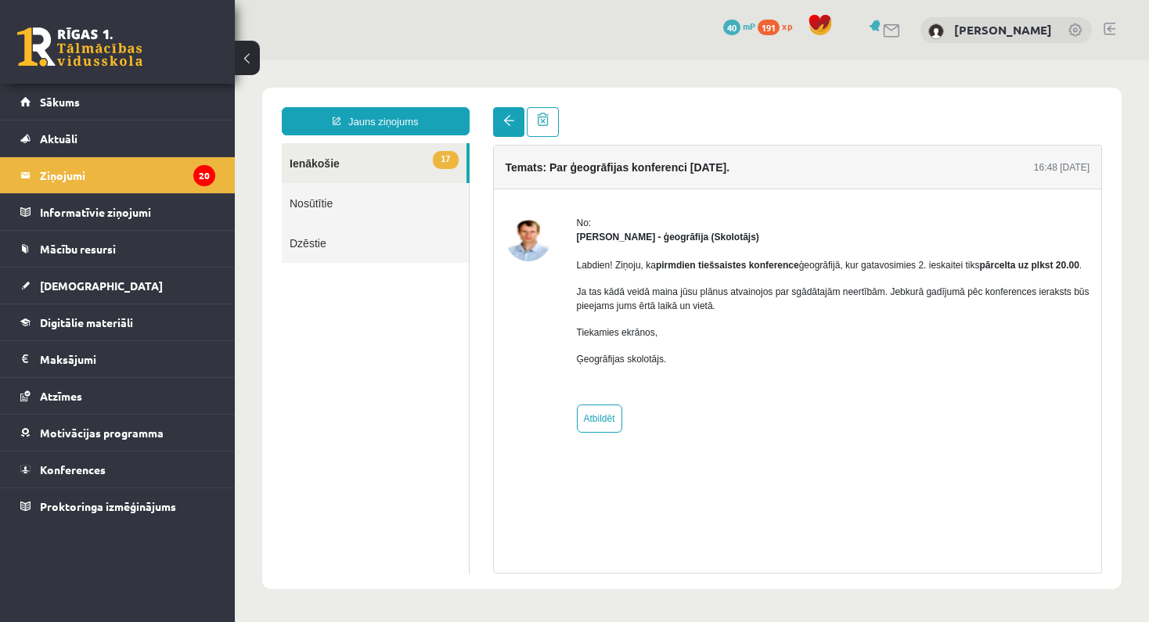
click at [512, 124] on span at bounding box center [508, 120] width 11 height 11
click at [509, 117] on span at bounding box center [508, 120] width 11 height 11
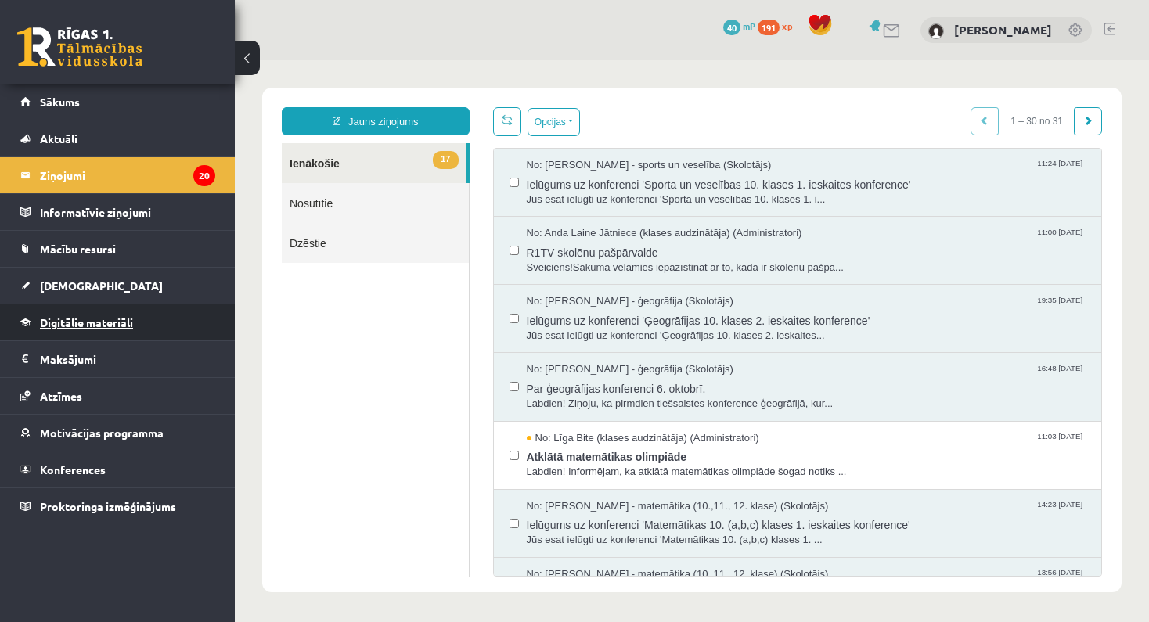
click at [101, 320] on span "Digitālie materiāli" at bounding box center [86, 322] width 93 height 14
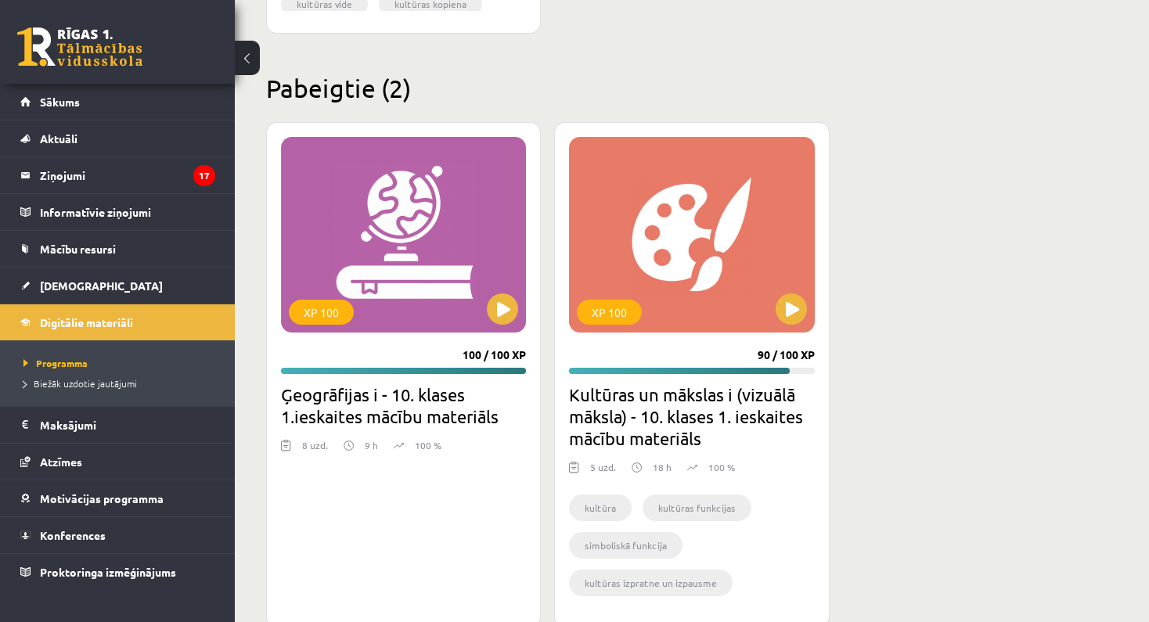
scroll to position [2423, 0]
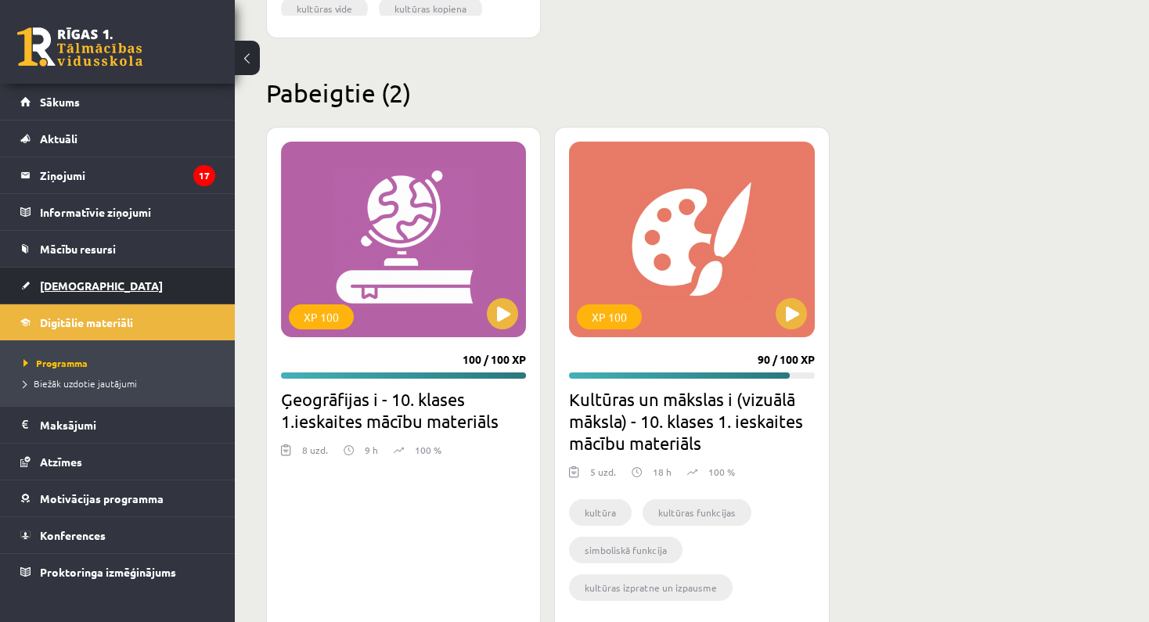
click at [78, 284] on span "[DEMOGRAPHIC_DATA]" at bounding box center [101, 286] width 123 height 14
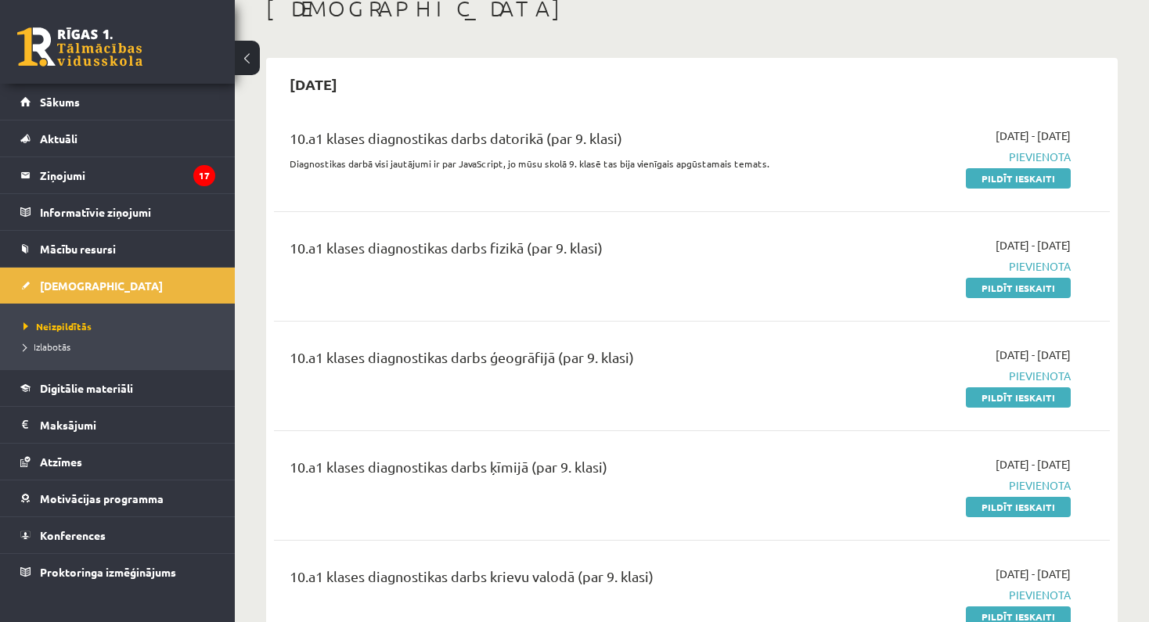
scroll to position [144, 0]
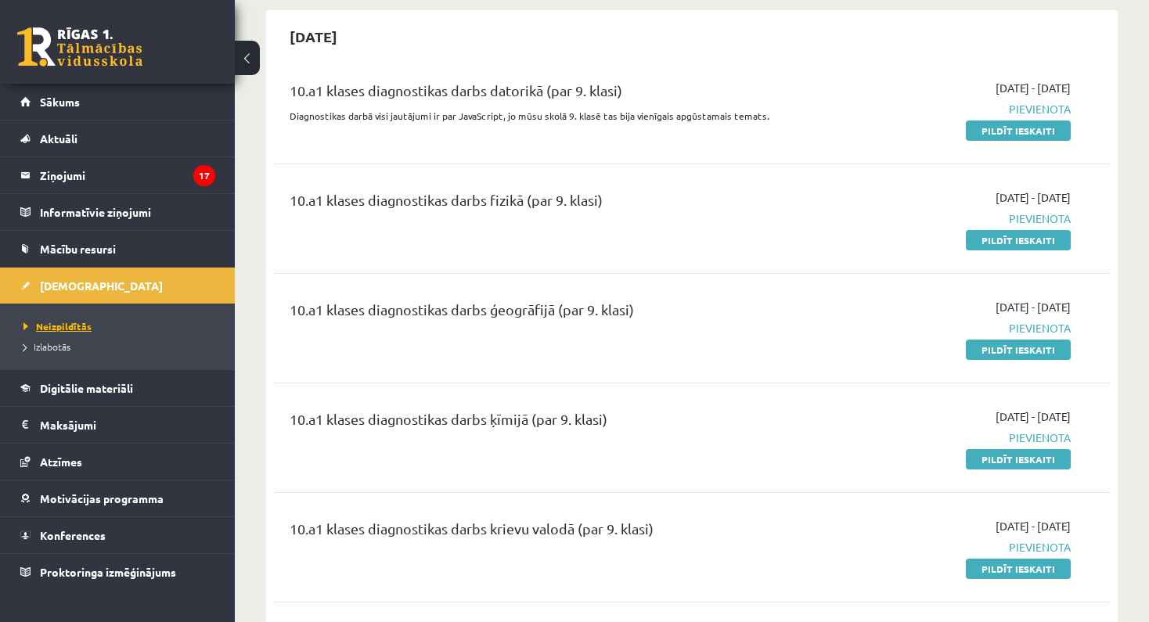
click at [60, 329] on span "Neizpildītās" at bounding box center [57, 326] width 68 height 13
click at [71, 463] on span "Atzīmes" at bounding box center [61, 462] width 42 height 14
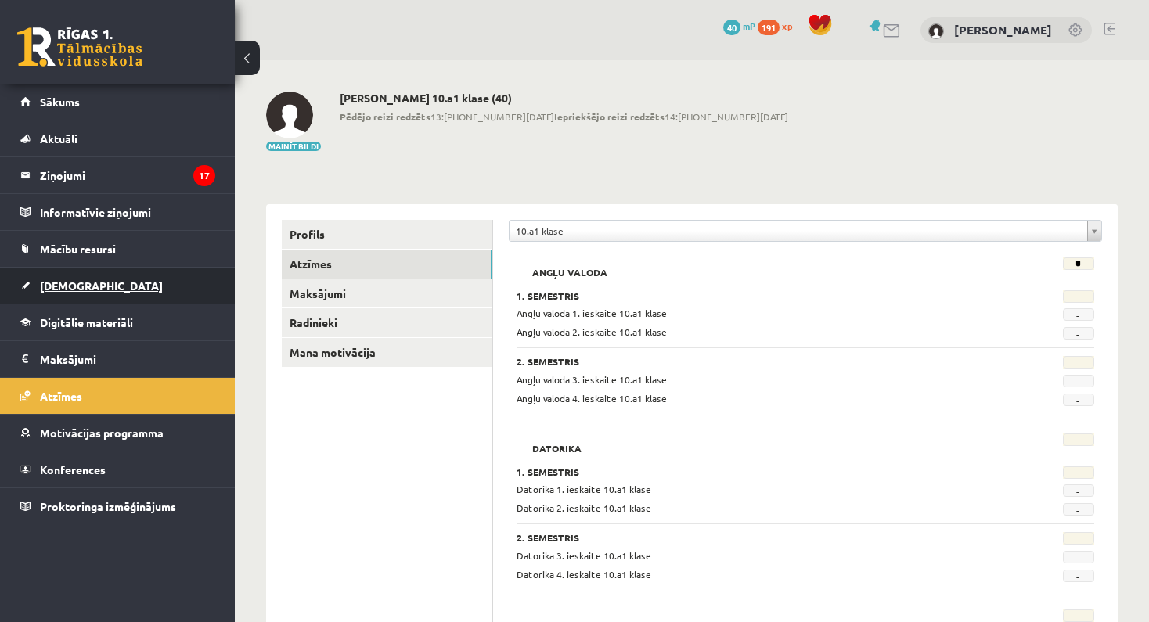
click at [81, 289] on span "[DEMOGRAPHIC_DATA]" at bounding box center [101, 286] width 123 height 14
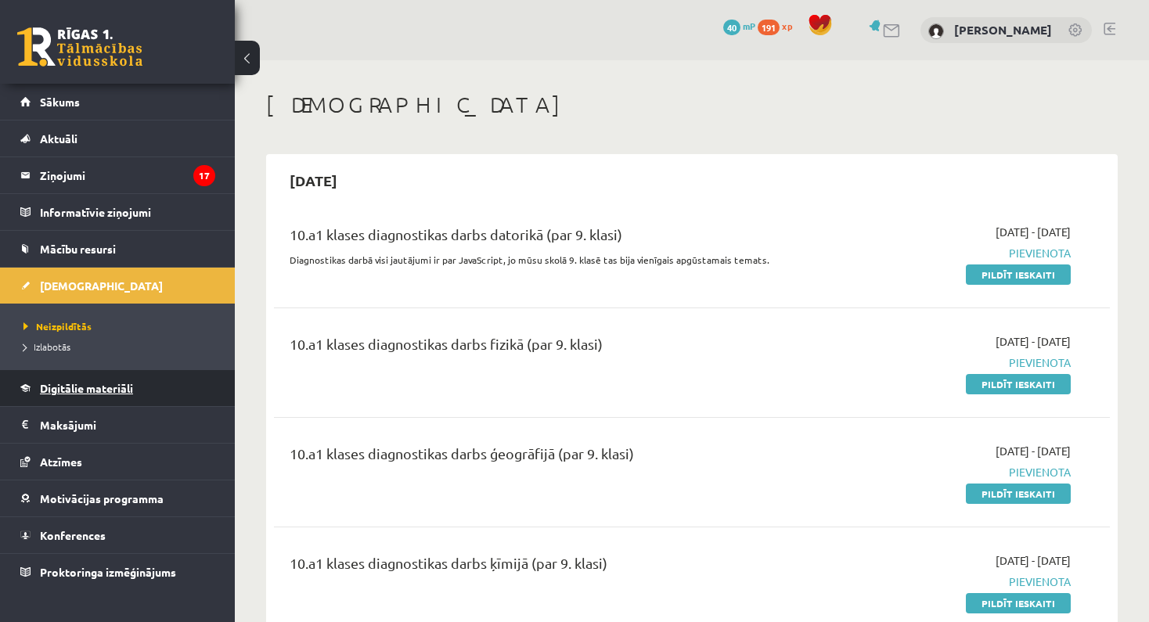
click at [63, 394] on span "Digitālie materiāli" at bounding box center [86, 388] width 93 height 14
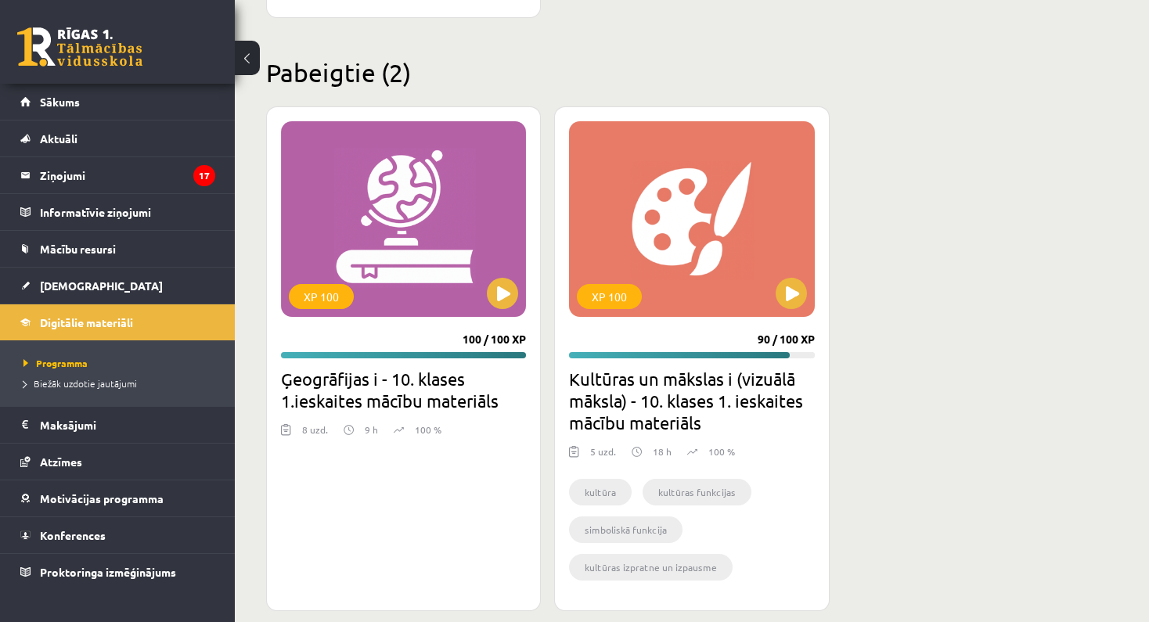
scroll to position [2432, 0]
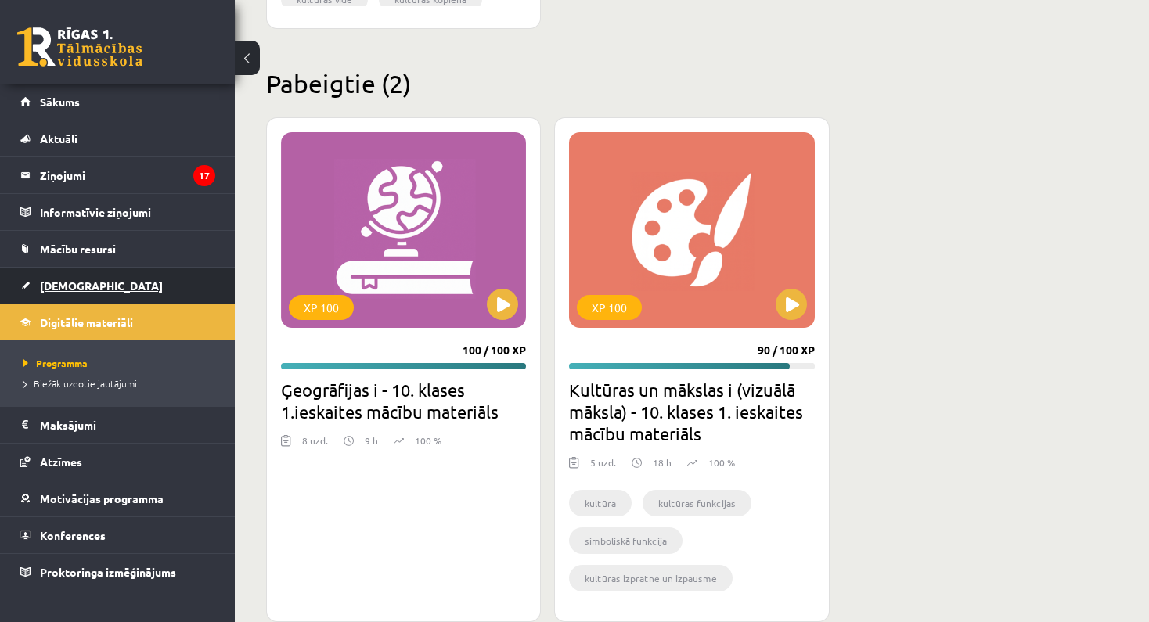
click at [69, 283] on span "[DEMOGRAPHIC_DATA]" at bounding box center [101, 286] width 123 height 14
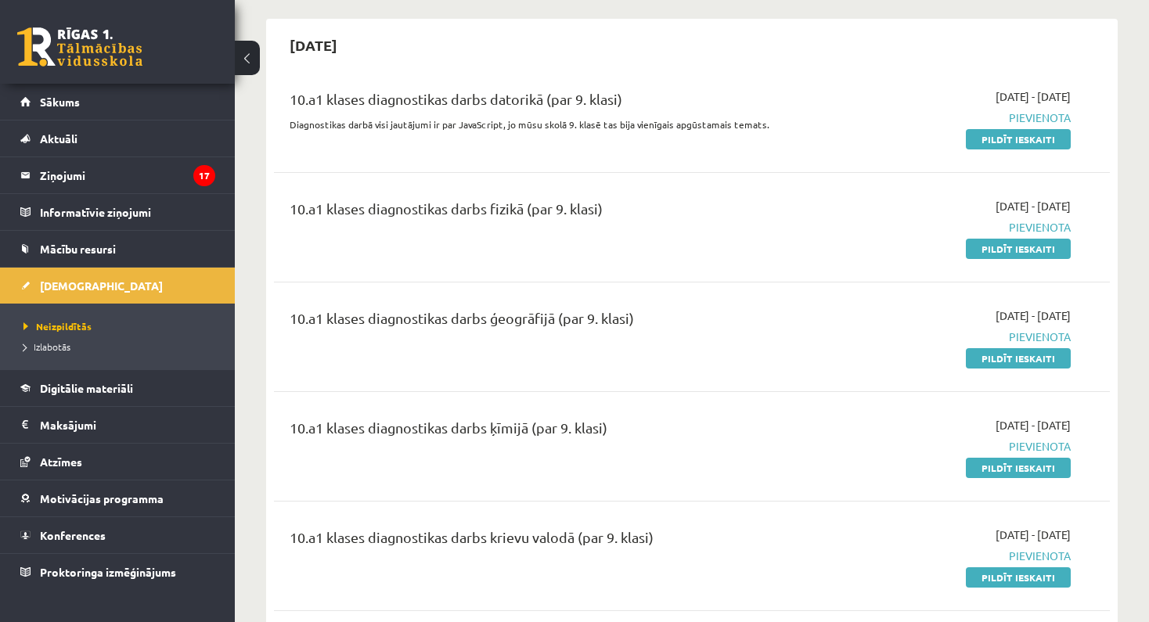
scroll to position [136, 0]
